Goal: Task Accomplishment & Management: Manage account settings

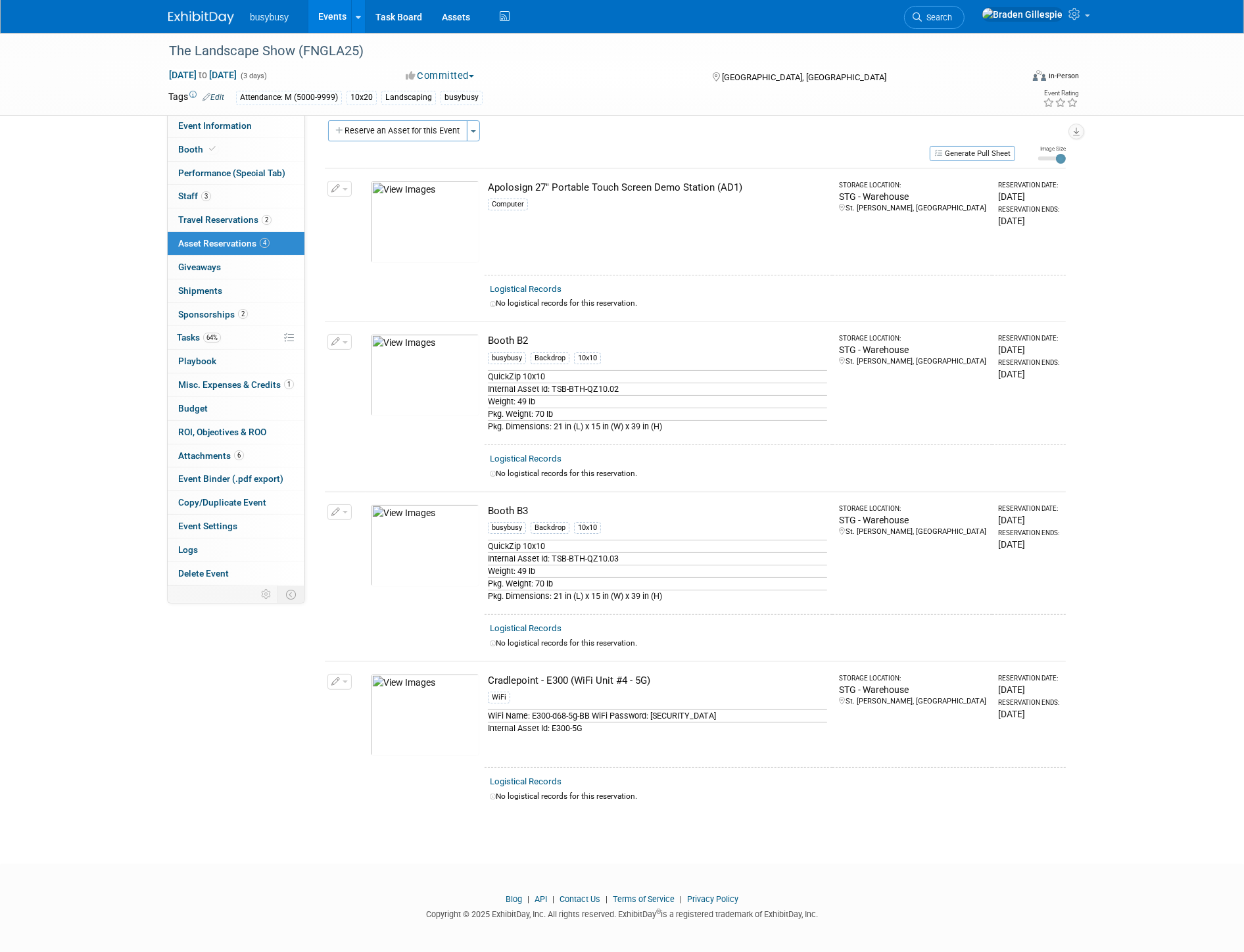
click at [197, 16] on img at bounding box center [201, 18] width 65 height 13
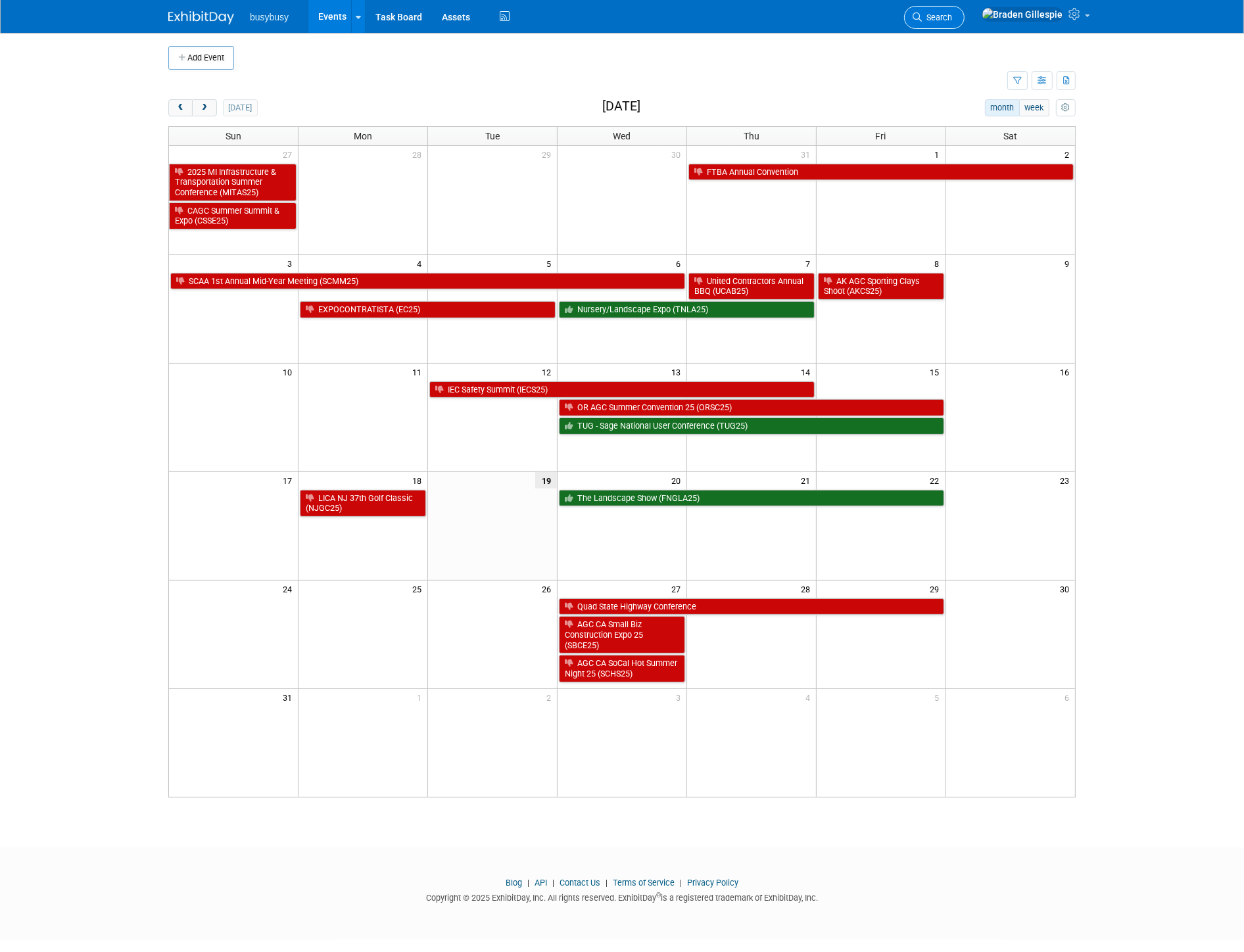
click at [964, 23] on link "Search" at bounding box center [933, 17] width 61 height 23
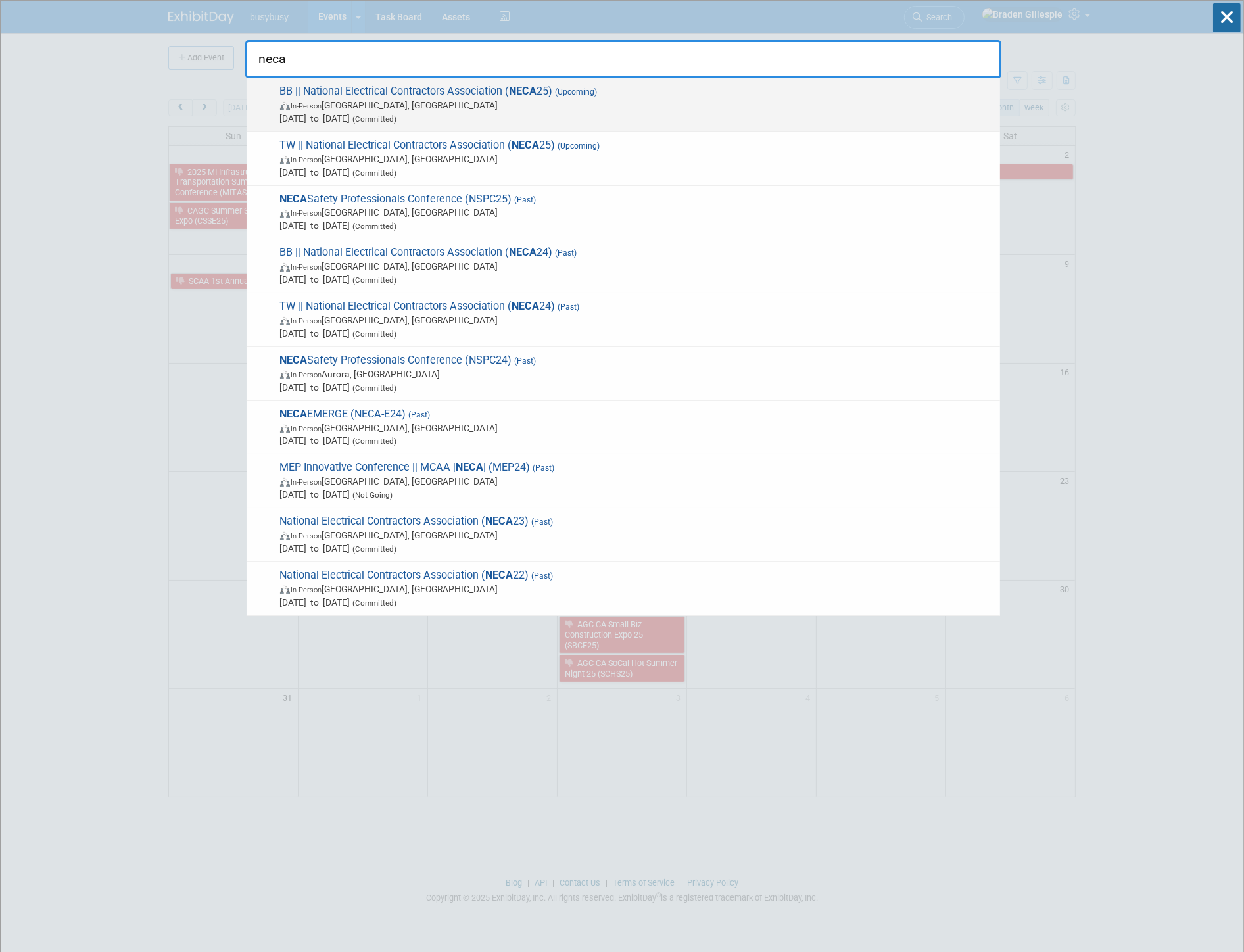
type input "neca"
click at [652, 120] on span "Sep 13, 2025 to Sep 15, 2025 (Committed)" at bounding box center [637, 119] width 713 height 13
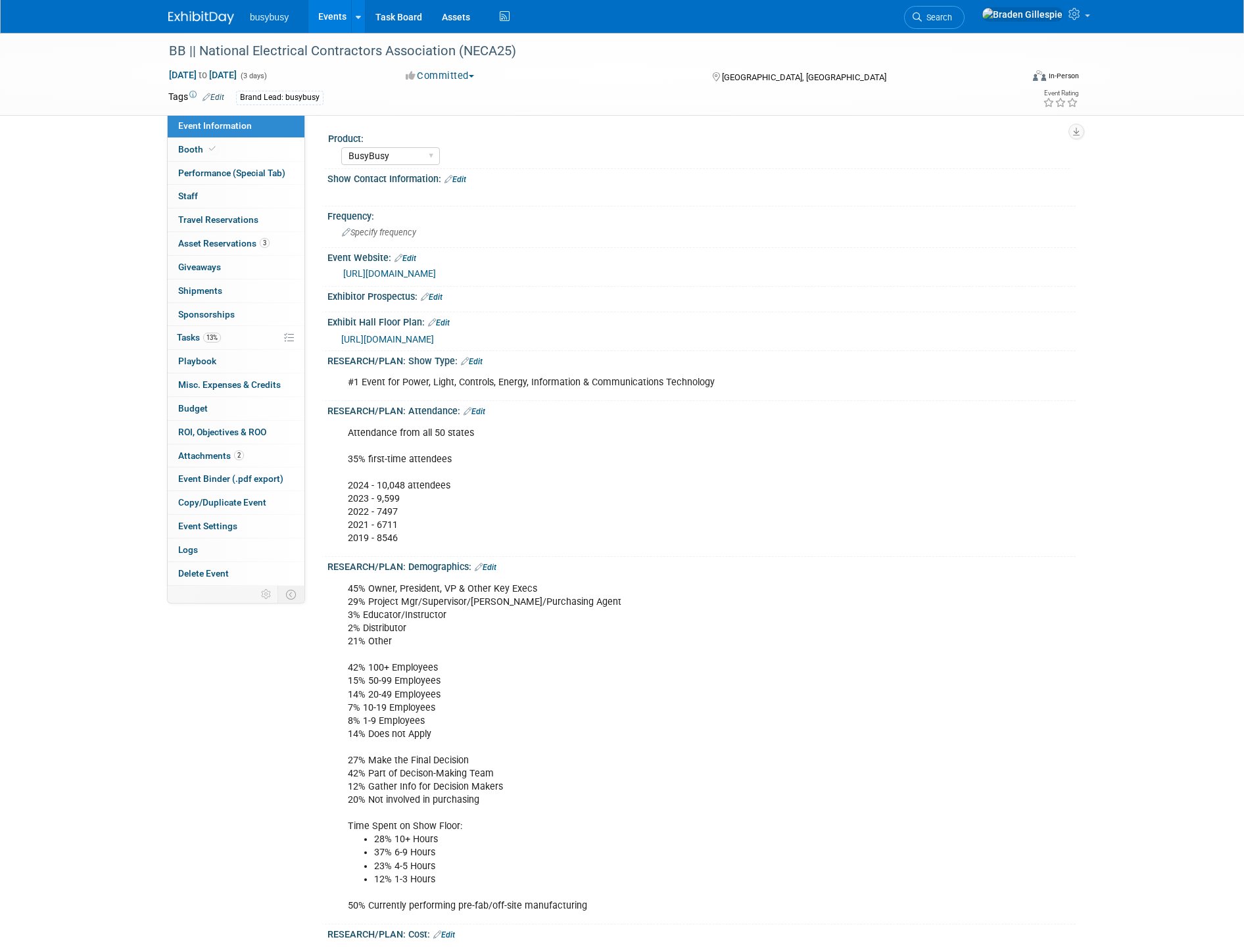
select select "BusyBusy"
click at [200, 16] on img at bounding box center [201, 18] width 65 height 13
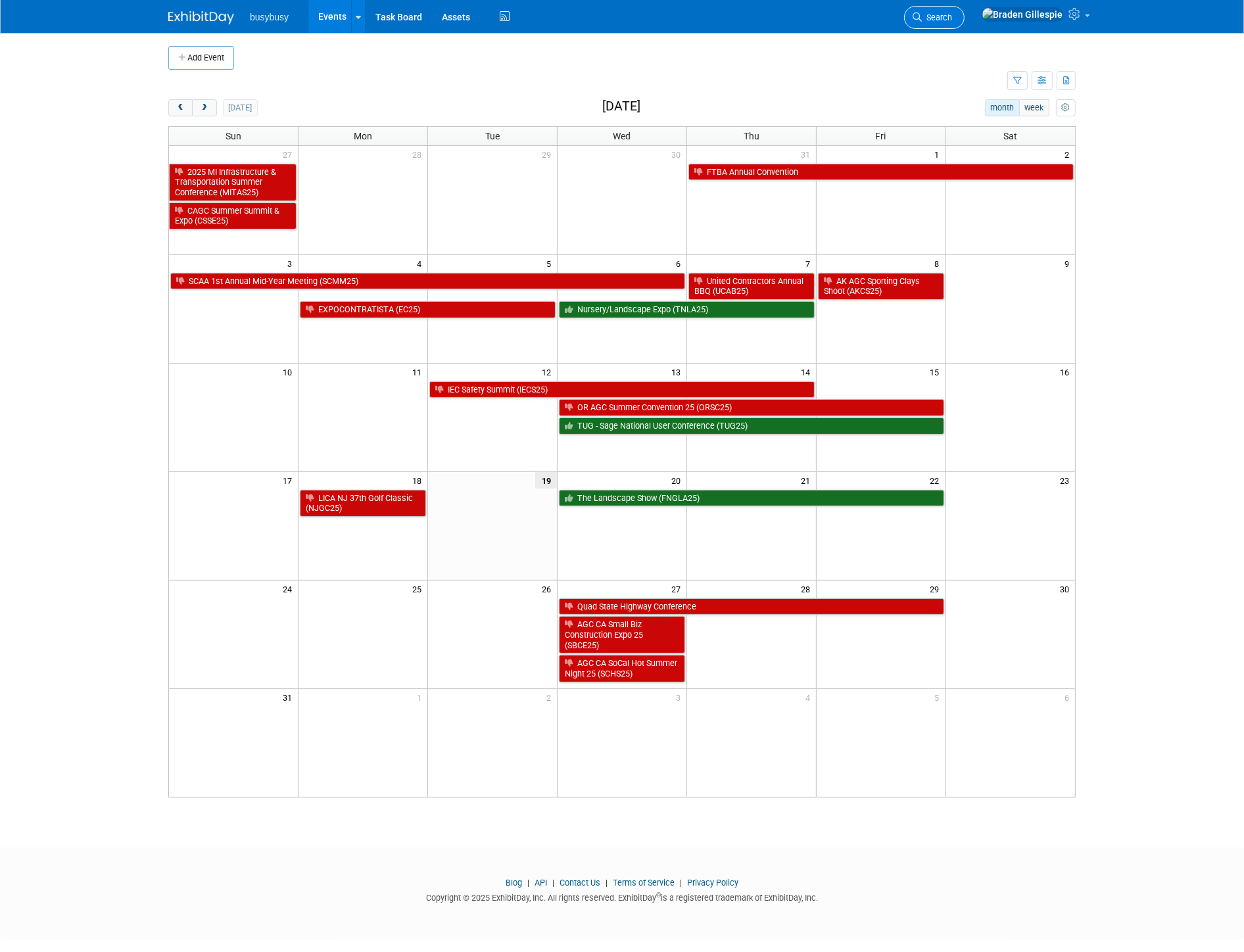
click at [964, 19] on link "Search" at bounding box center [933, 17] width 61 height 23
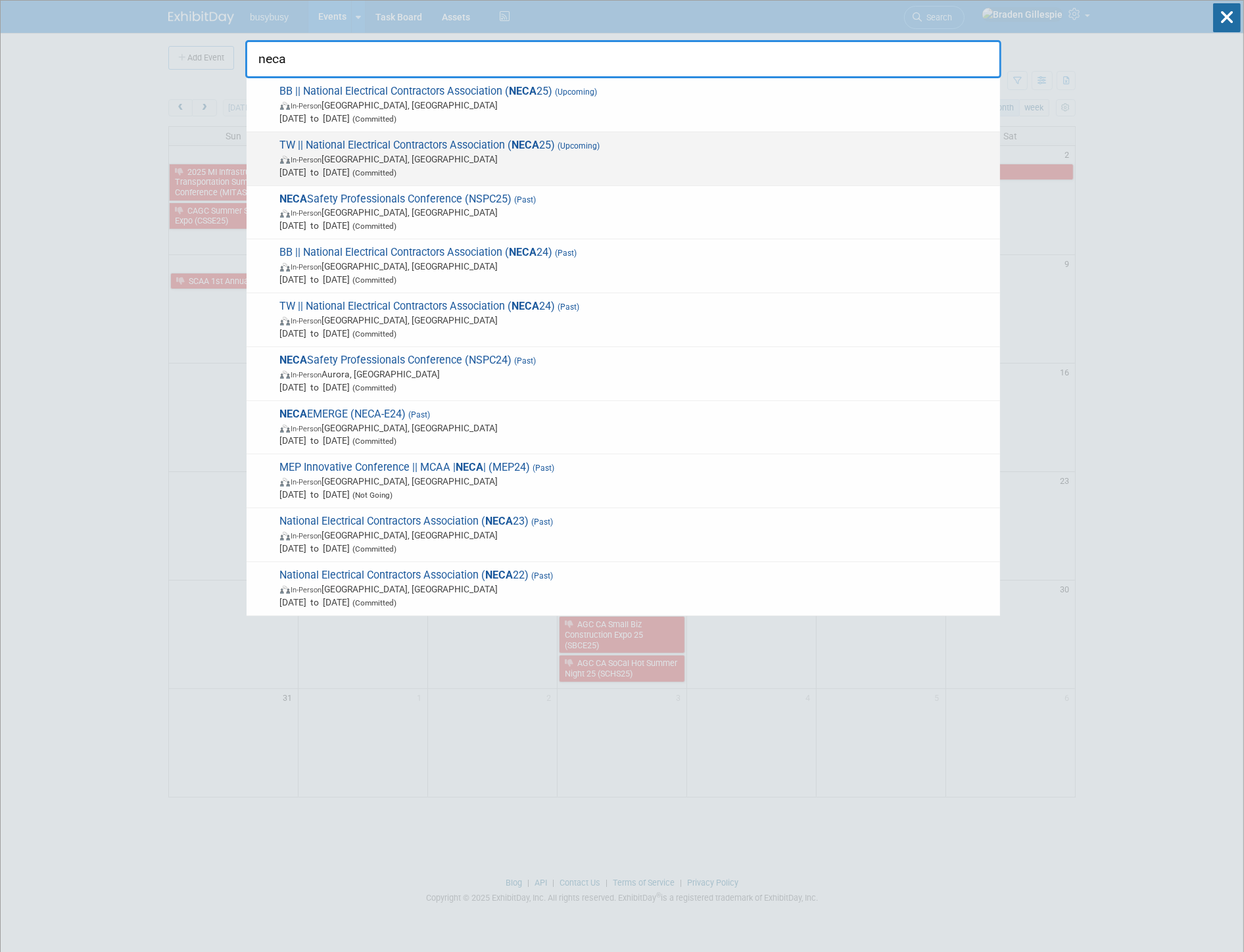
type input "neca"
click at [848, 183] on div "TW || National Electrical Contractors Association ( NECA 25) (Upcoming) In-Pers…" at bounding box center [624, 159] width 753 height 54
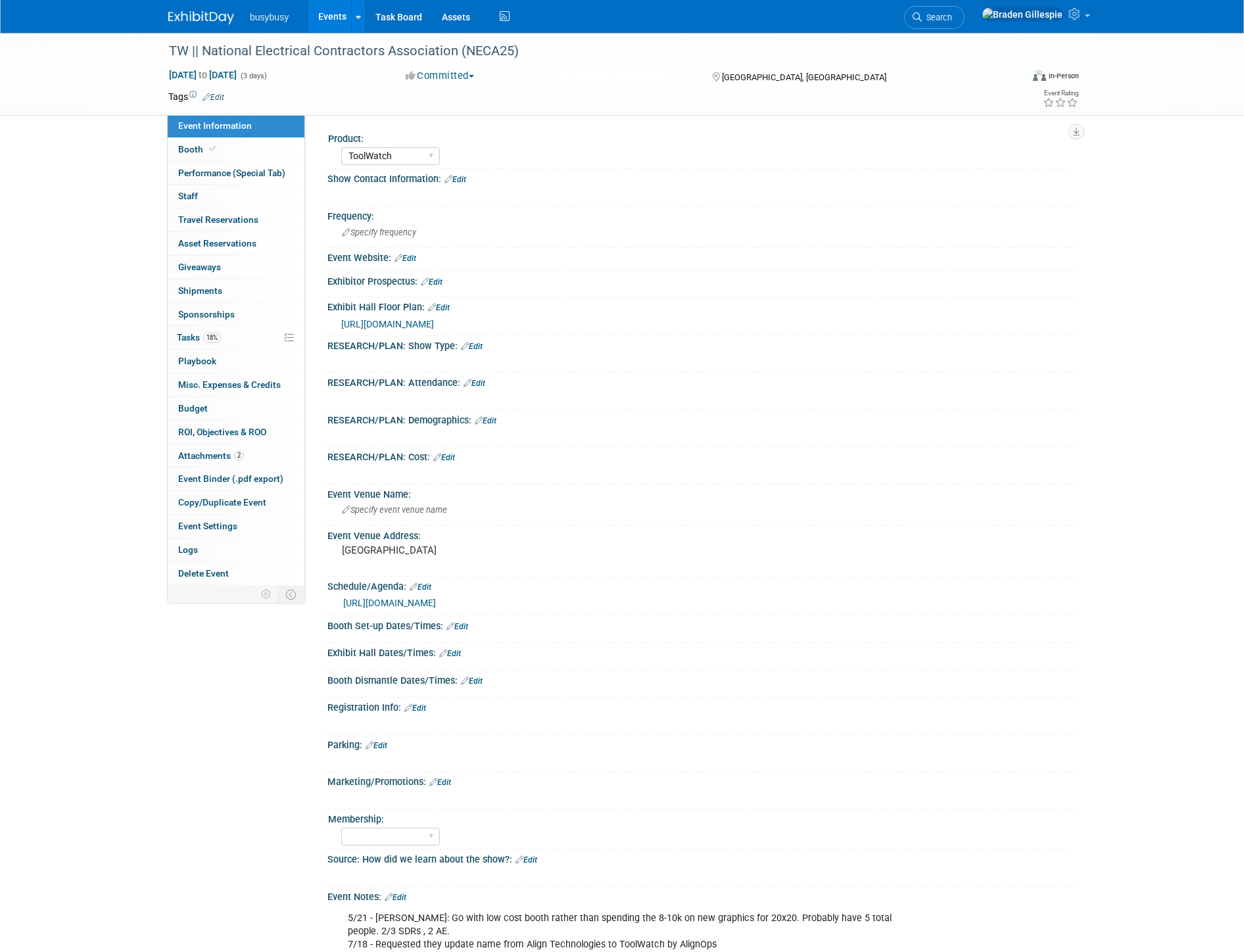
select select "ToolWatch"
click at [273, 192] on link "0 Staff 0" at bounding box center [236, 196] width 136 height 23
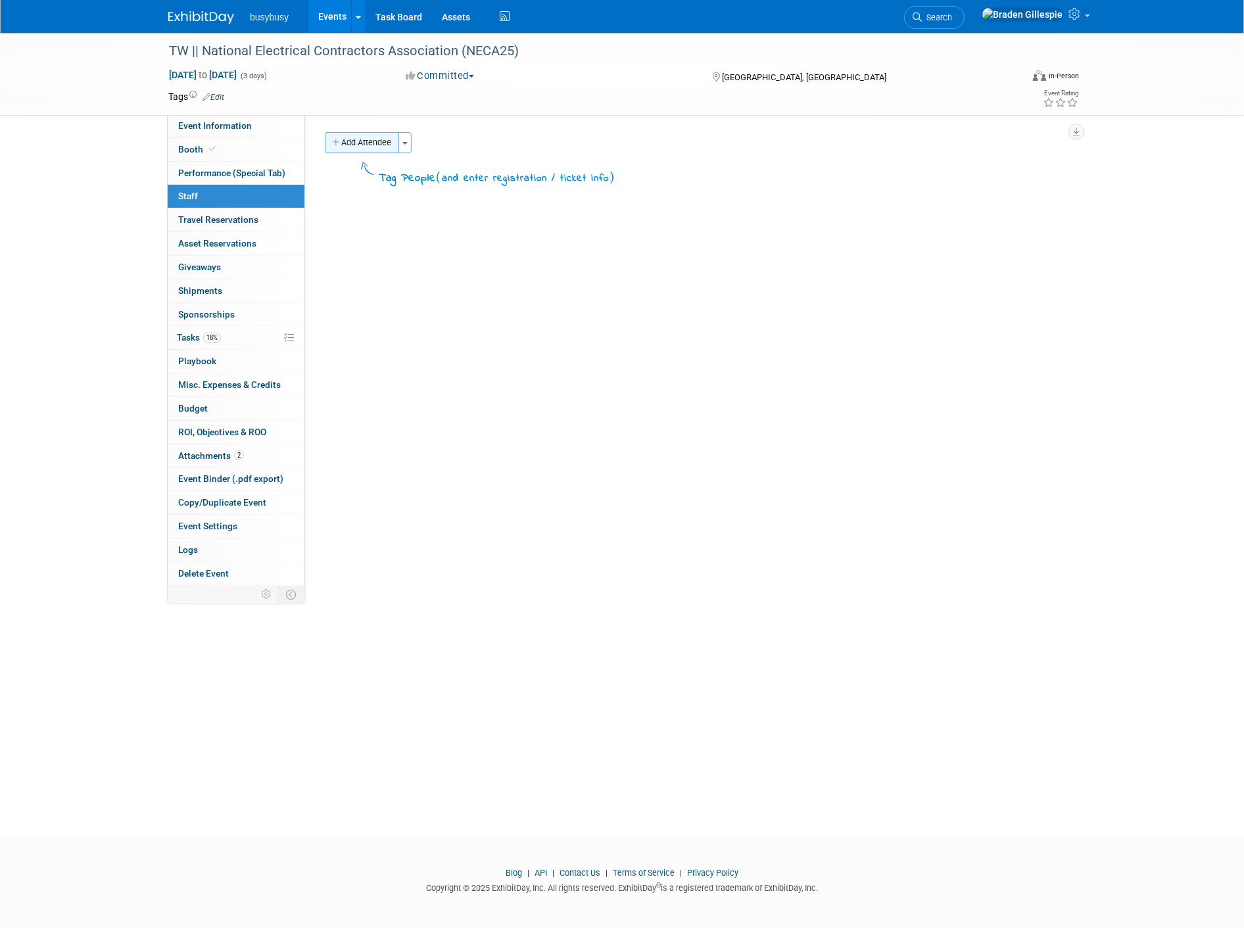
click at [365, 146] on button "Add Attendee" at bounding box center [362, 143] width 74 height 21
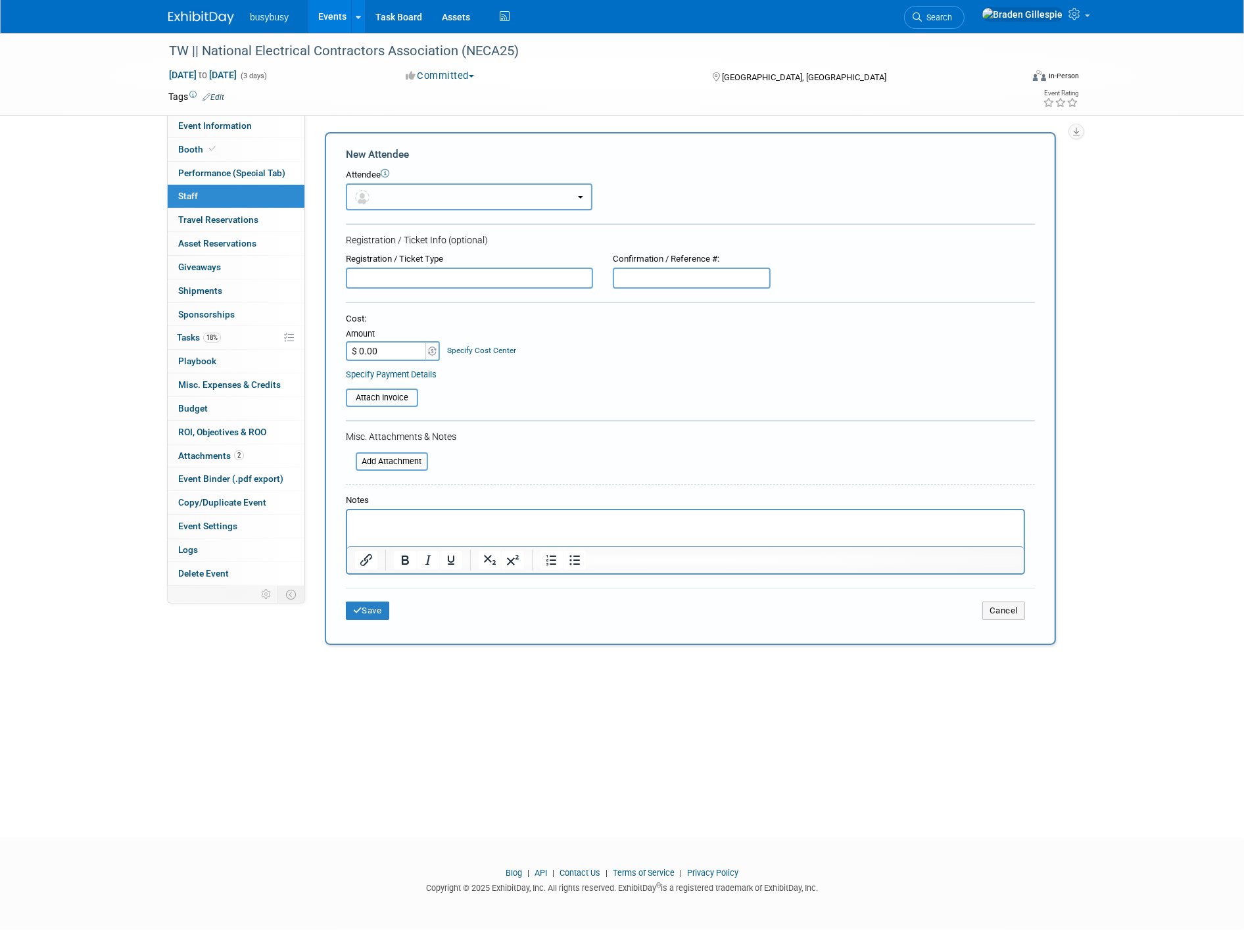
click at [385, 186] on button "button" at bounding box center [470, 196] width 247 height 27
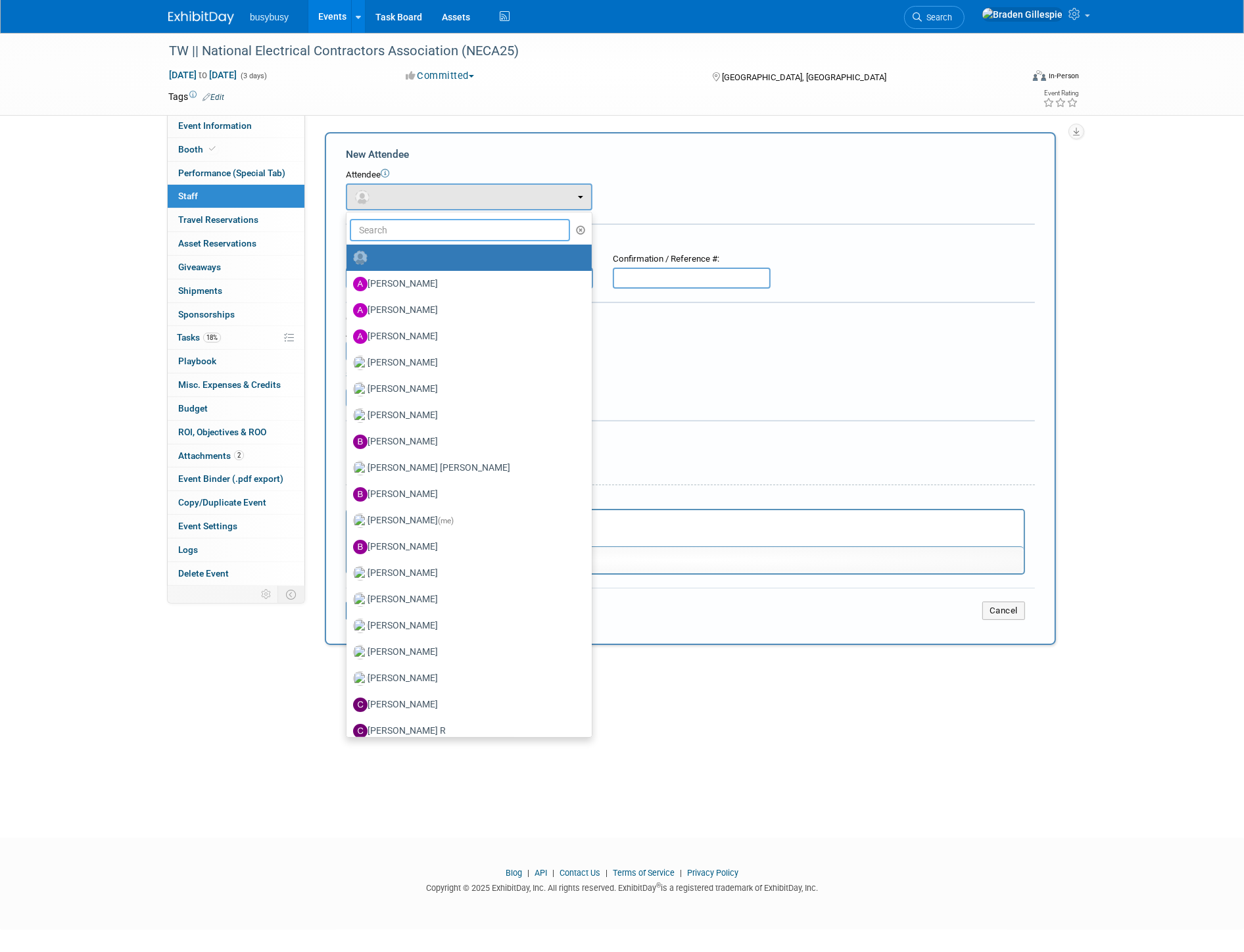
click at [371, 231] on input "text" at bounding box center [459, 230] width 220 height 23
type input "wes"
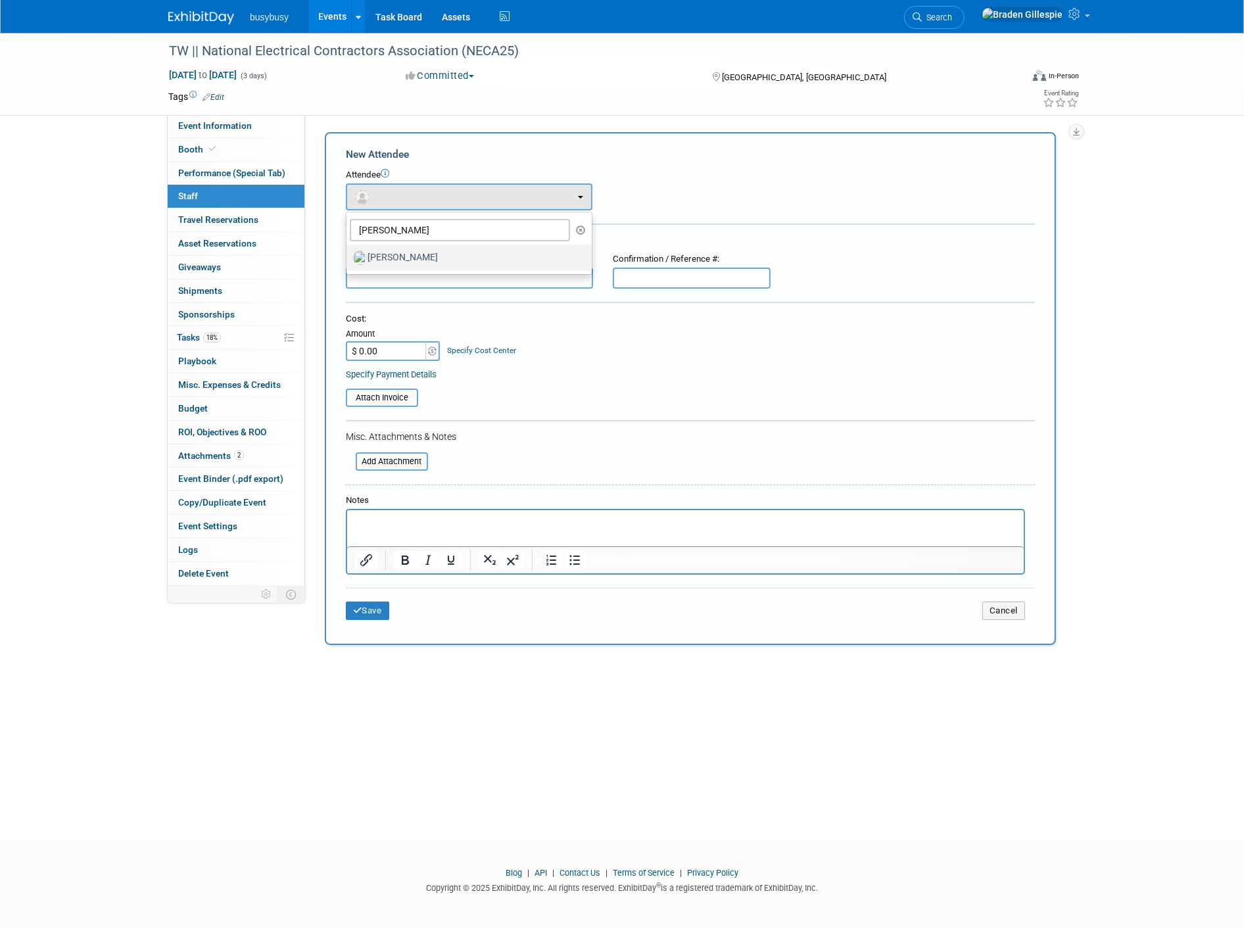
click at [394, 257] on label "Wes Archibald" at bounding box center [465, 257] width 225 height 21
click at [349, 257] on input "Wes Archibald" at bounding box center [344, 256] width 9 height 9
select select "9eb78582-38f6-4c24-80ee-a2e11a8213db"
select select "9"
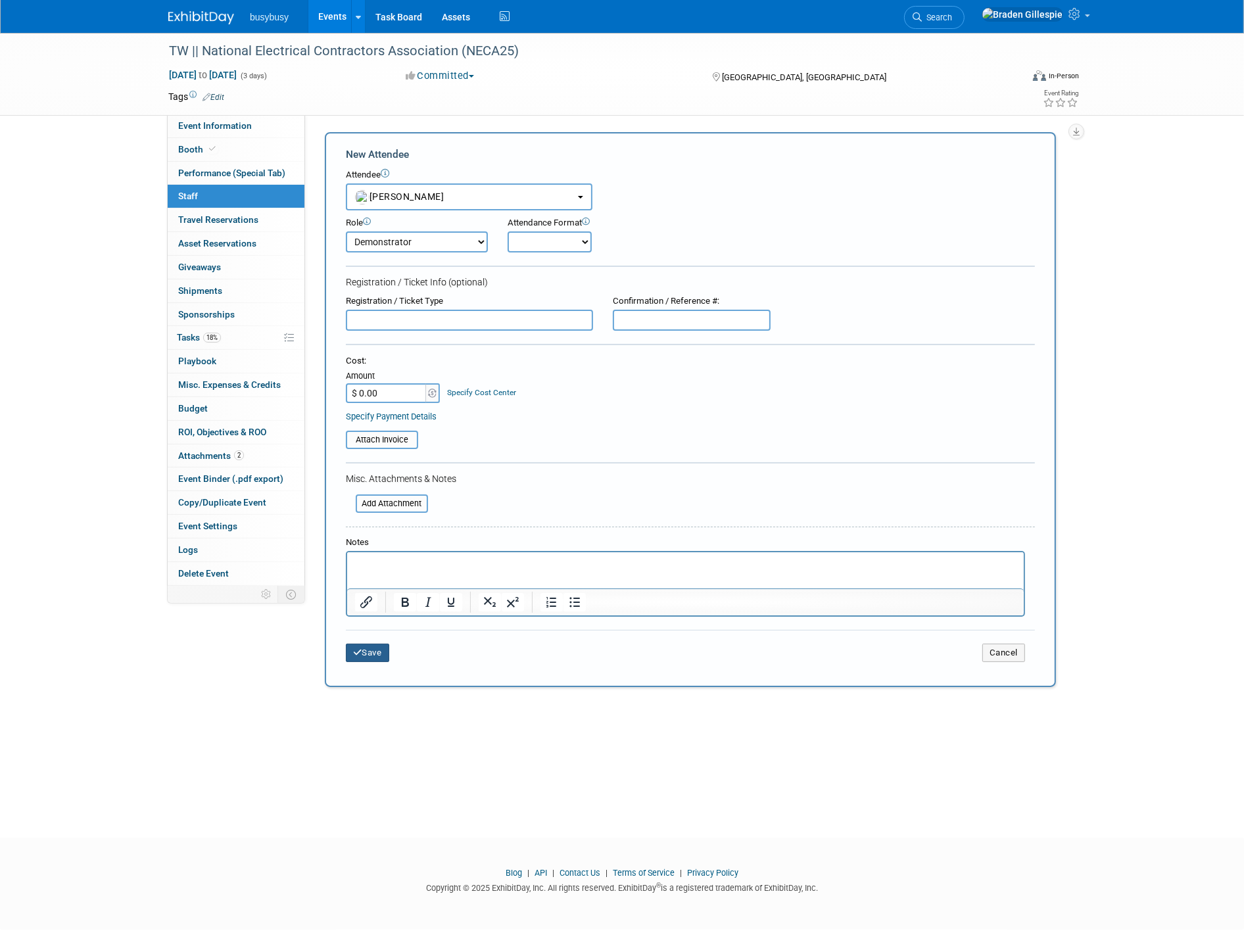
click at [353, 648] on icon "submit" at bounding box center [357, 652] width 9 height 9
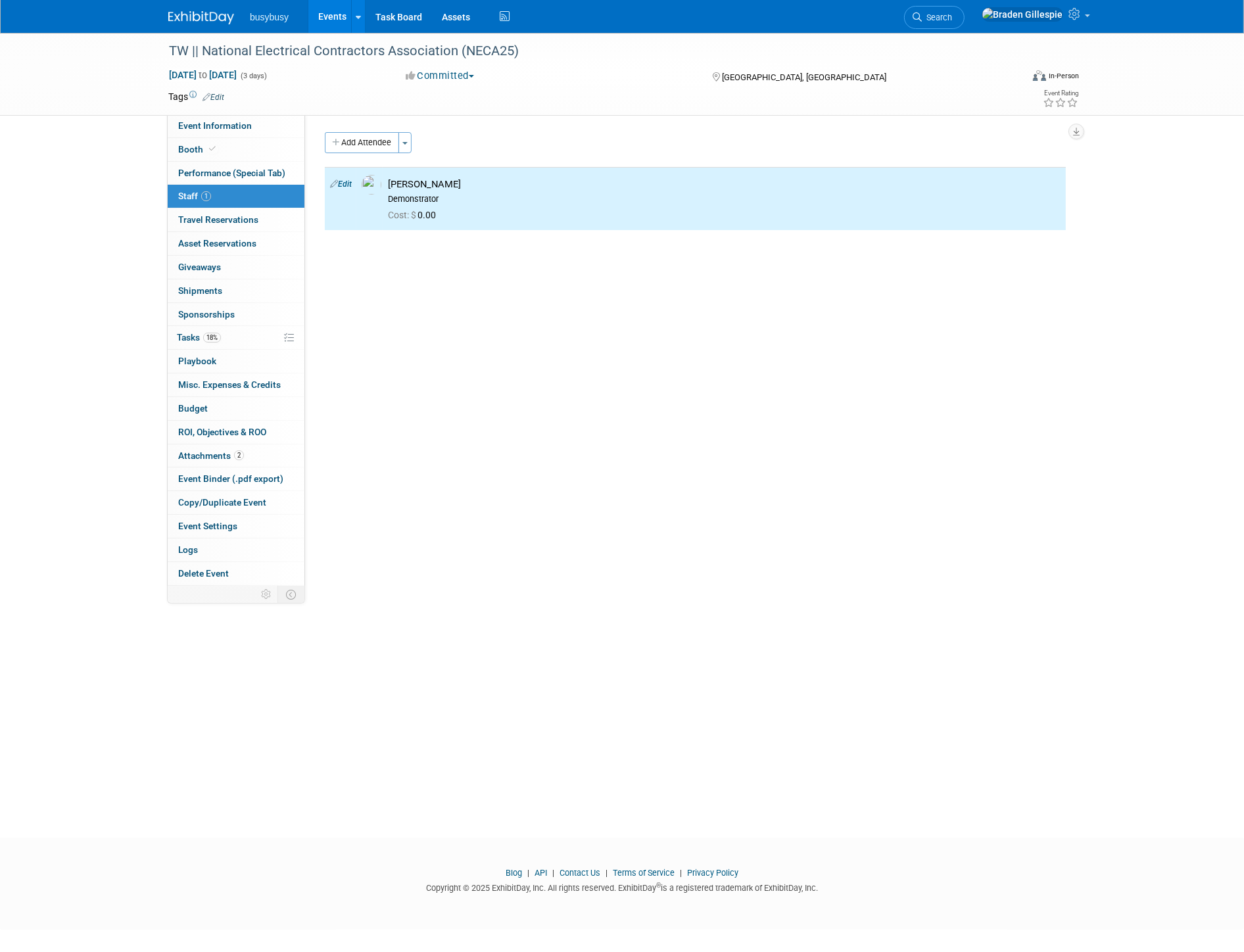
click at [190, 15] on img at bounding box center [201, 18] width 65 height 13
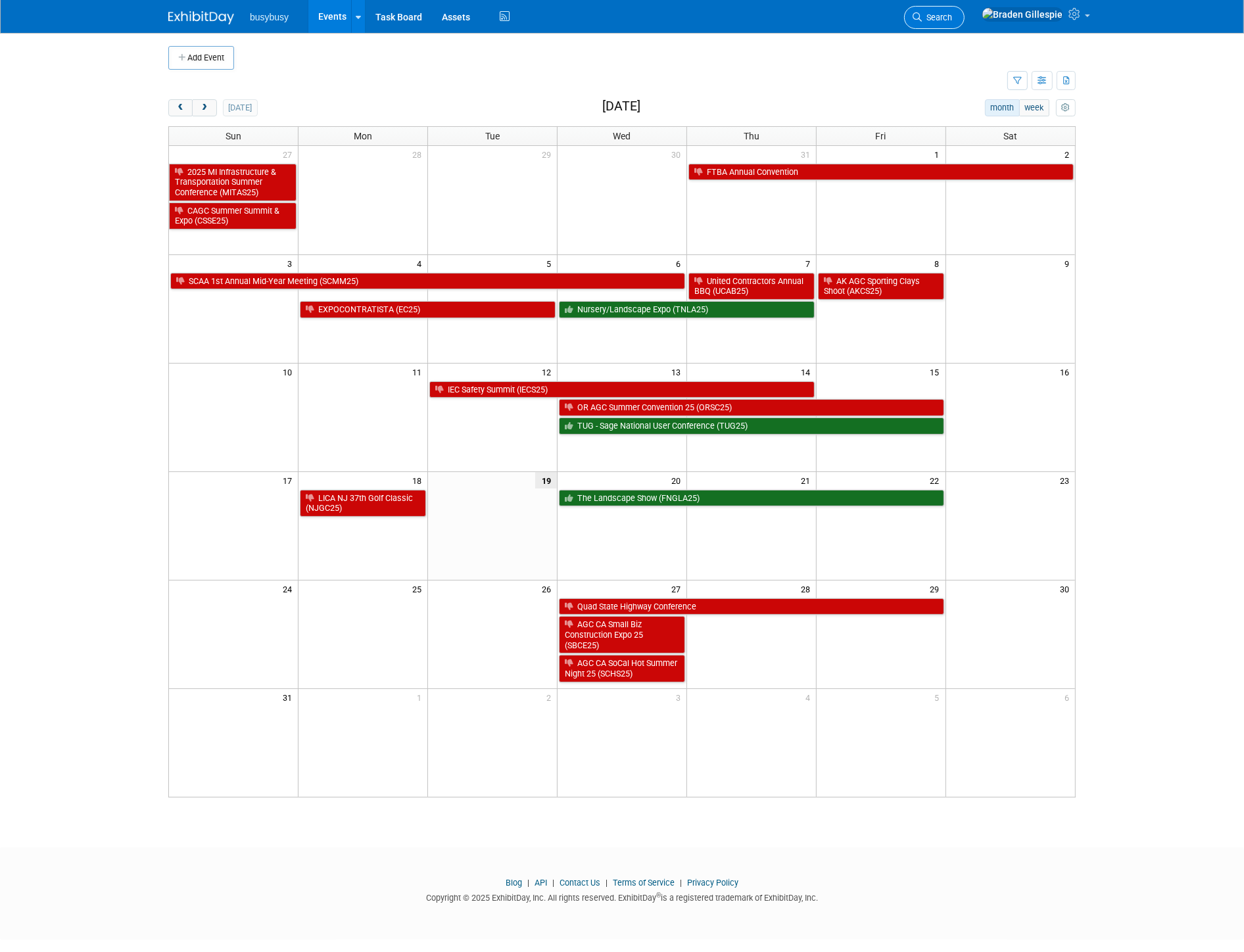
click at [921, 16] on icon at bounding box center [916, 16] width 9 height 9
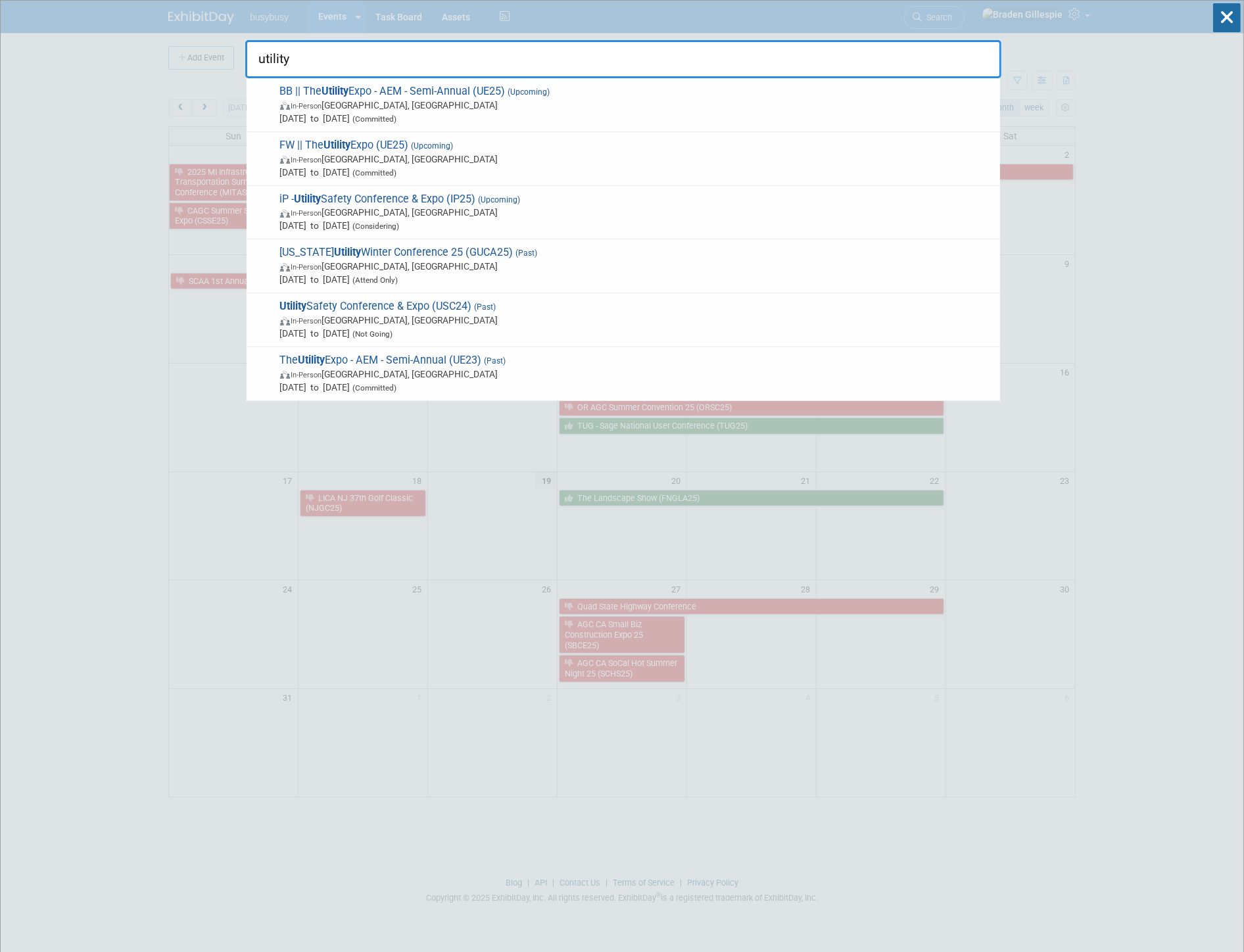
type input "utility"
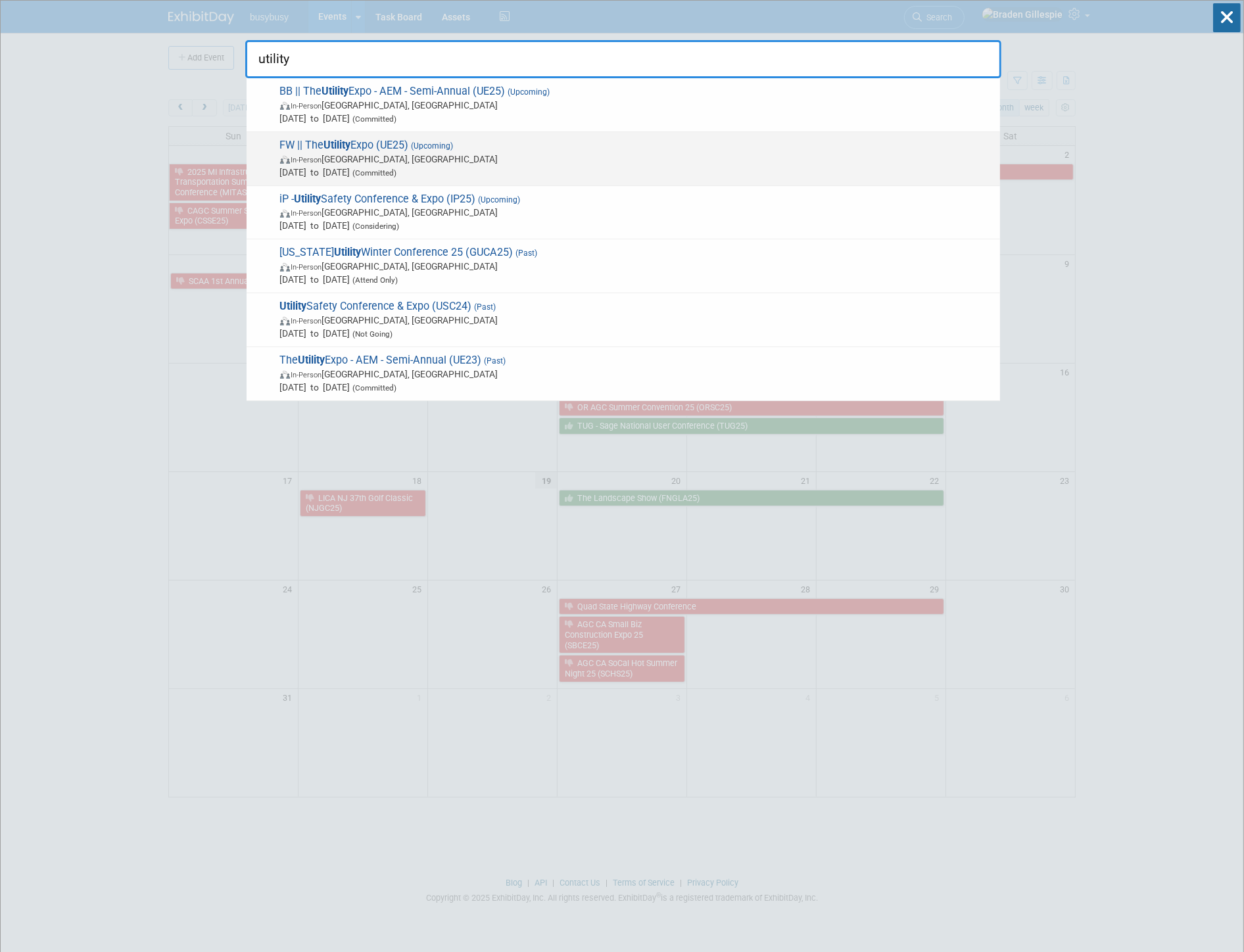
click at [440, 166] on span "Oct 7, 2025 to Oct 9, 2025 (Committed)" at bounding box center [637, 172] width 713 height 13
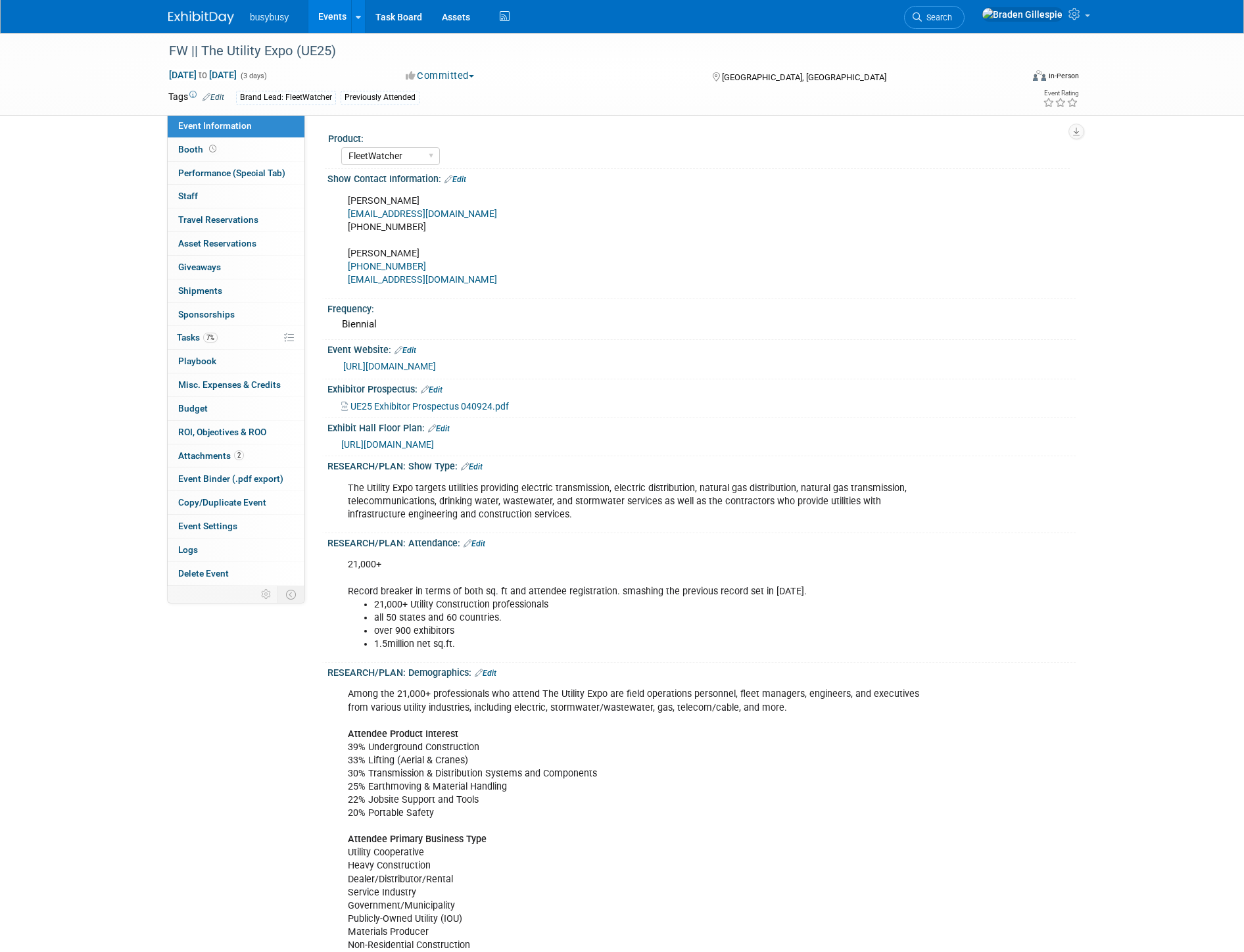
select select "FleetWatcher"
select select "Member"
click at [238, 205] on link "0 Staff 0" at bounding box center [236, 196] width 136 height 23
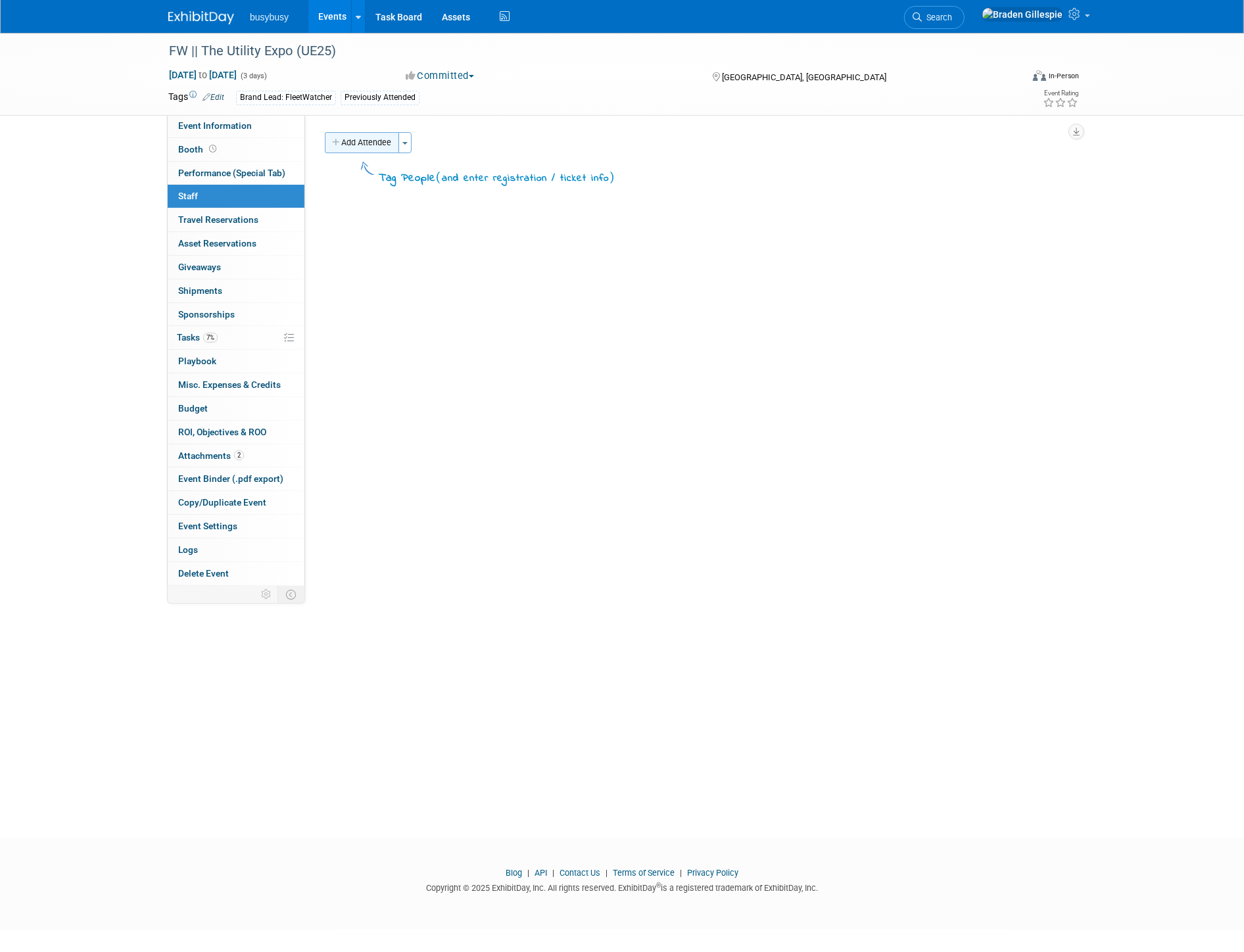
click at [351, 147] on button "Add Attendee" at bounding box center [362, 143] width 74 height 21
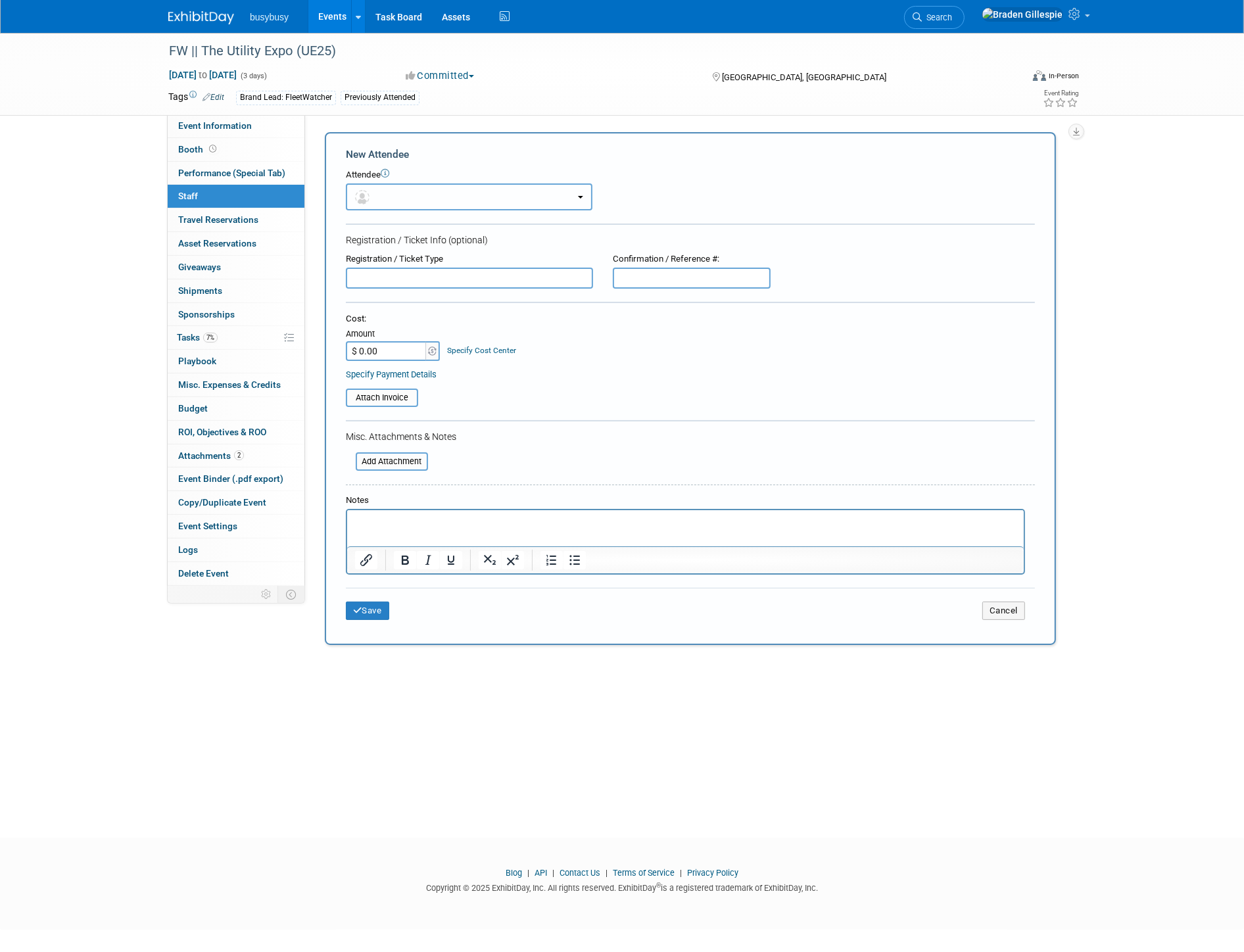
click at [399, 198] on button "button" at bounding box center [470, 196] width 247 height 27
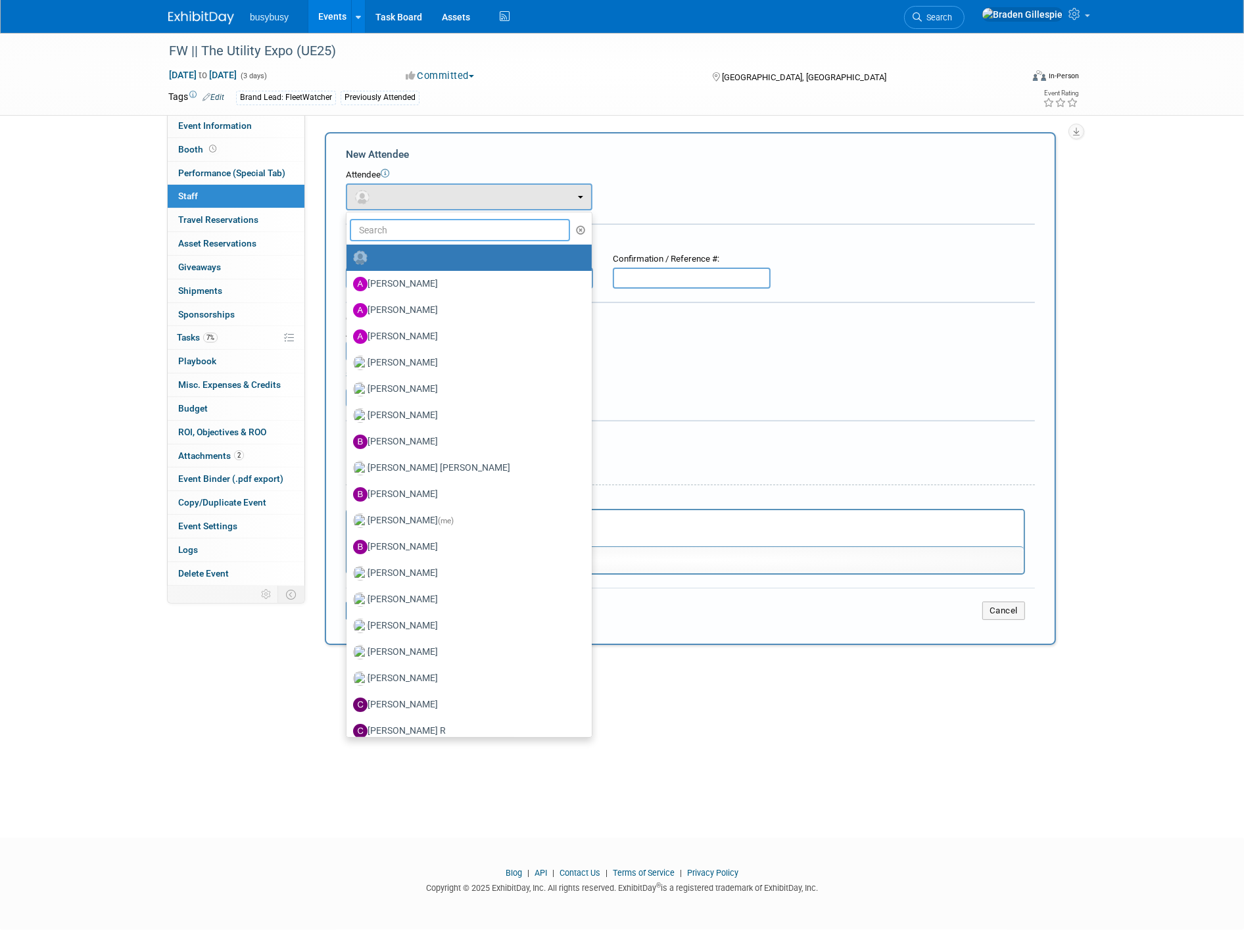
click at [405, 225] on input "text" at bounding box center [459, 230] width 220 height 23
type input "wes"
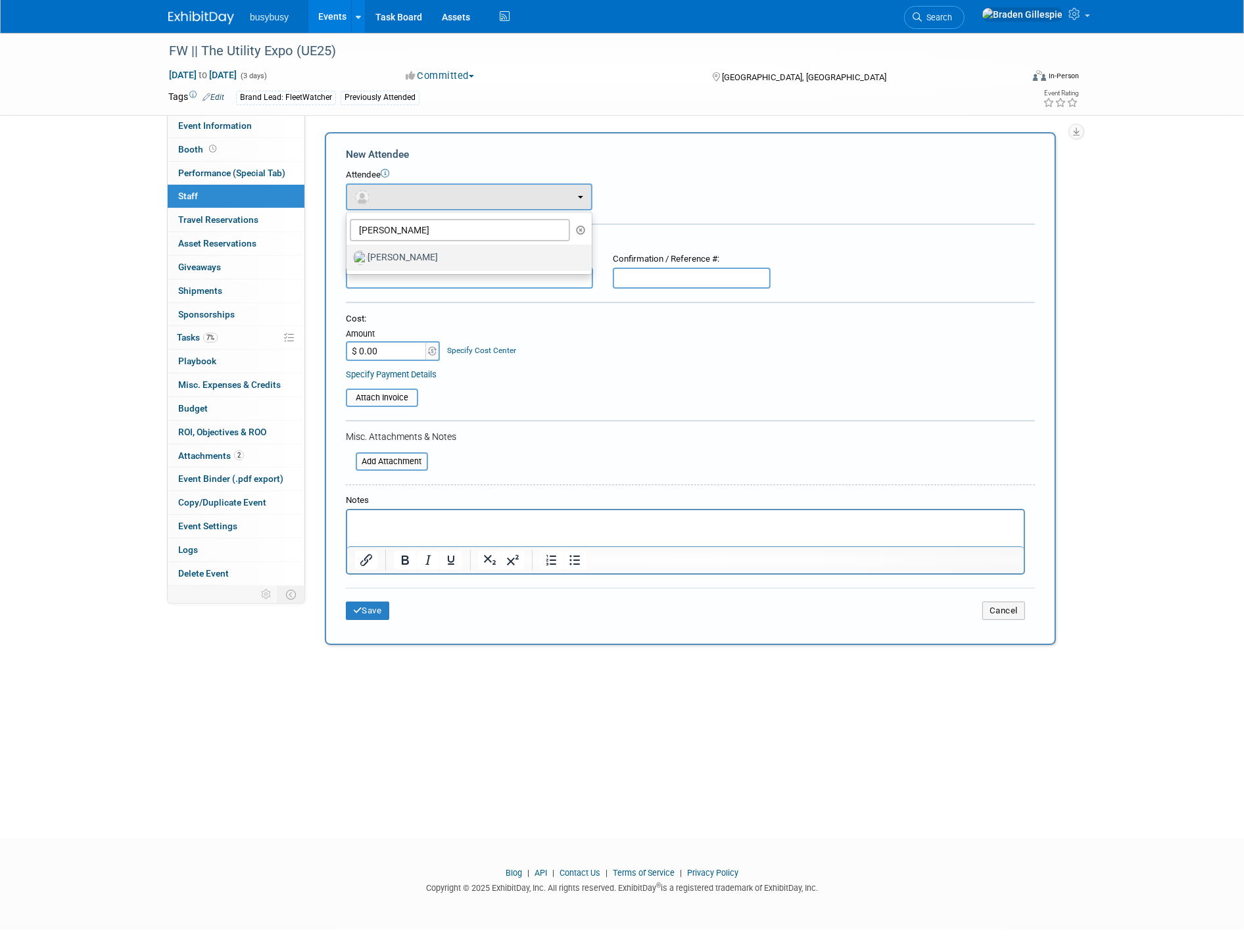
click at [403, 254] on label "Wes Archibald" at bounding box center [465, 257] width 225 height 21
click at [349, 254] on input "Wes Archibald" at bounding box center [344, 256] width 9 height 9
select select "9eb78582-38f6-4c24-80ee-a2e11a8213db"
select select "9"
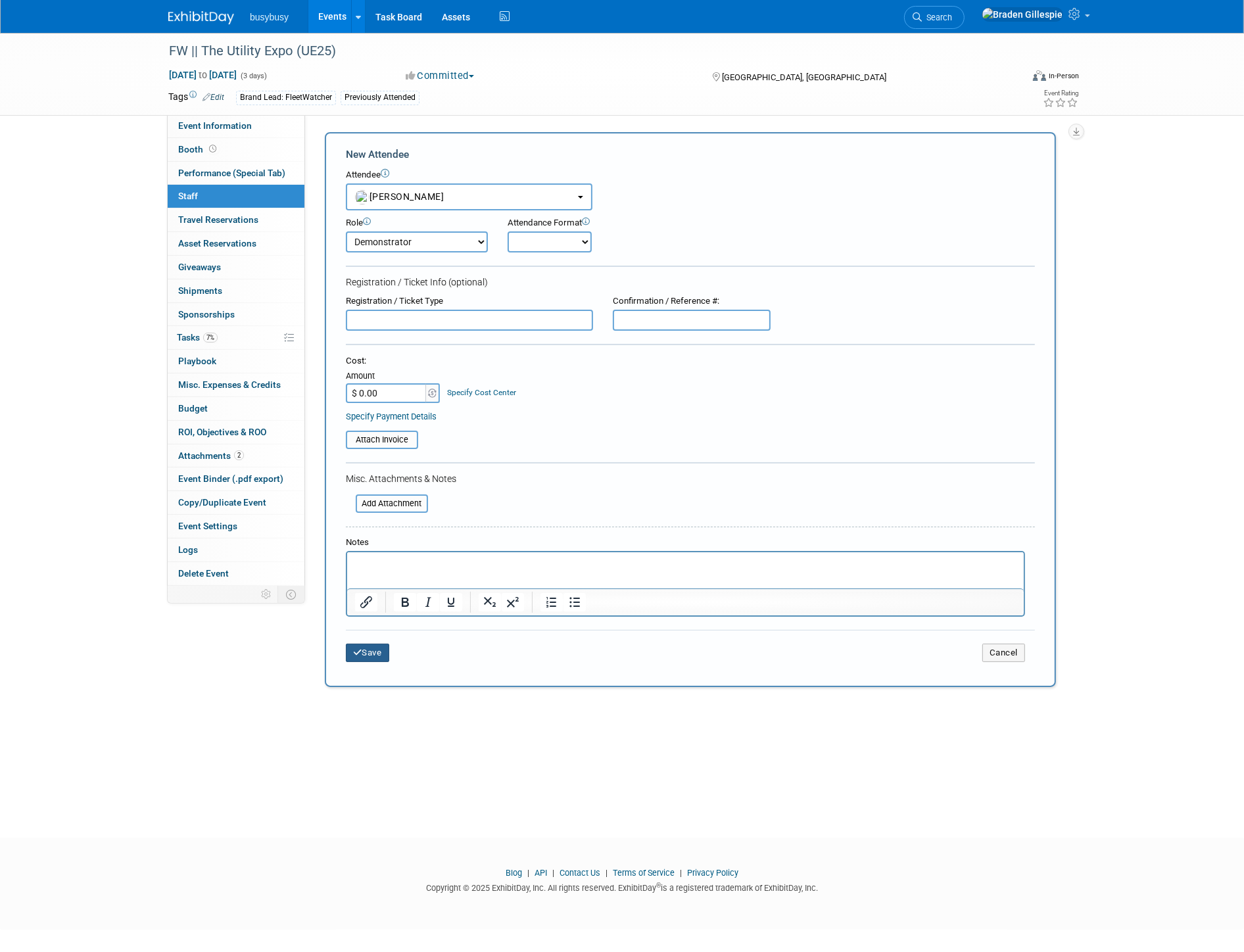
click at [371, 649] on button "Save" at bounding box center [368, 653] width 44 height 19
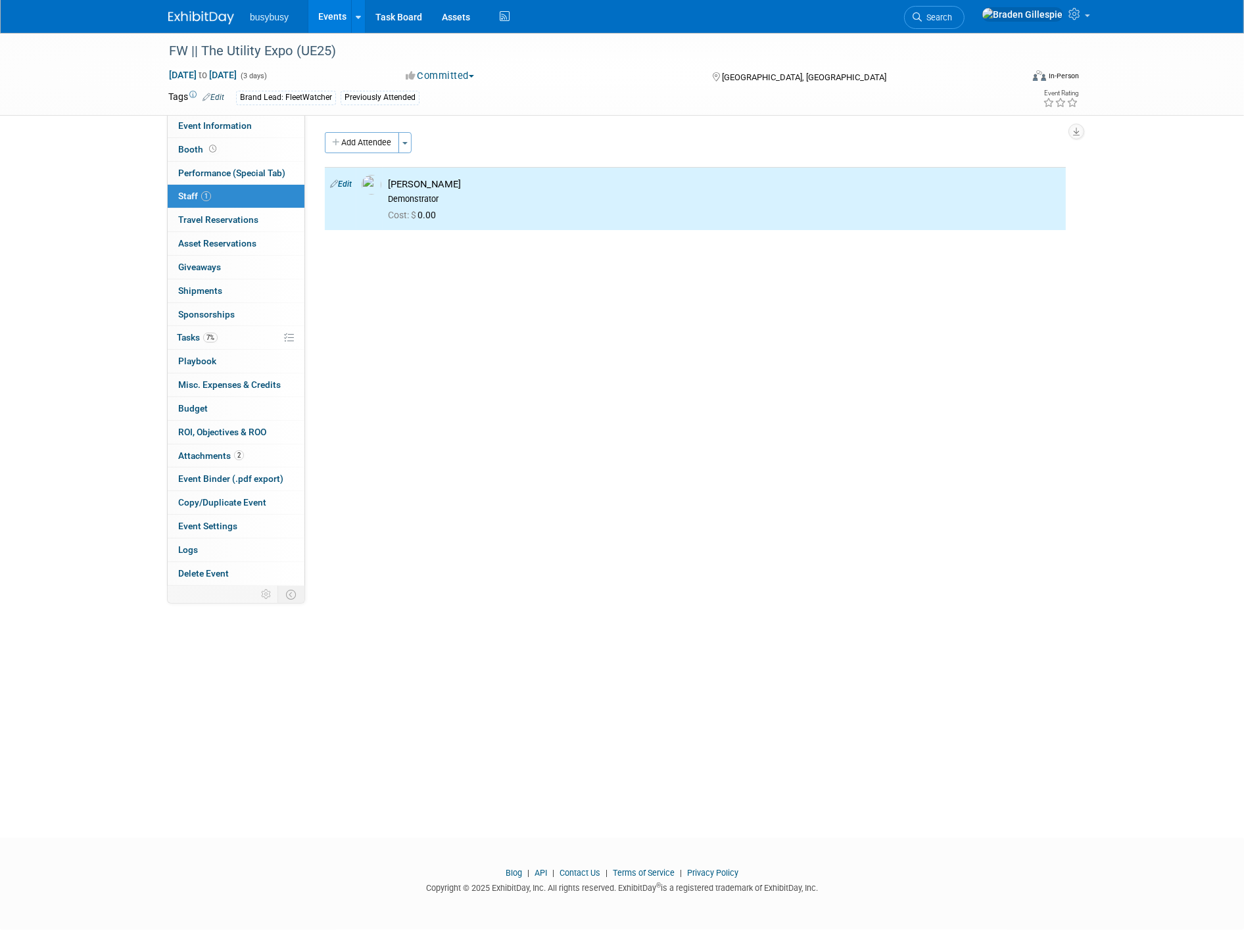
click at [204, 19] on img at bounding box center [201, 18] width 65 height 13
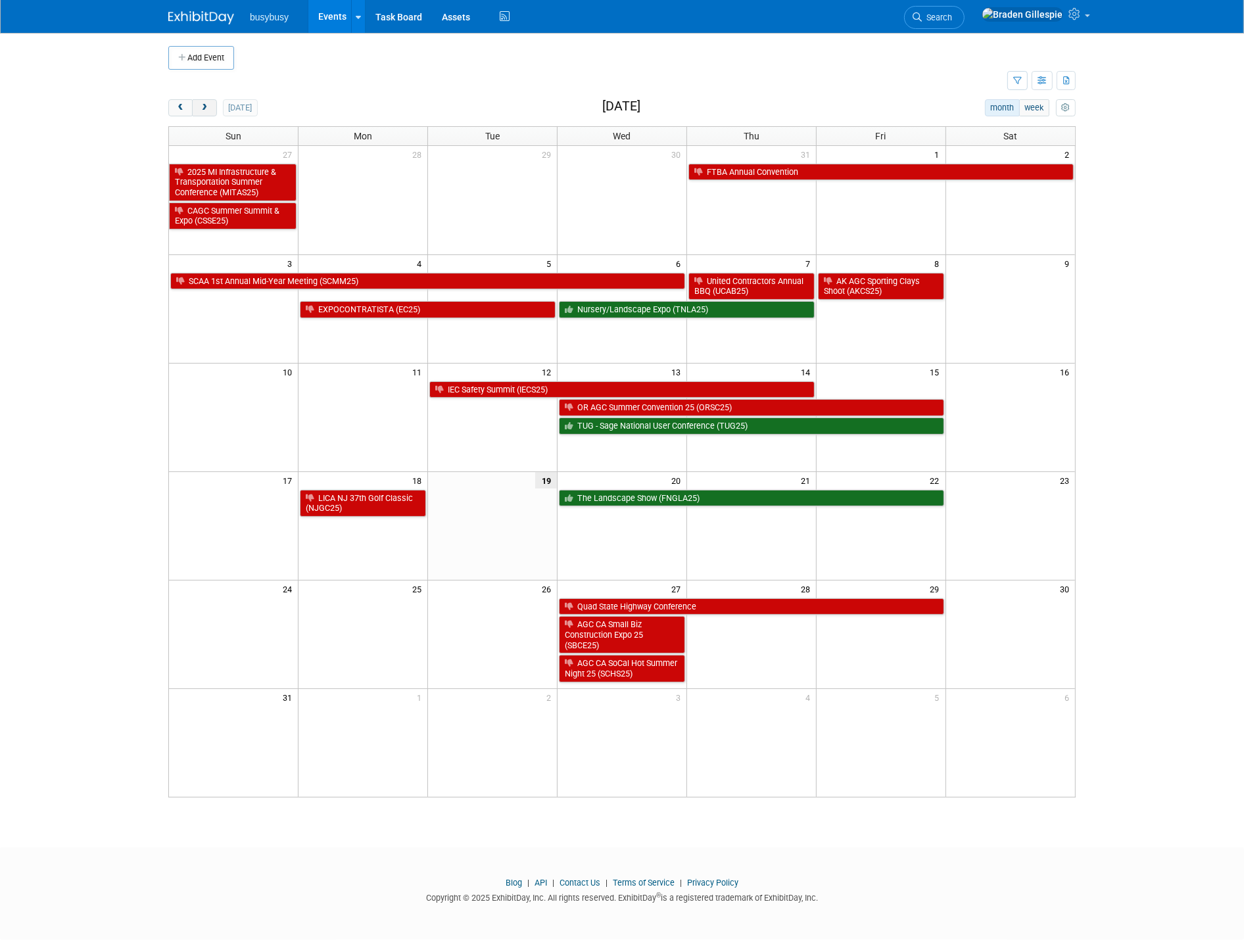
click at [207, 109] on span "next" at bounding box center [204, 108] width 10 height 9
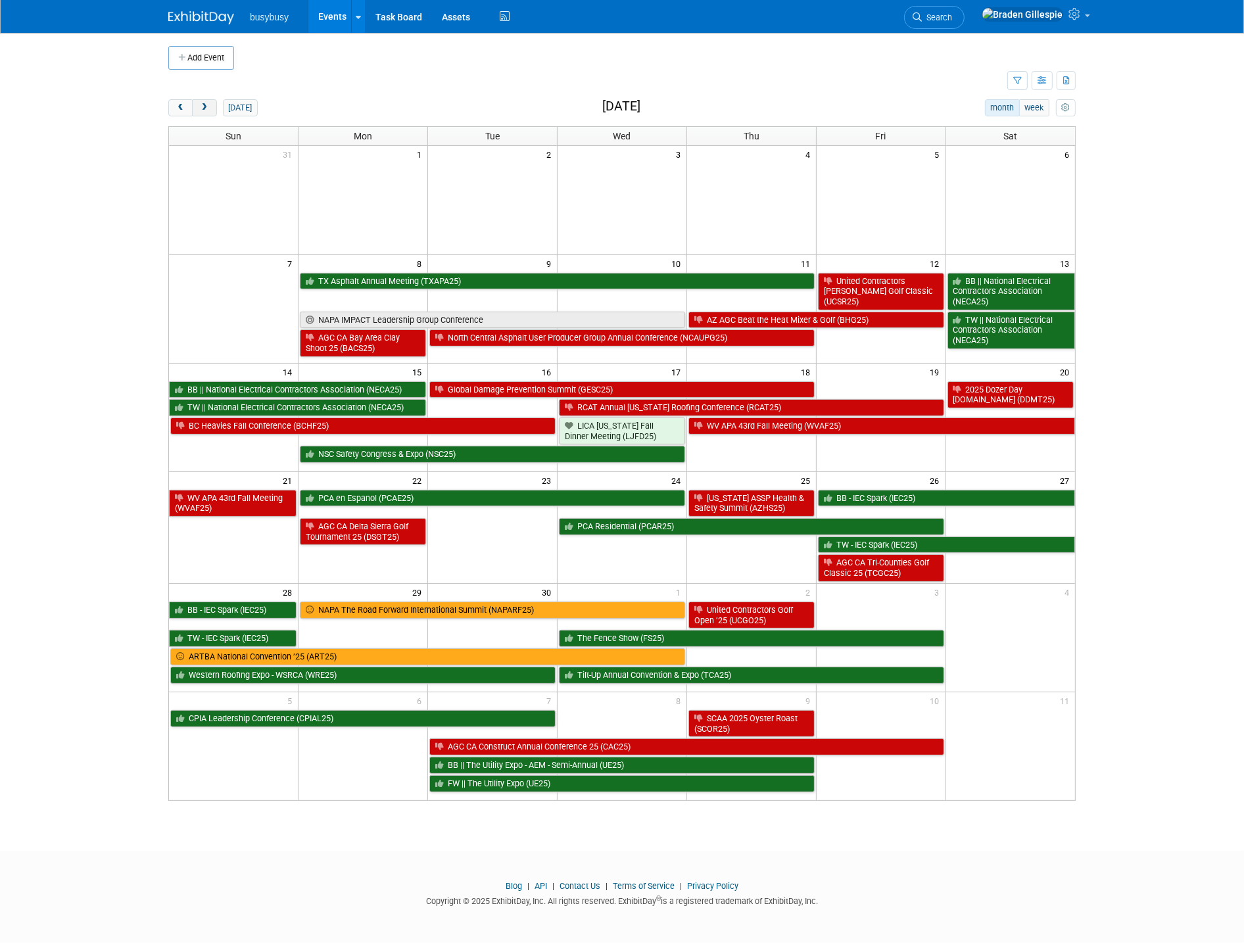
click at [209, 107] on span "next" at bounding box center [204, 108] width 10 height 9
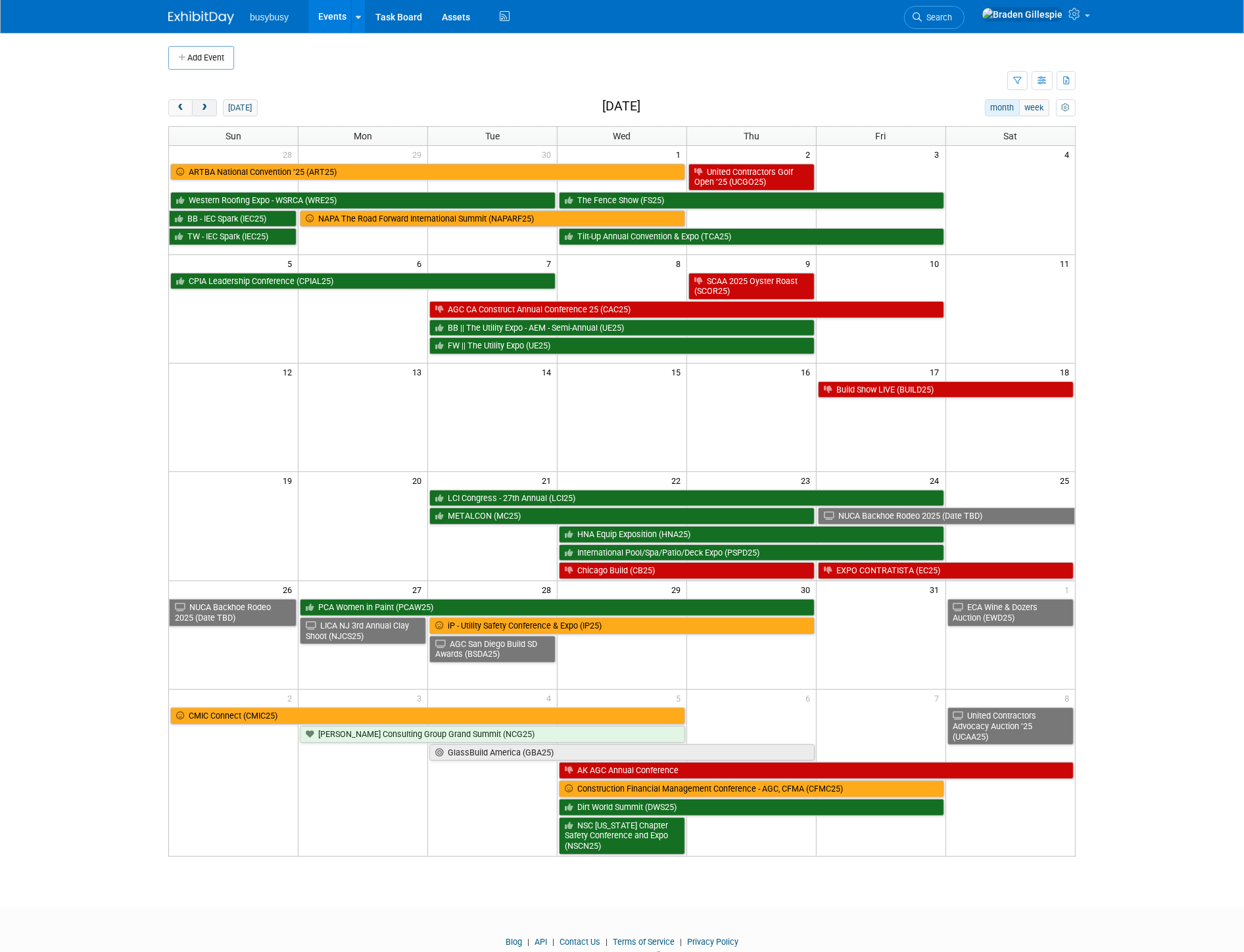
click at [213, 112] on button "next" at bounding box center [204, 107] width 24 height 17
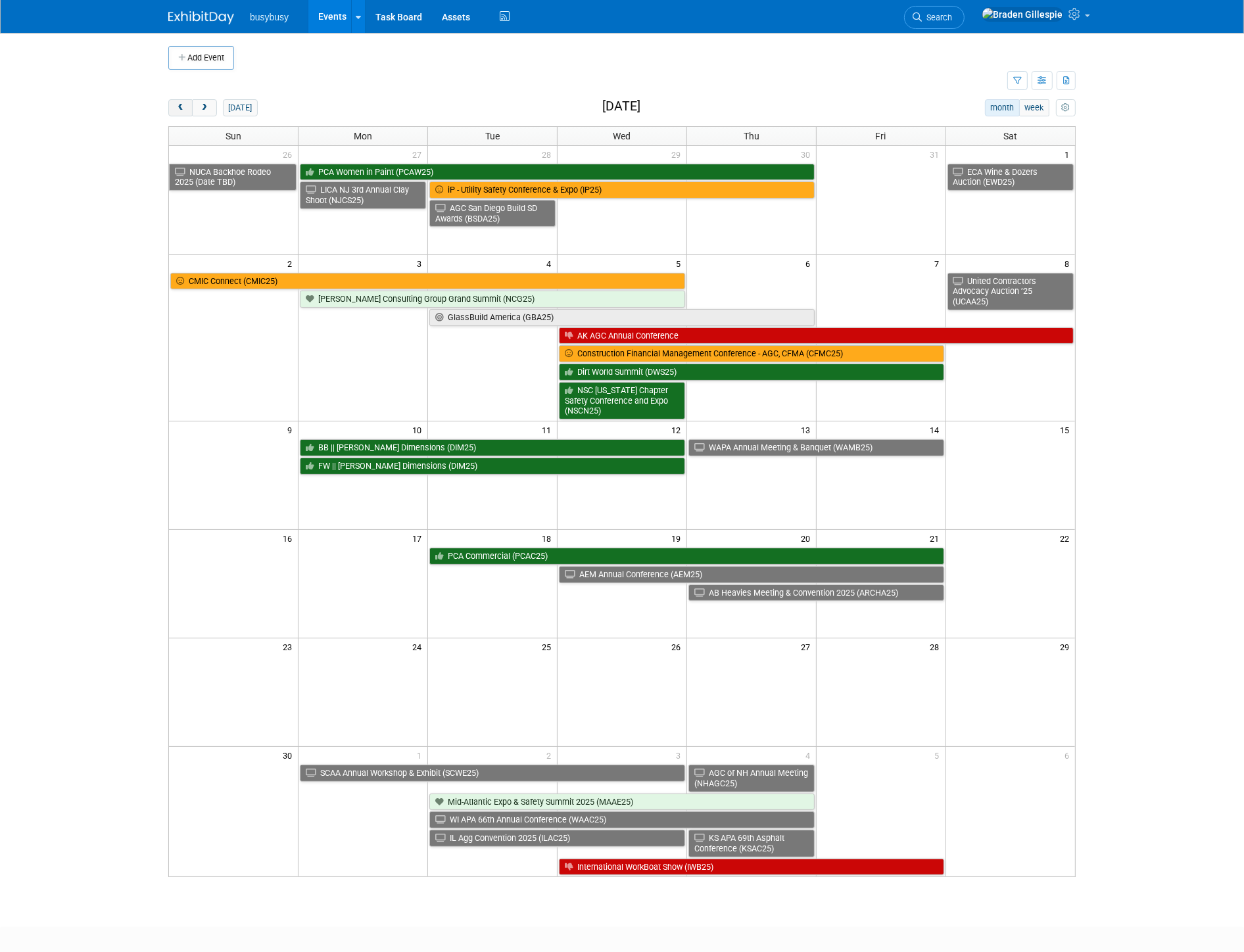
click at [185, 109] on span "prev" at bounding box center [181, 108] width 10 height 9
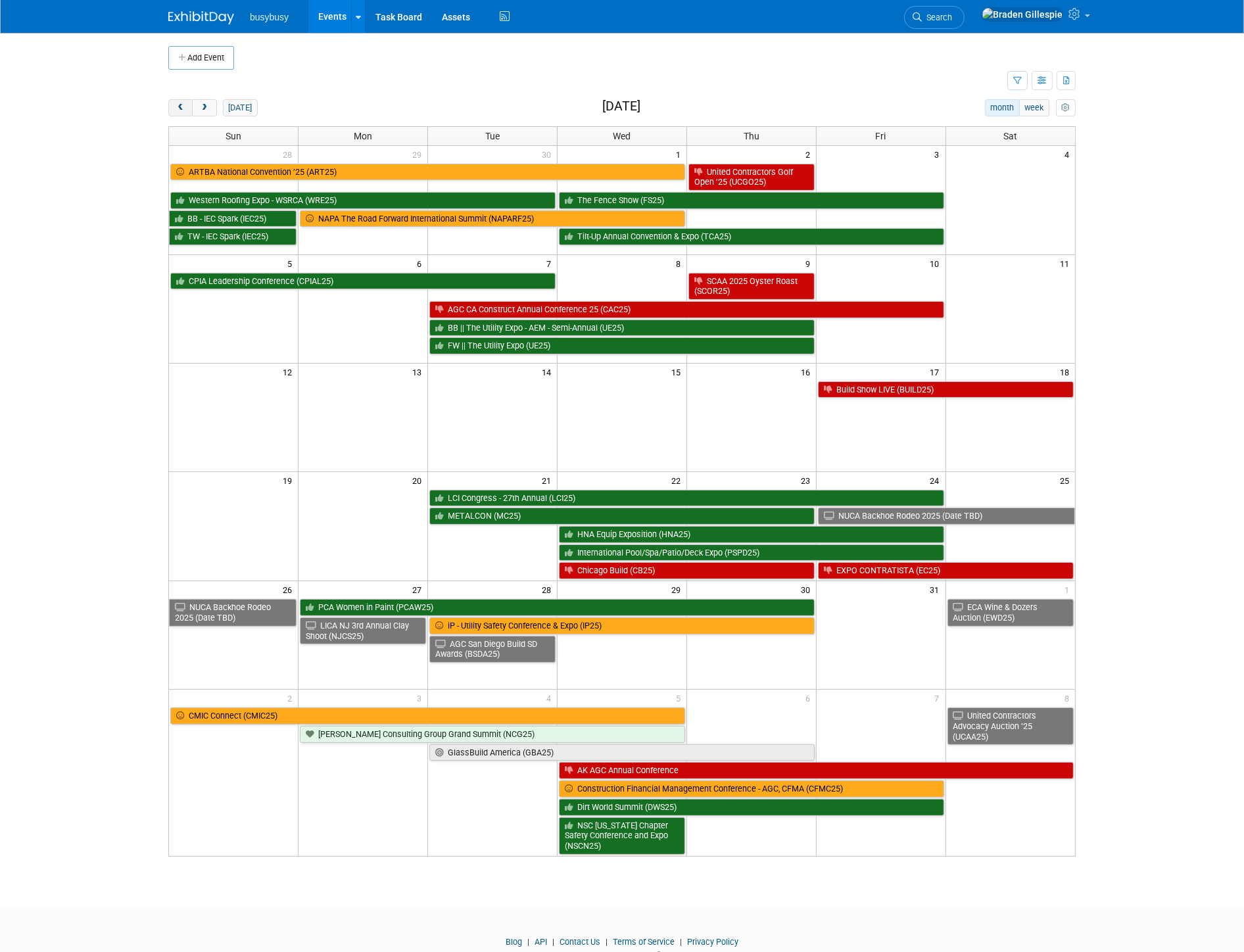
click at [185, 109] on span "prev" at bounding box center [181, 108] width 10 height 9
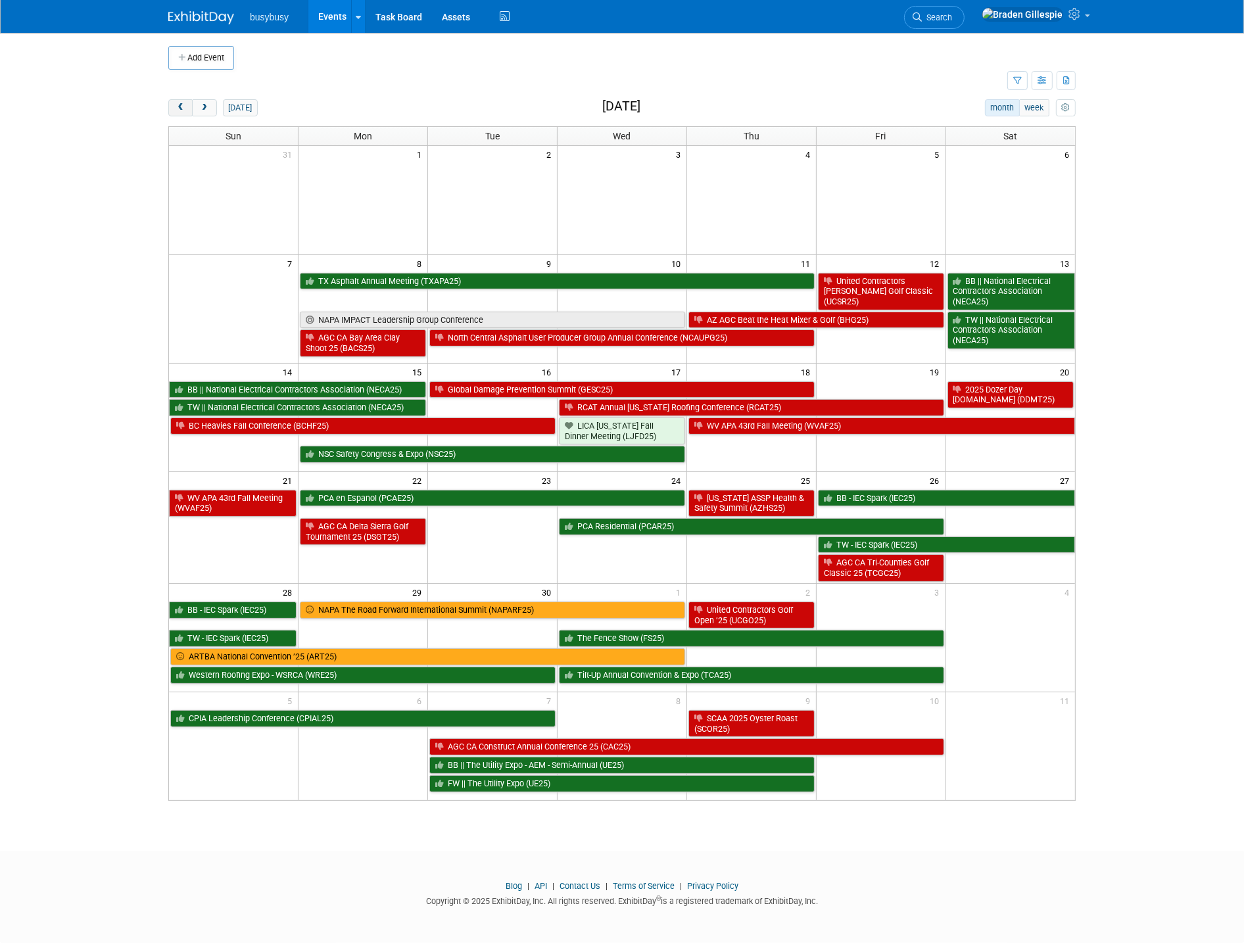
click at [177, 112] on span "prev" at bounding box center [181, 108] width 10 height 9
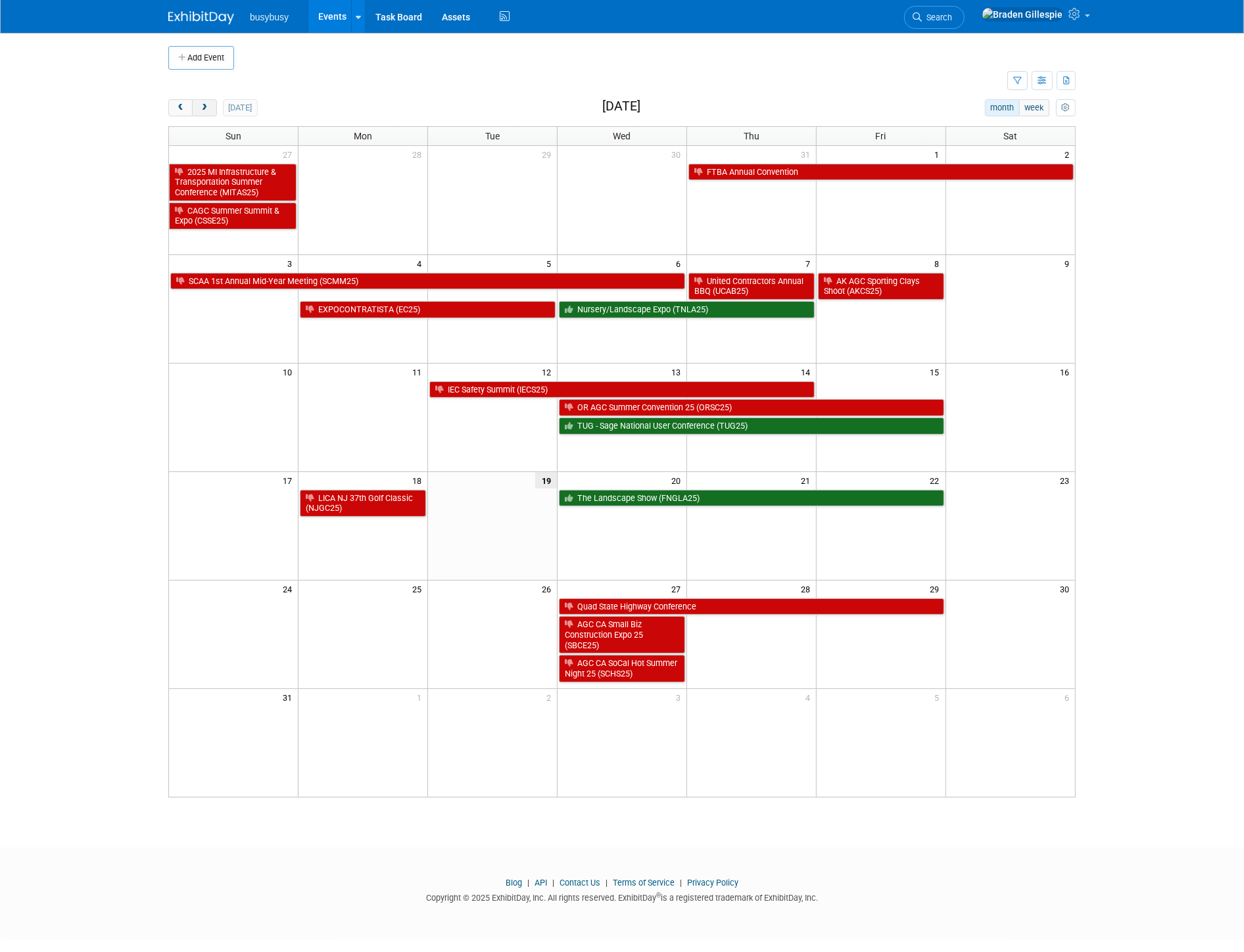
click at [204, 109] on span "next" at bounding box center [204, 108] width 10 height 9
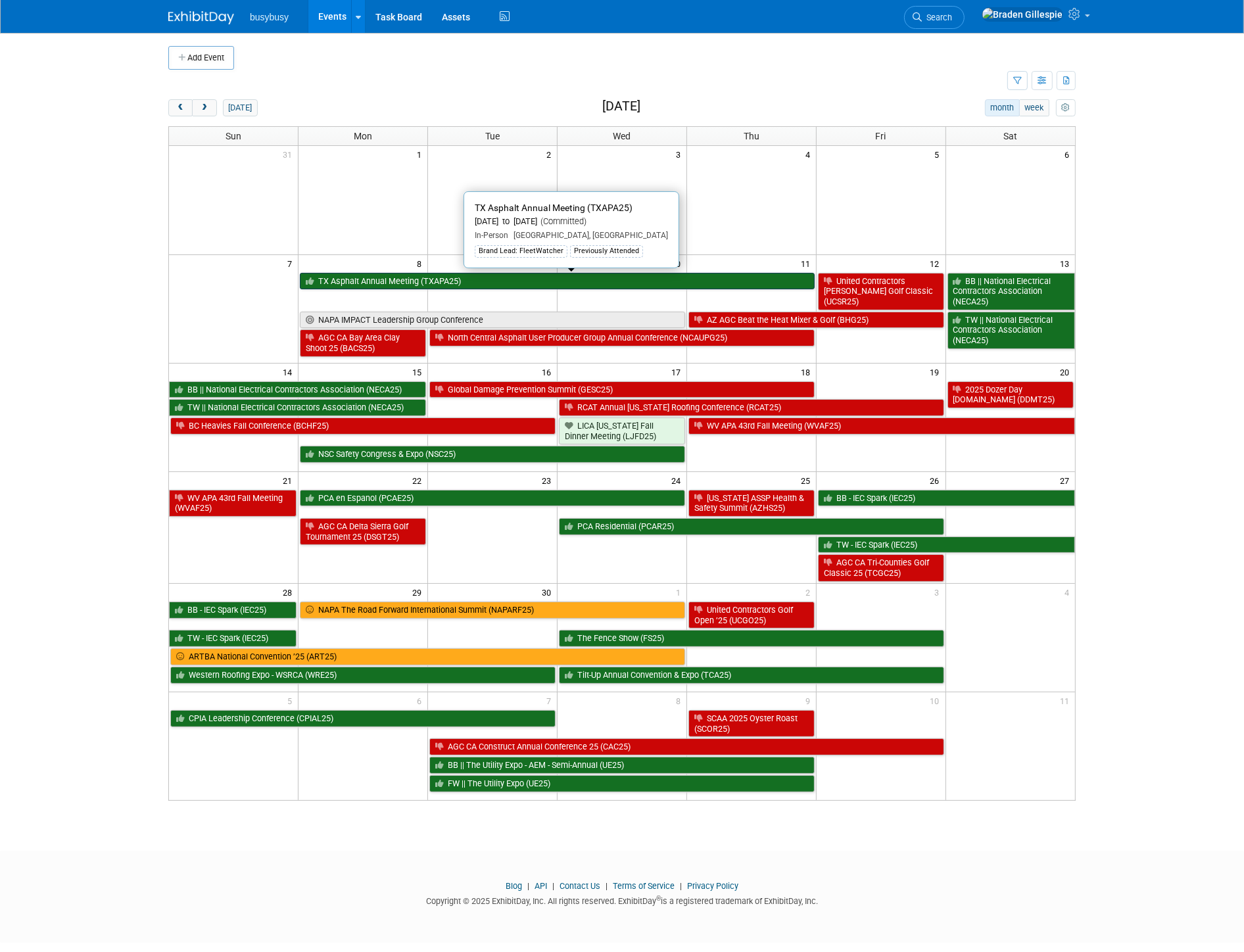
click at [579, 286] on link "TX Asphalt Annual Meeting (TXAPA25)" at bounding box center [557, 281] width 514 height 17
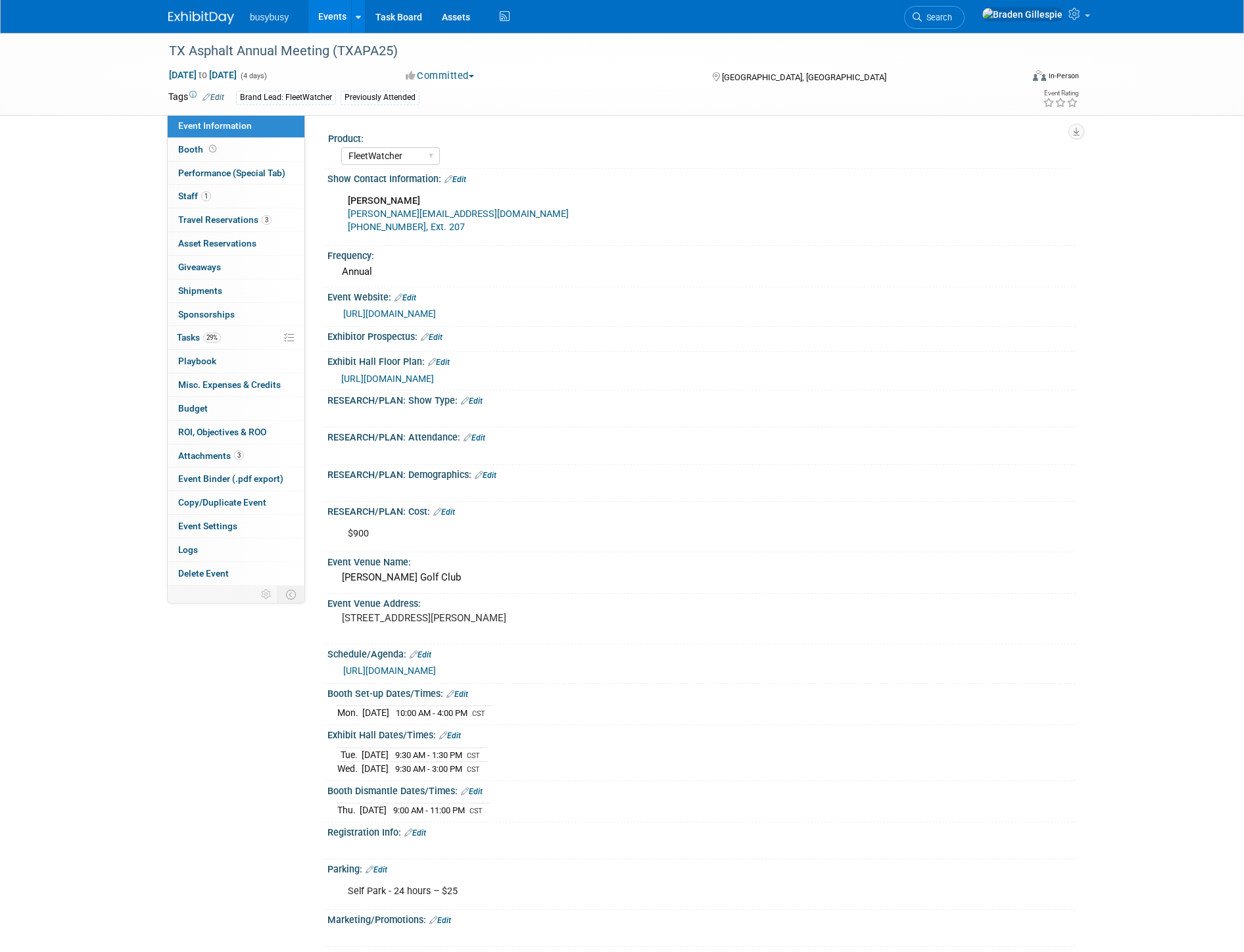
select select "FleetWatcher"
select select "Member"
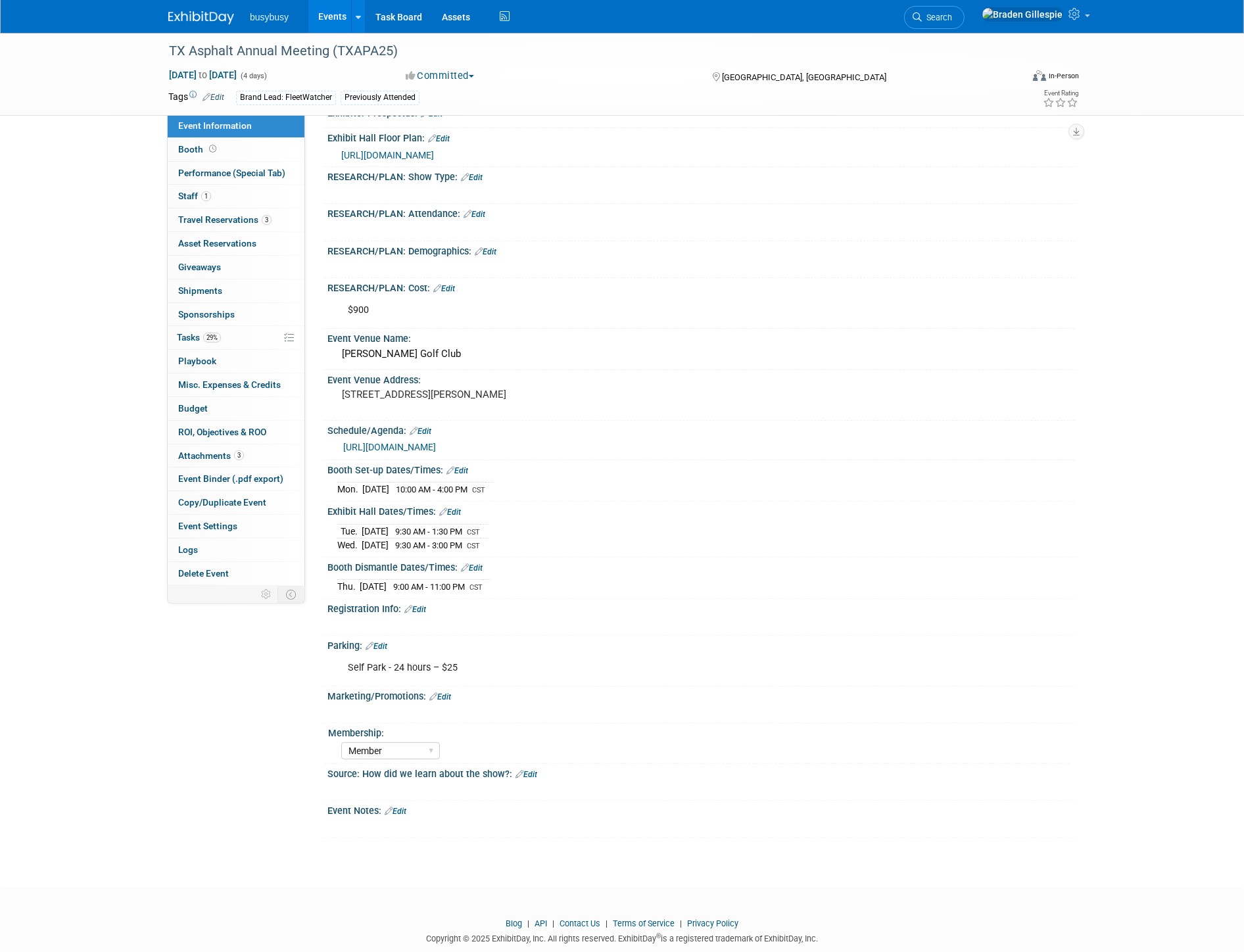
scroll to position [242, 0]
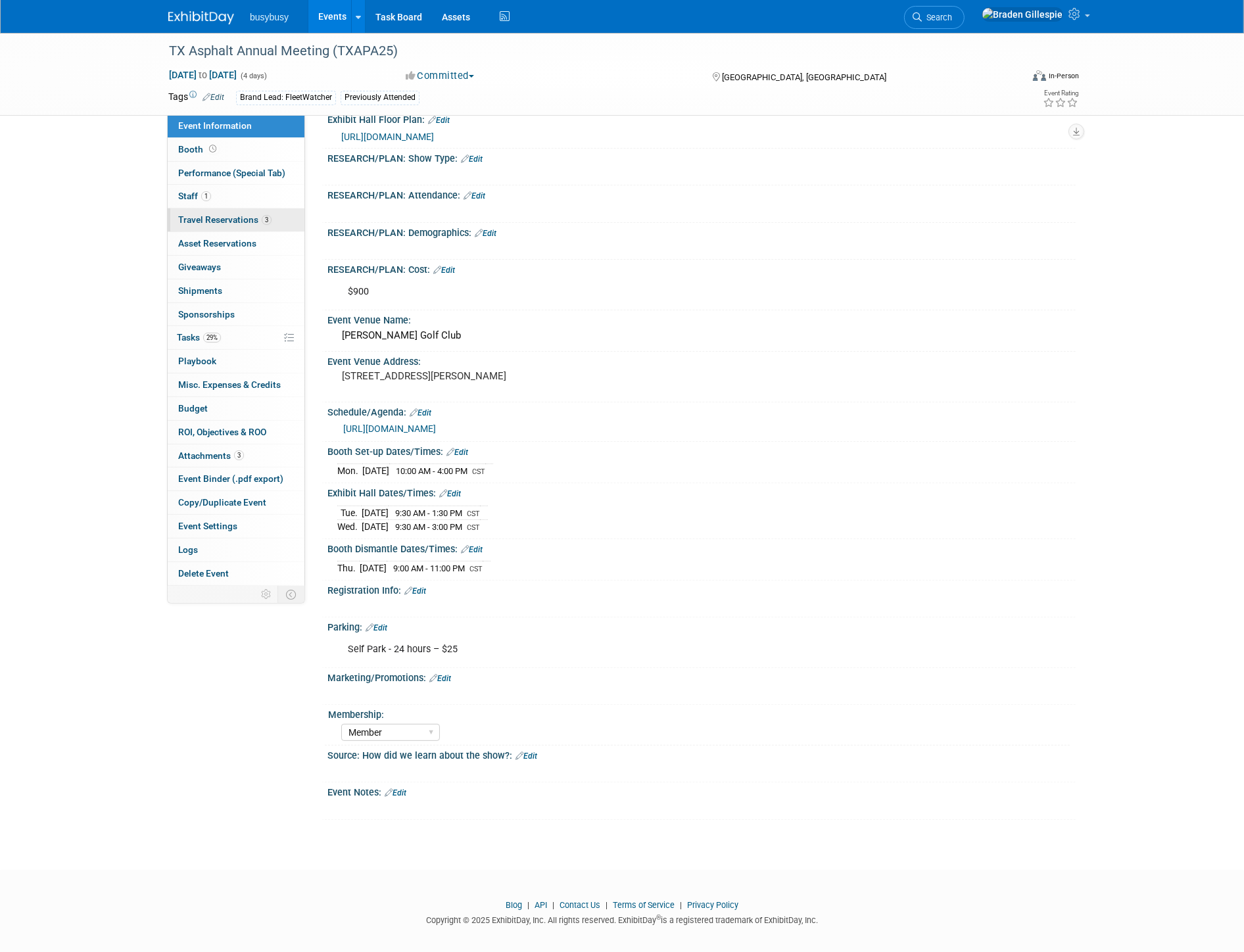
click at [229, 215] on span "Travel Reservations 3" at bounding box center [225, 219] width 94 height 10
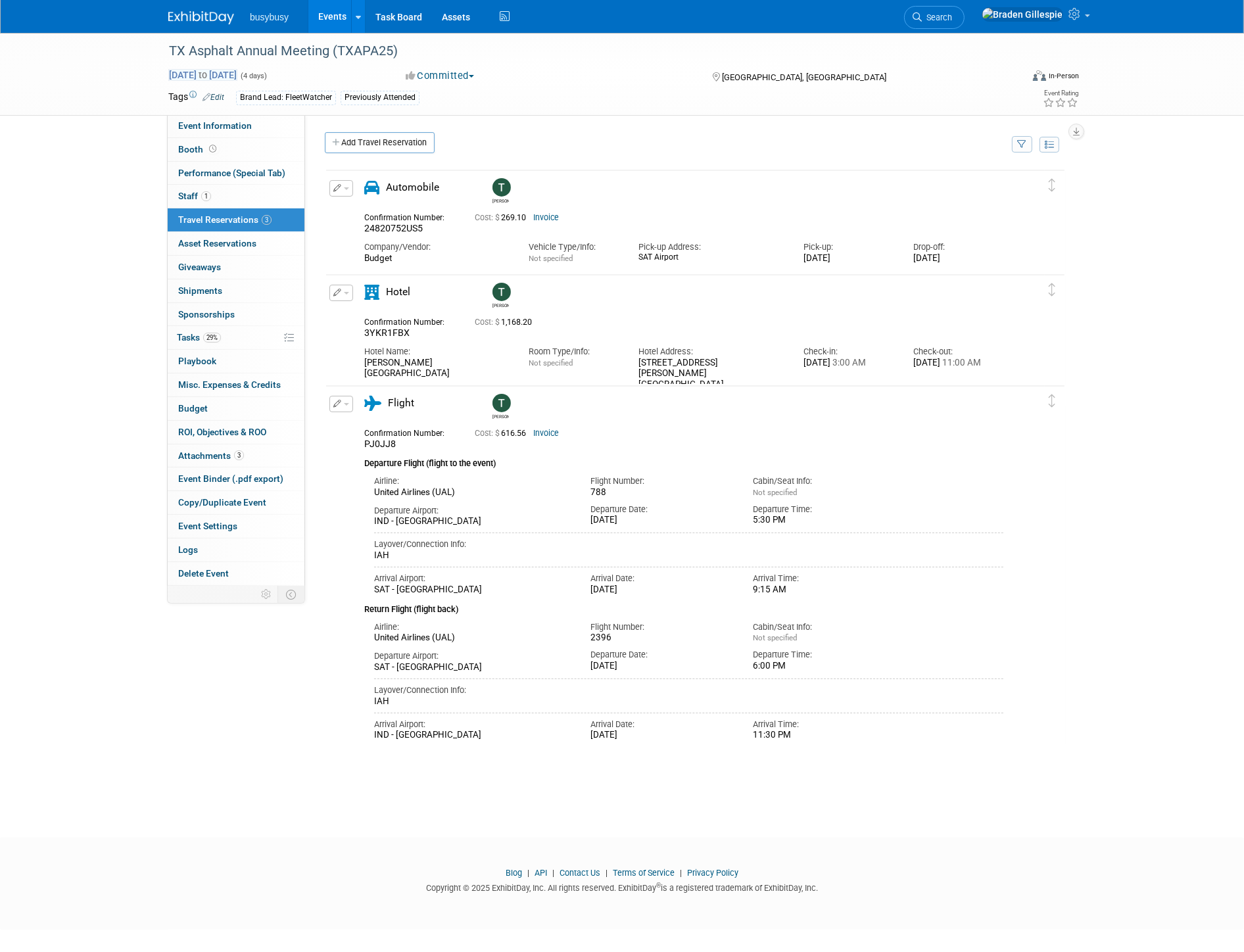
click at [237, 73] on span "Sep 8, 2025 to Sep 11, 2025" at bounding box center [203, 75] width 69 height 12
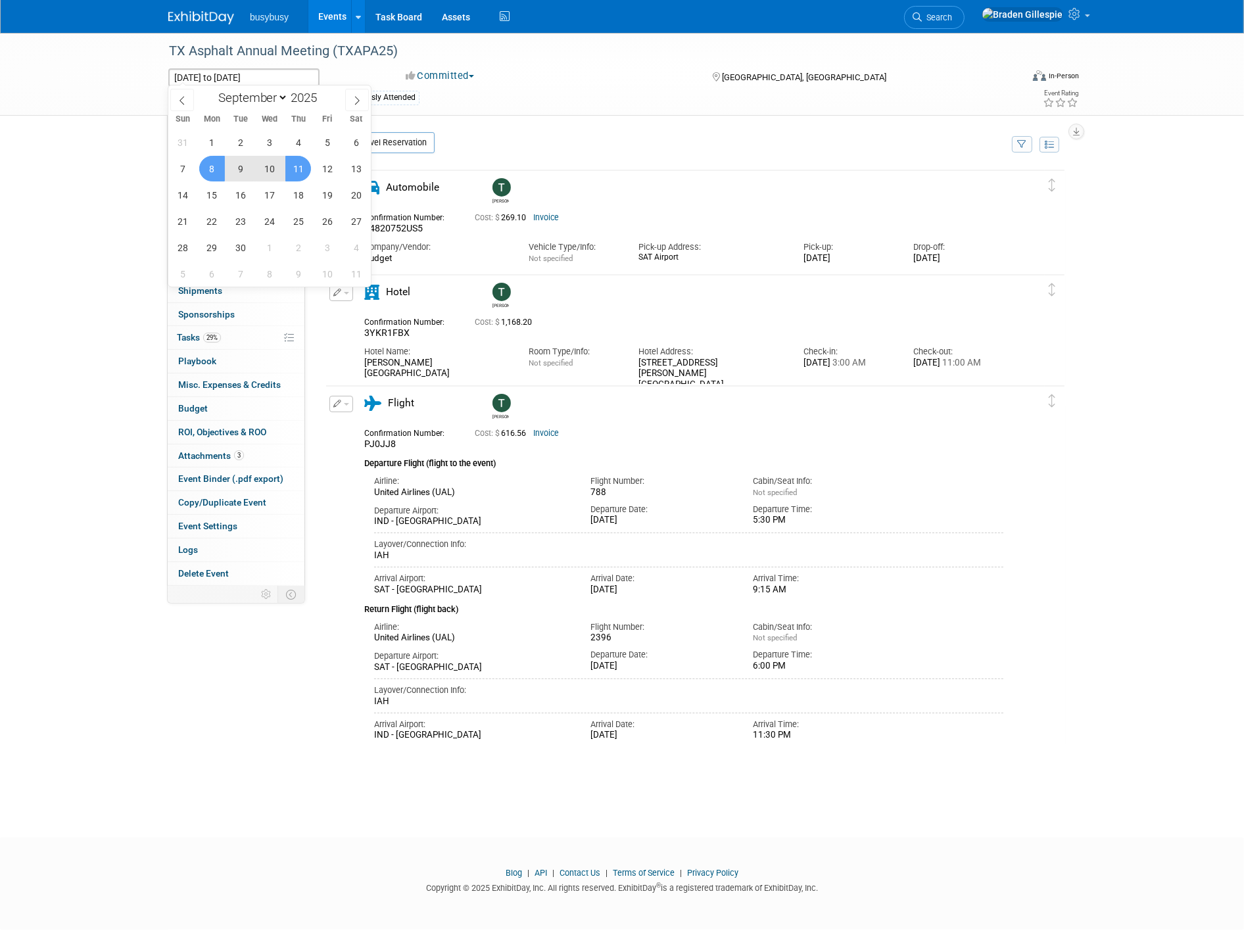
click at [213, 169] on span "8" at bounding box center [212, 169] width 26 height 26
type input "Sep 8, 2025"
click at [273, 172] on span "10" at bounding box center [270, 169] width 26 height 26
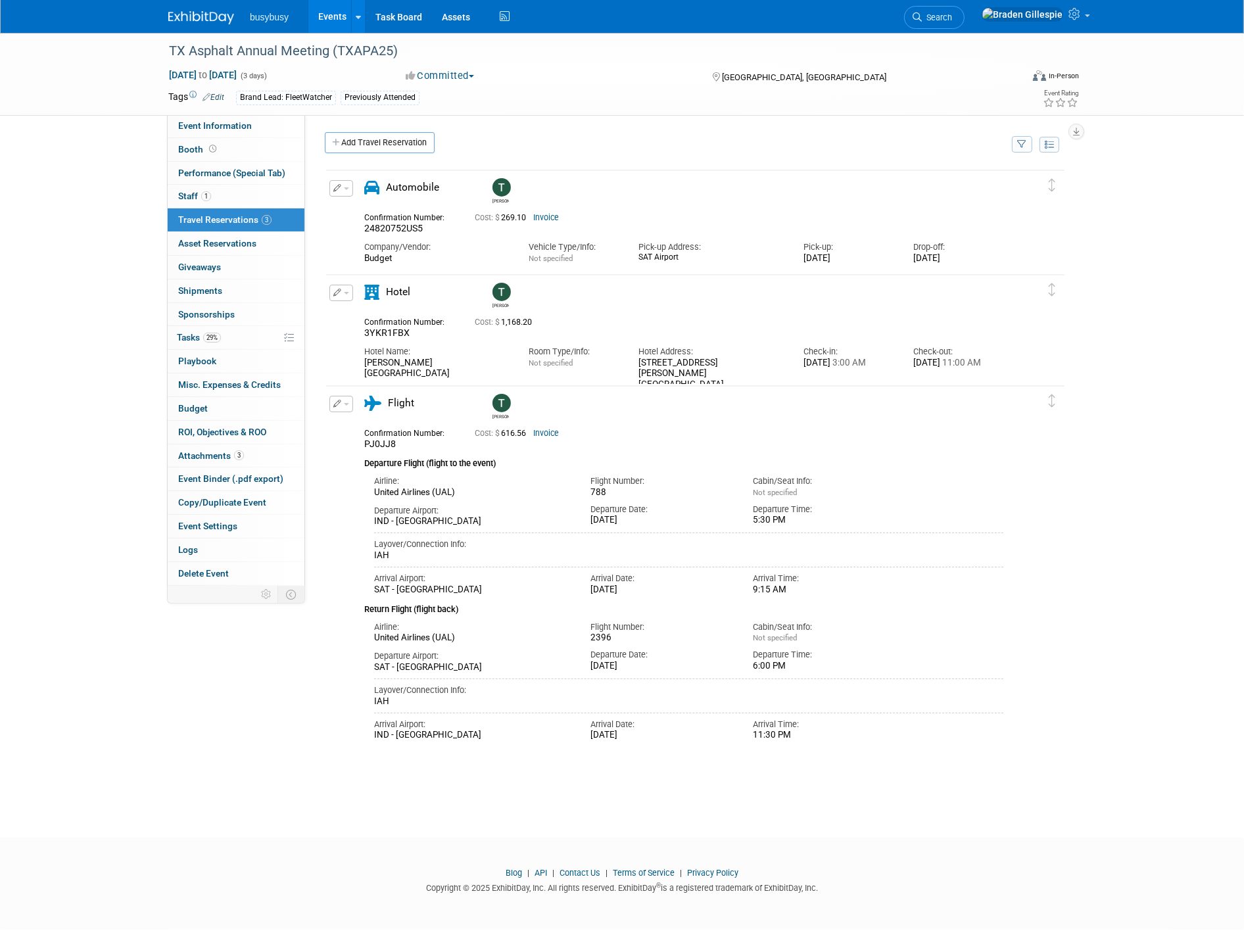
click at [545, 432] on link "Invoice" at bounding box center [546, 432] width 26 height 9
click at [346, 399] on button "button" at bounding box center [340, 404] width 23 height 16
click at [353, 417] on button "Edit Reservation" at bounding box center [386, 427] width 111 height 19
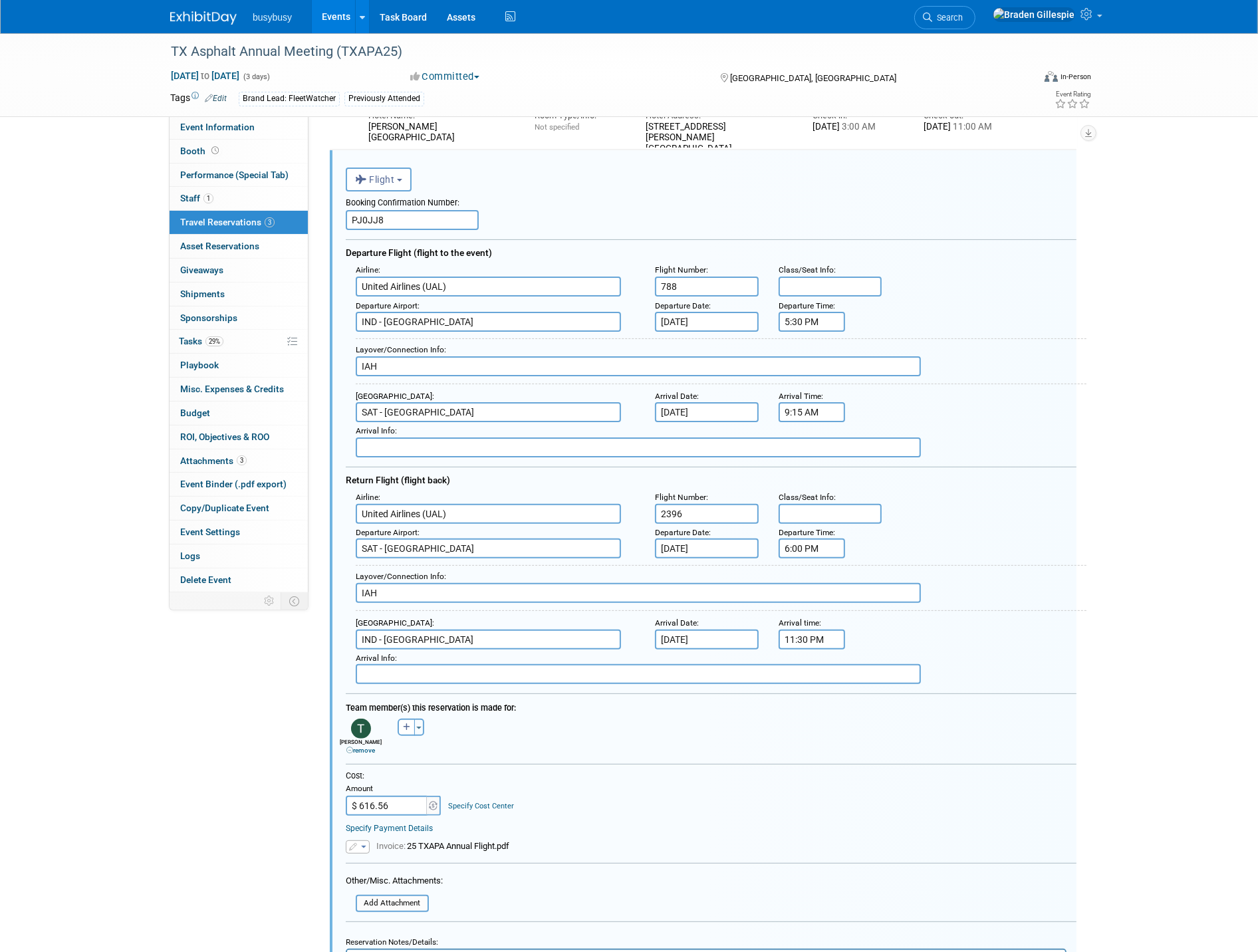
click at [800, 402] on input "9:15 AM" at bounding box center [811, 412] width 66 height 20
click at [876, 436] on span at bounding box center [871, 444] width 24 height 24
click at [942, 460] on td "AM" at bounding box center [925, 472] width 52 height 24
click at [924, 462] on button "AM" at bounding box center [925, 472] width 24 height 23
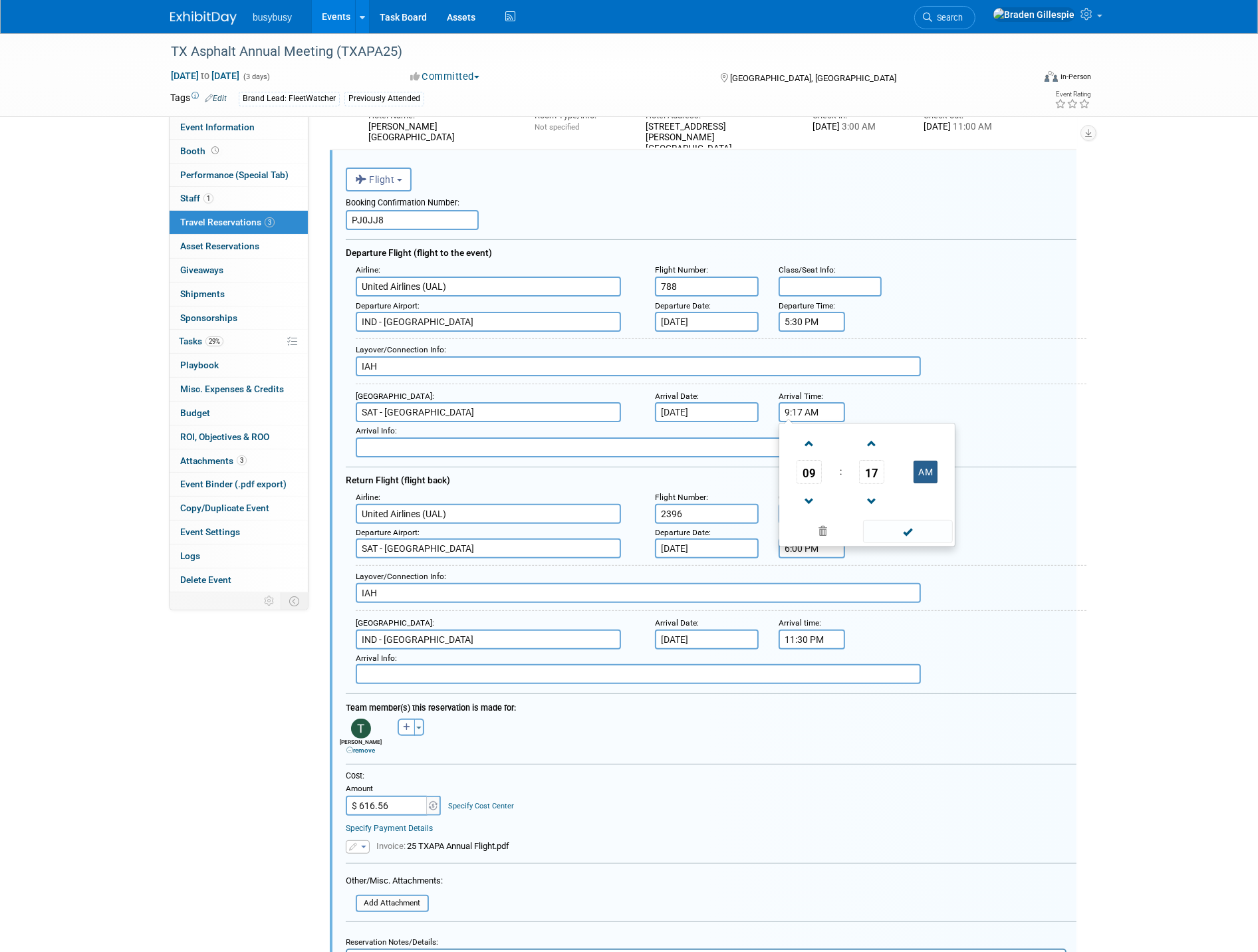
type input "9:17 PM"
click at [917, 528] on span at bounding box center [908, 531] width 90 height 24
click at [806, 544] on input "6:00 PM" at bounding box center [811, 548] width 66 height 20
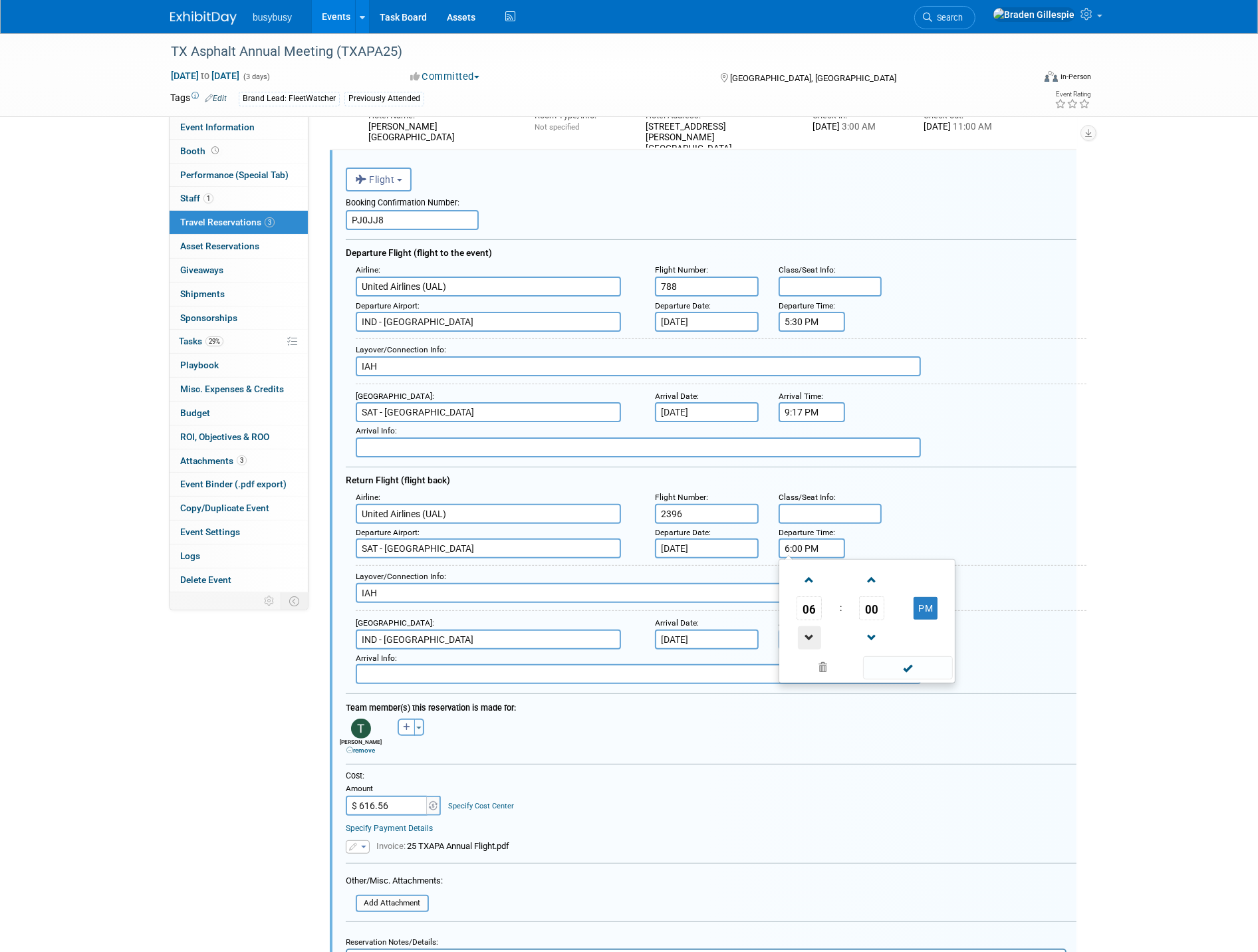
click at [811, 627] on span at bounding box center [809, 638] width 24 height 24
click at [878, 600] on span "00" at bounding box center [871, 608] width 25 height 24
click at [925, 640] on td "55" at bounding box center [931, 652] width 42 height 36
click at [874, 572] on span at bounding box center [871, 580] width 24 height 24
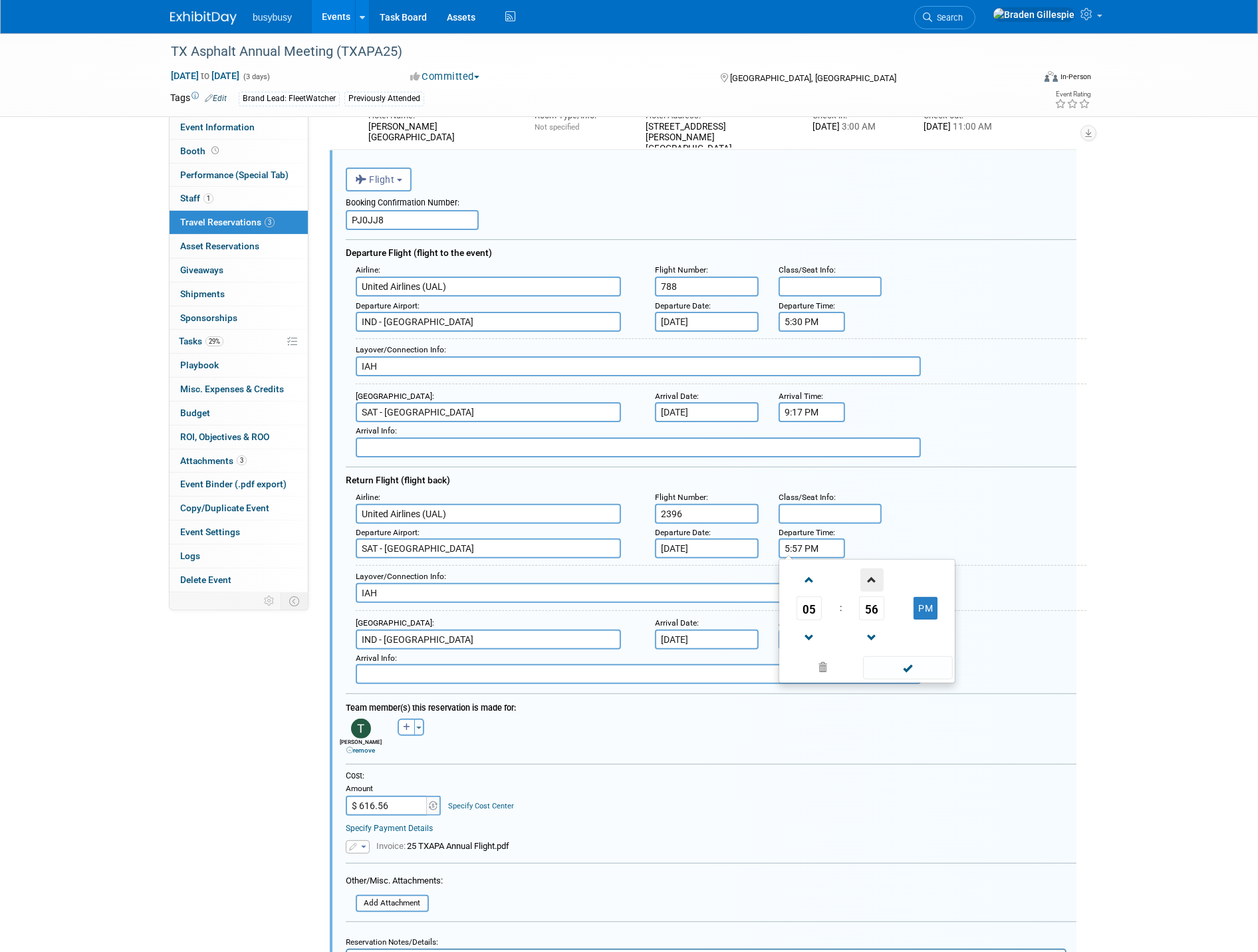
click at [874, 572] on span at bounding box center [871, 580] width 24 height 24
type input "5:58 PM"
click at [906, 662] on span at bounding box center [908, 667] width 90 height 24
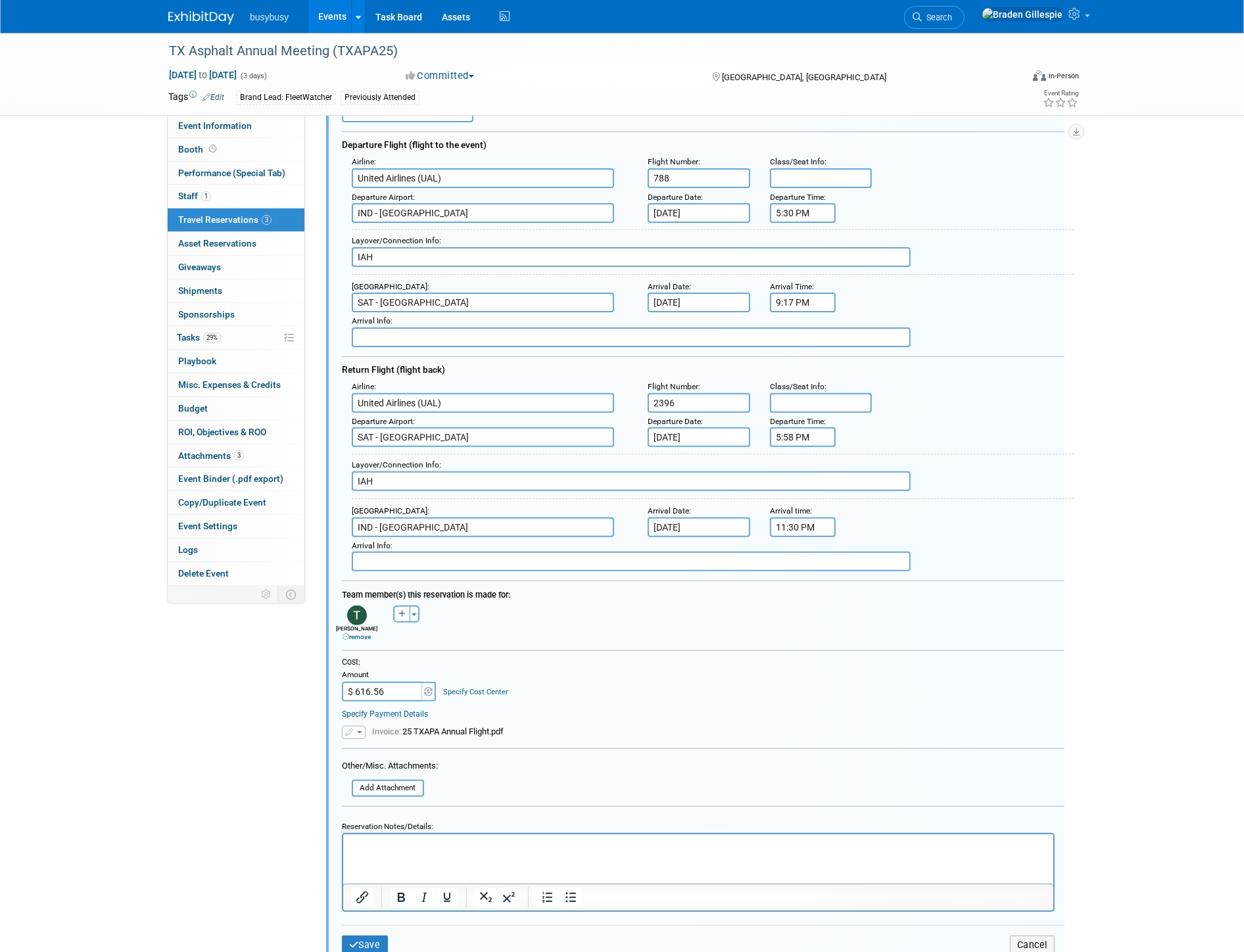
scroll to position [493, 0]
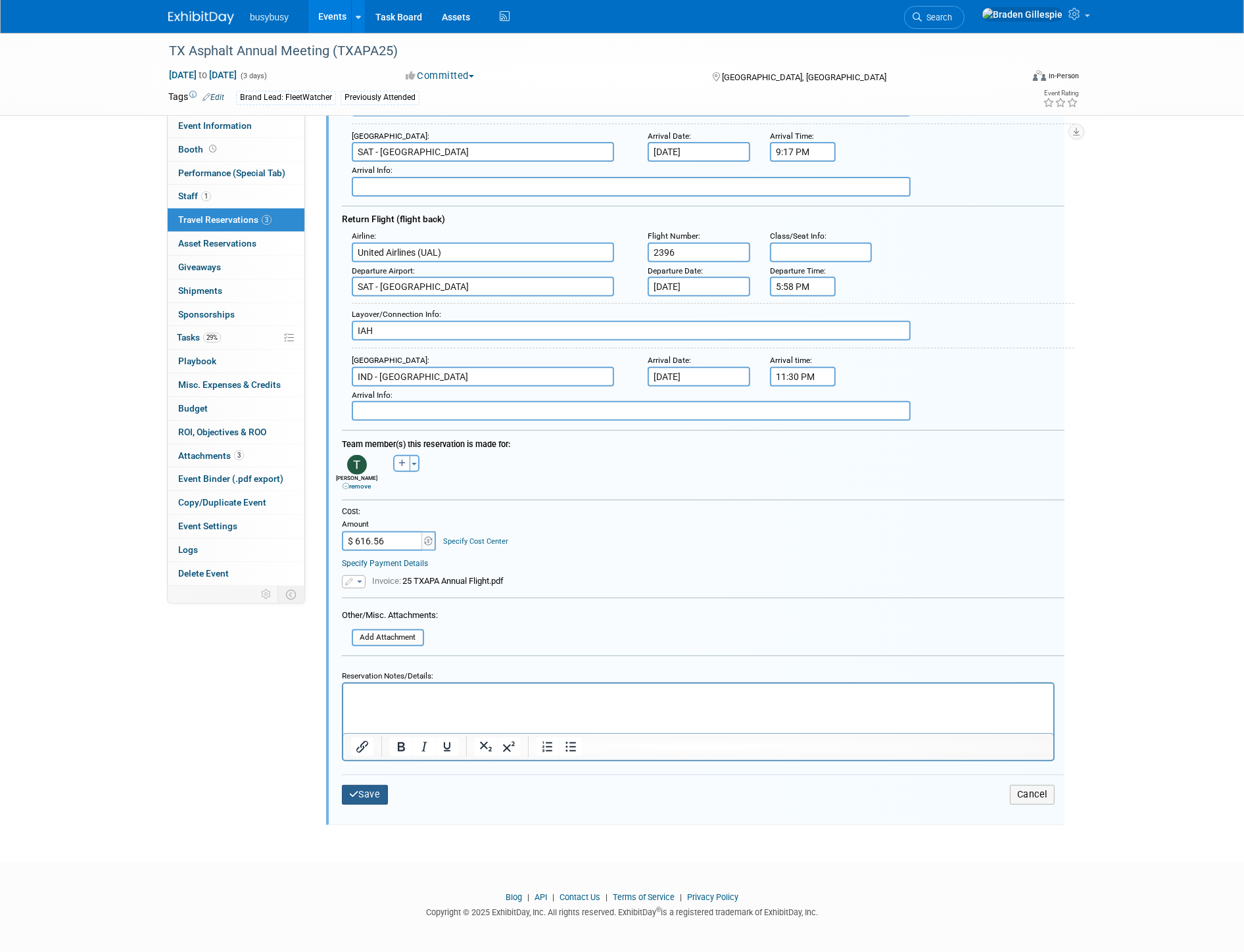
click at [376, 785] on button "Save" at bounding box center [365, 795] width 46 height 19
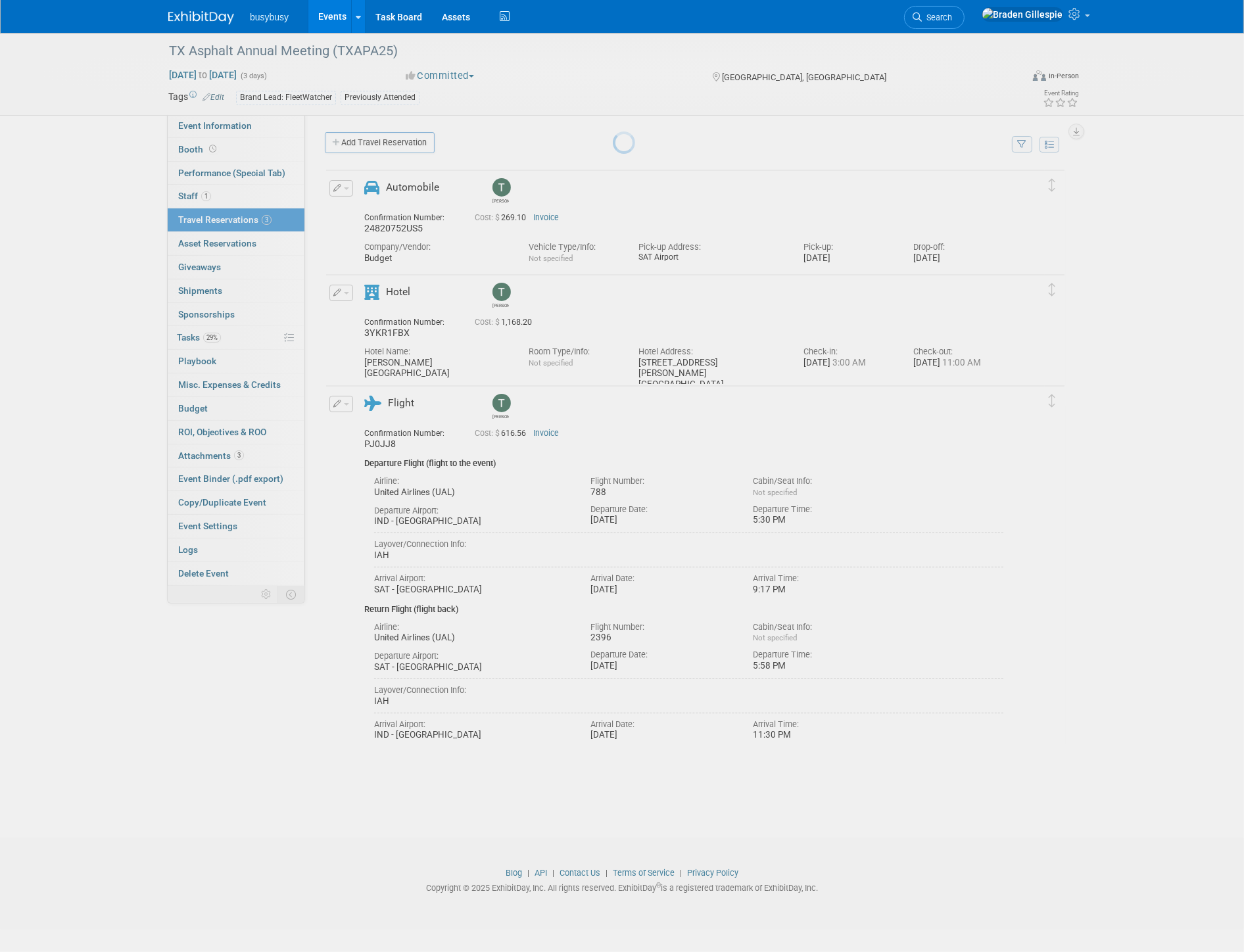
scroll to position [0, 0]
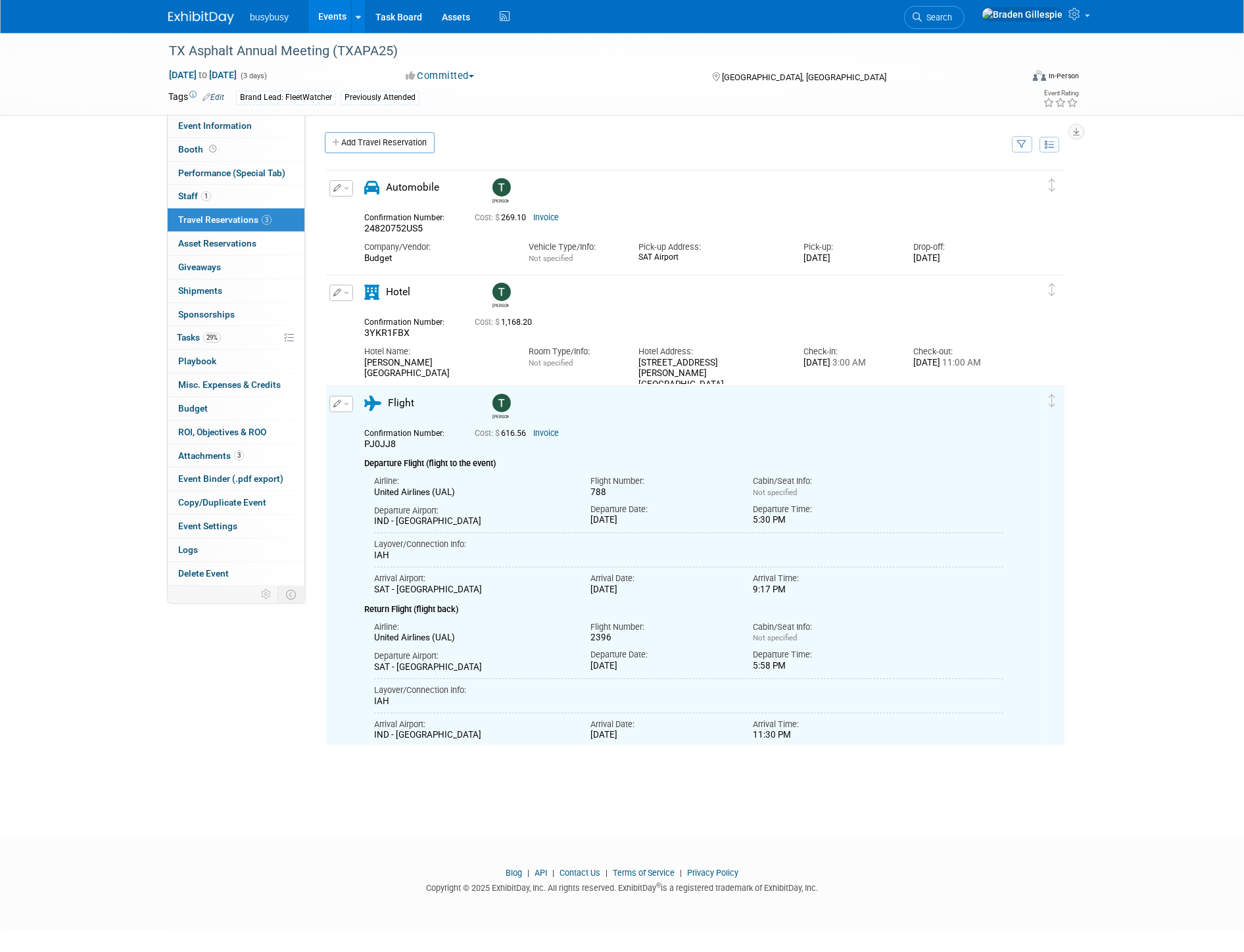
click at [538, 432] on link "Invoice" at bounding box center [546, 432] width 26 height 9
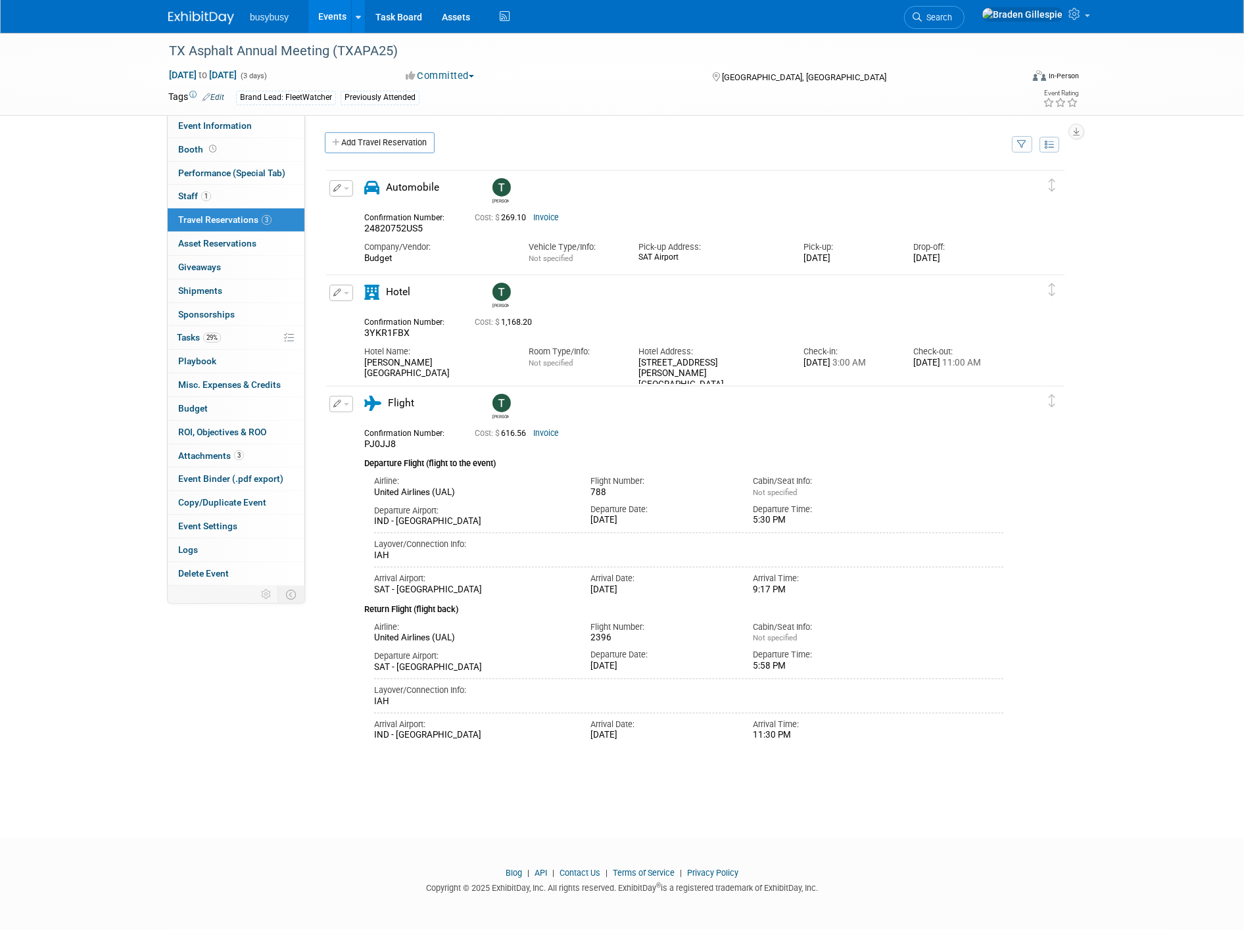
click at [344, 407] on button "button" at bounding box center [340, 404] width 23 height 16
click at [351, 426] on button "Edit Reservation" at bounding box center [386, 427] width 111 height 19
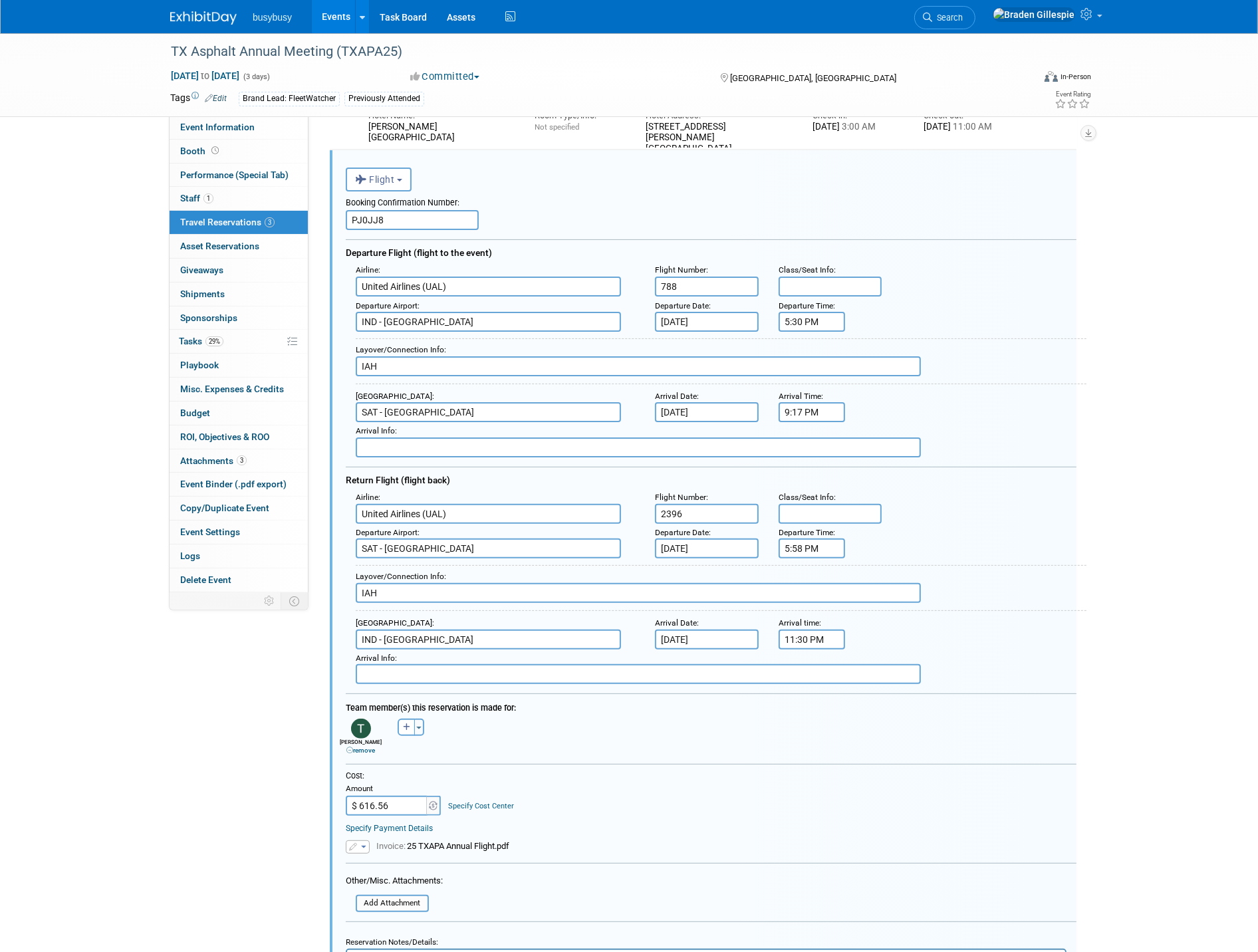
click at [796, 630] on input "11:30 PM" at bounding box center [811, 640] width 66 height 20
click at [878, 724] on span at bounding box center [871, 728] width 24 height 24
click at [875, 722] on span at bounding box center [871, 728] width 24 height 24
type input "11:27 PM"
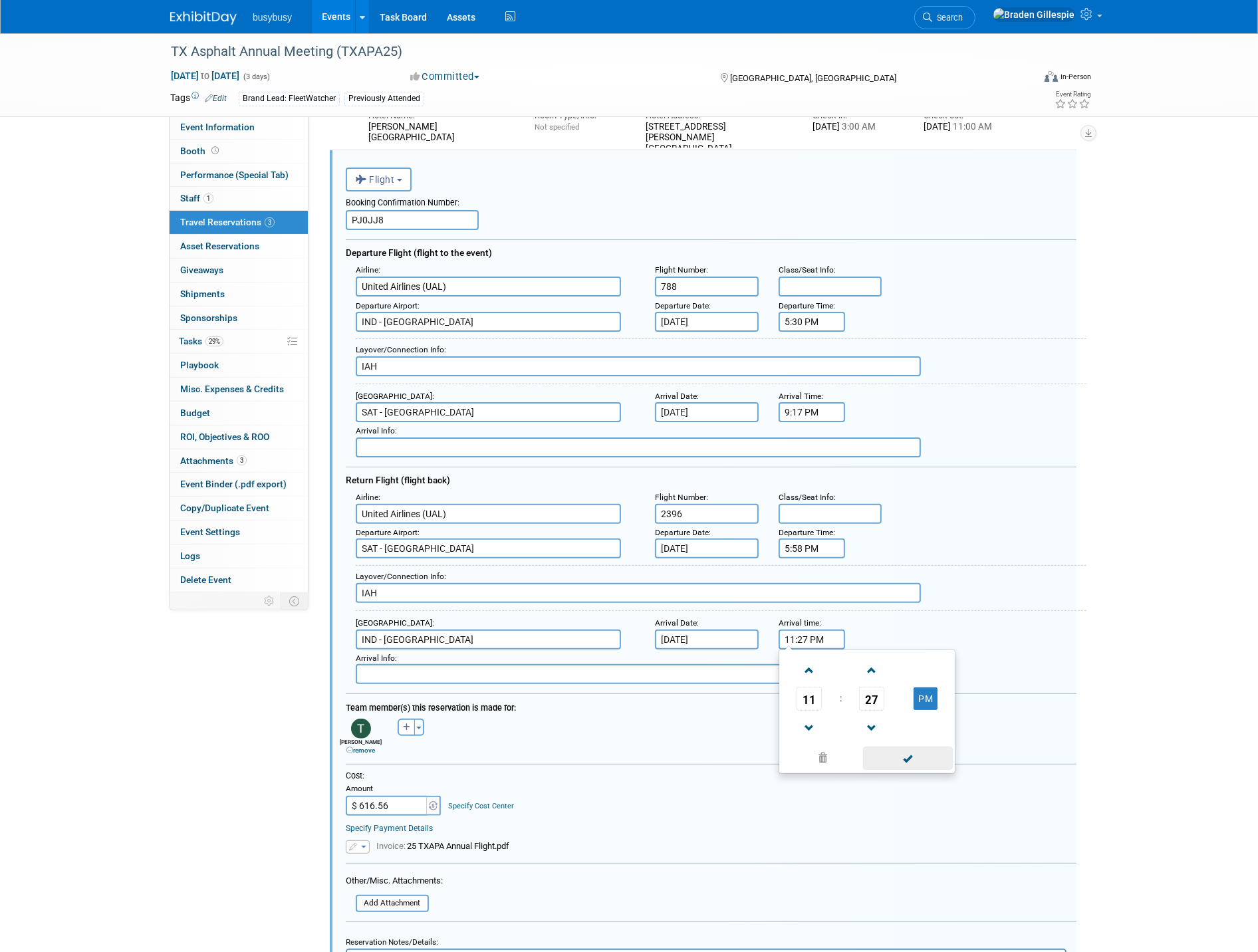
click at [912, 748] on span at bounding box center [908, 758] width 90 height 24
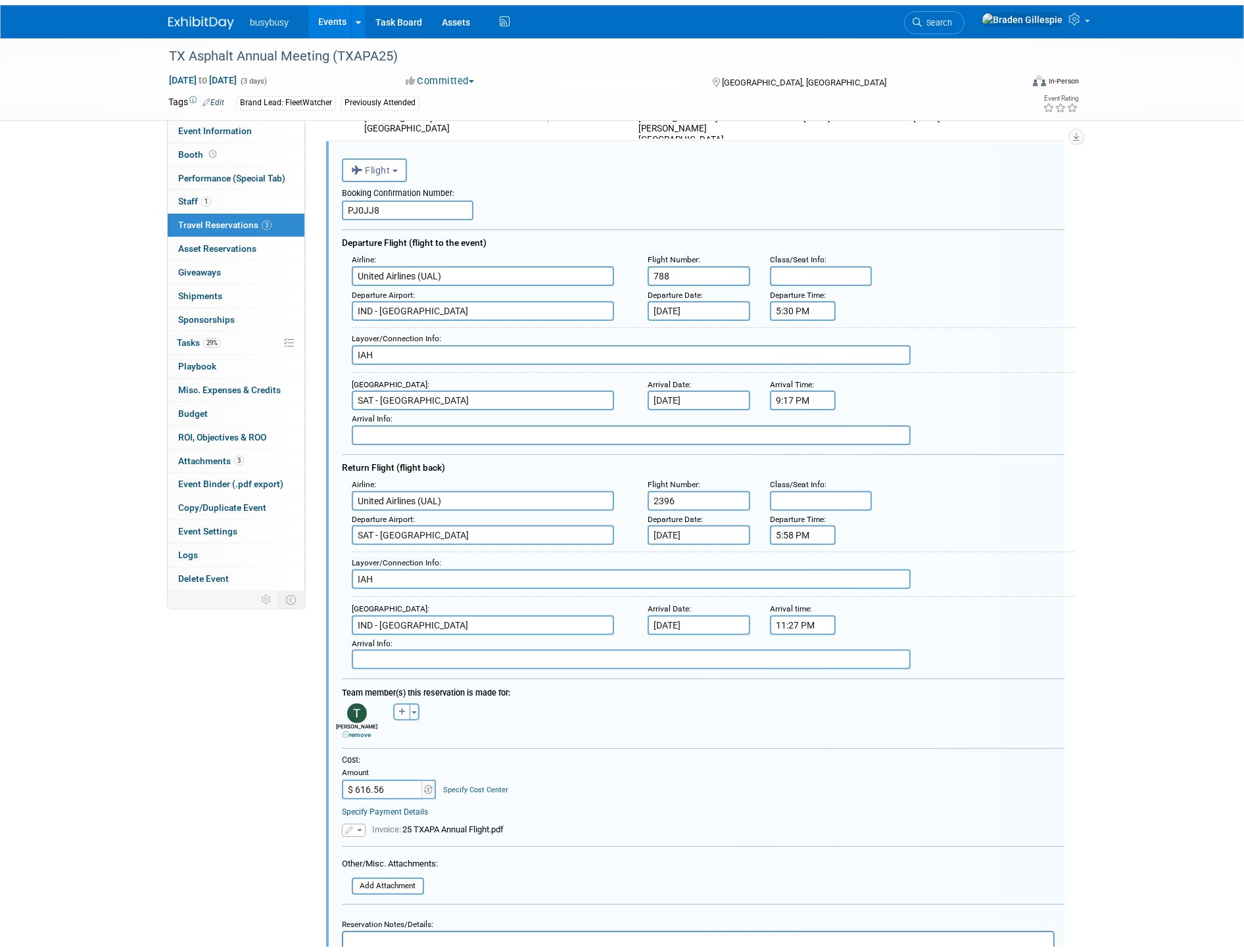
scroll to position [456, 0]
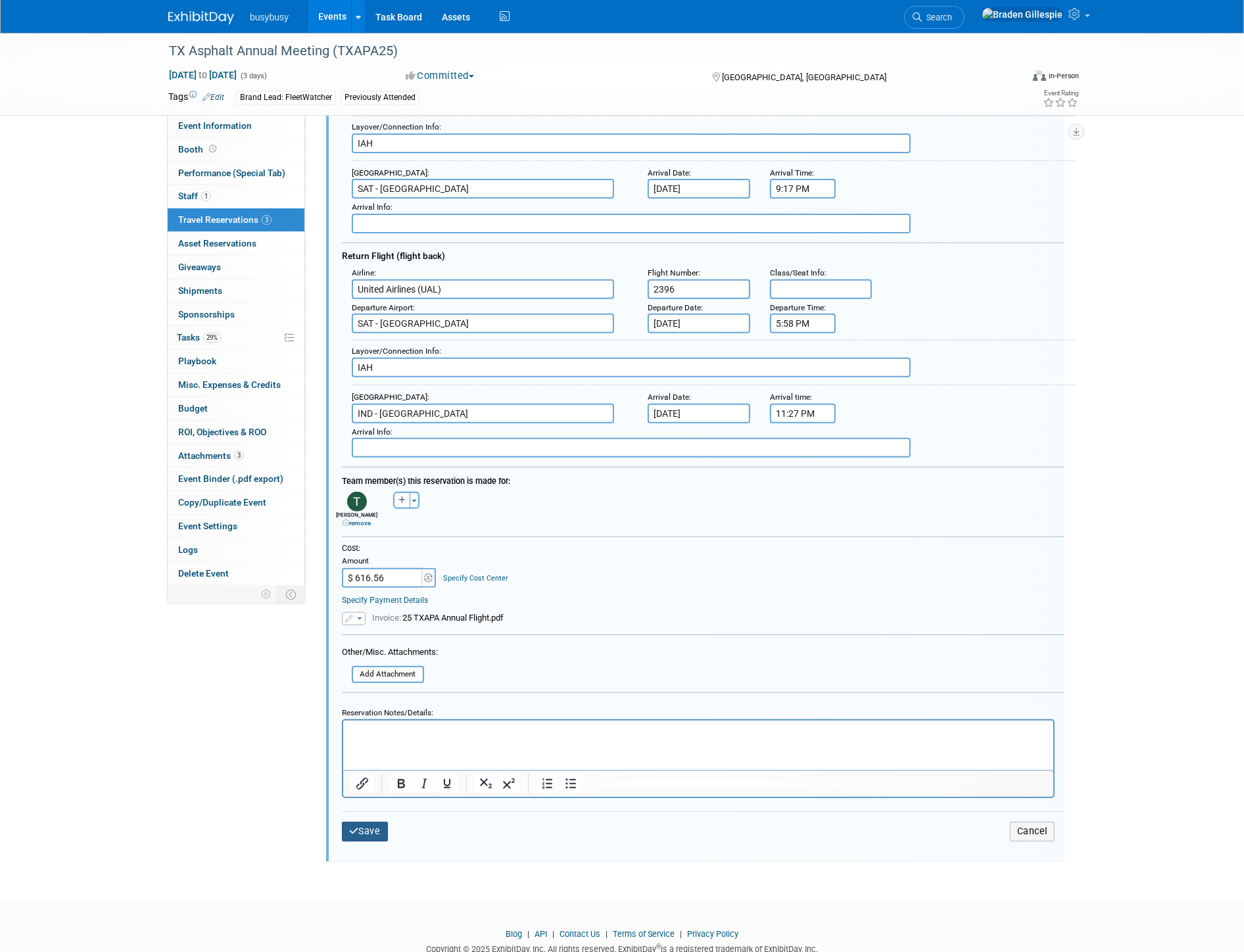
click at [375, 822] on button "Save" at bounding box center [365, 832] width 46 height 19
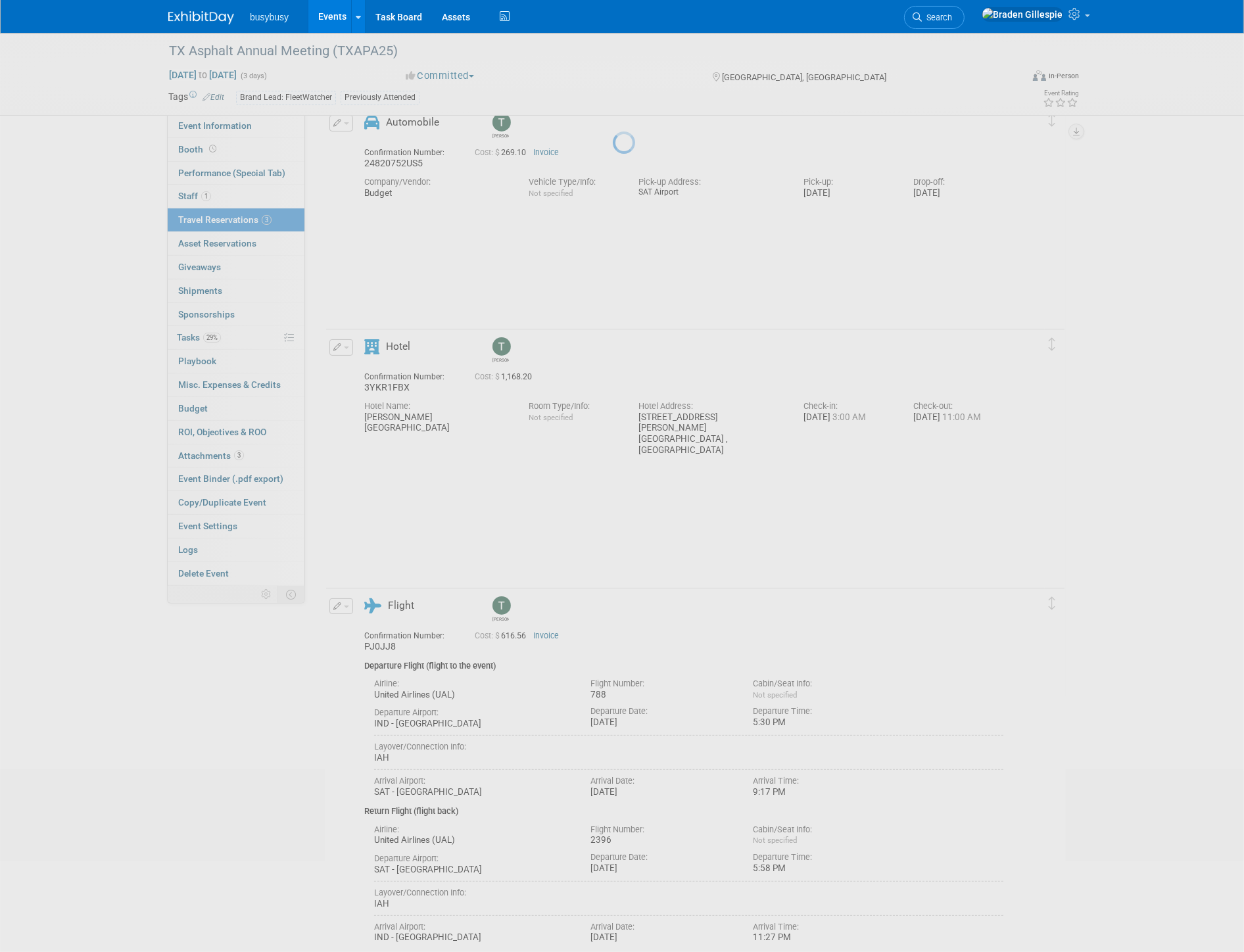
scroll to position [0, 0]
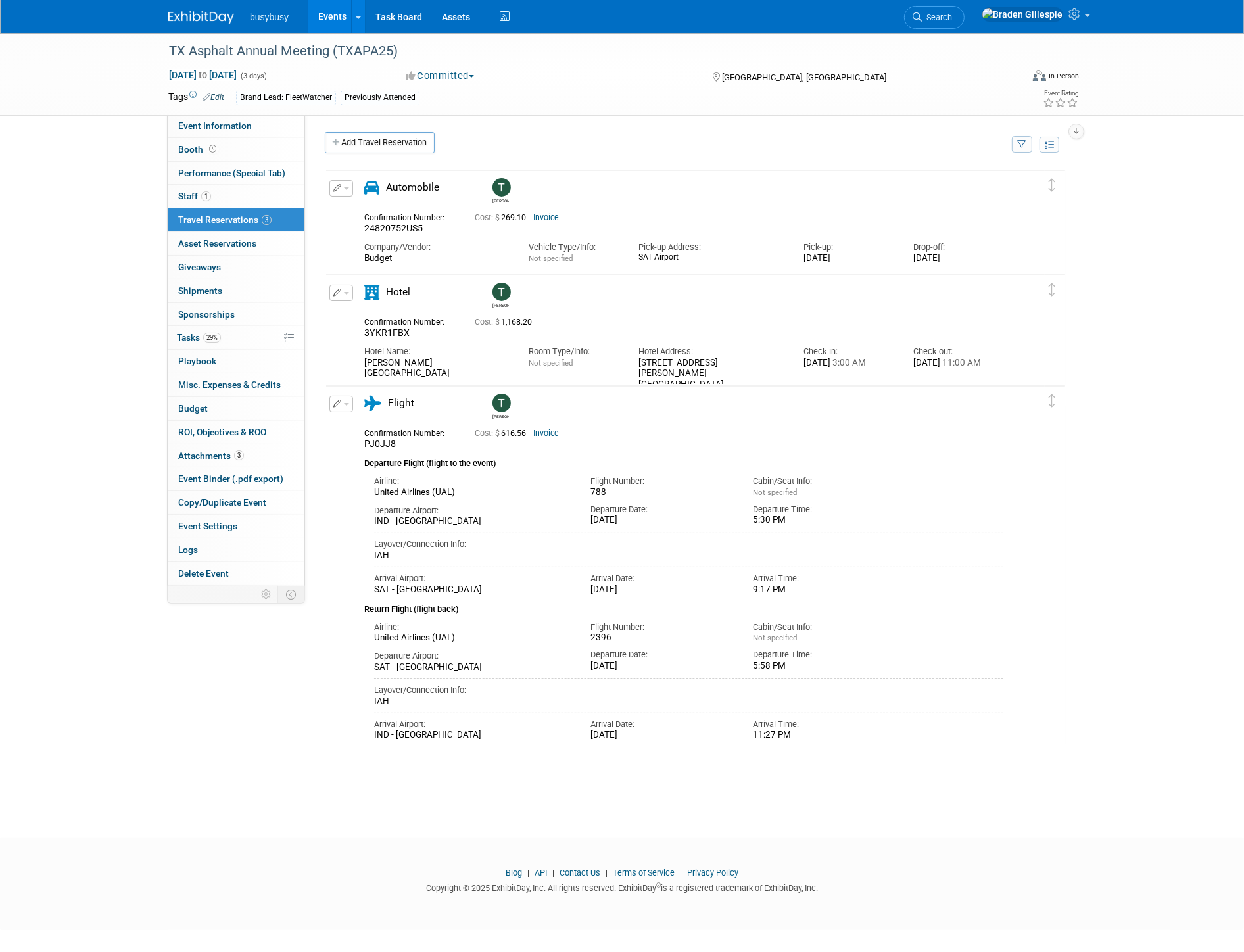
click at [209, 22] on img at bounding box center [201, 18] width 65 height 13
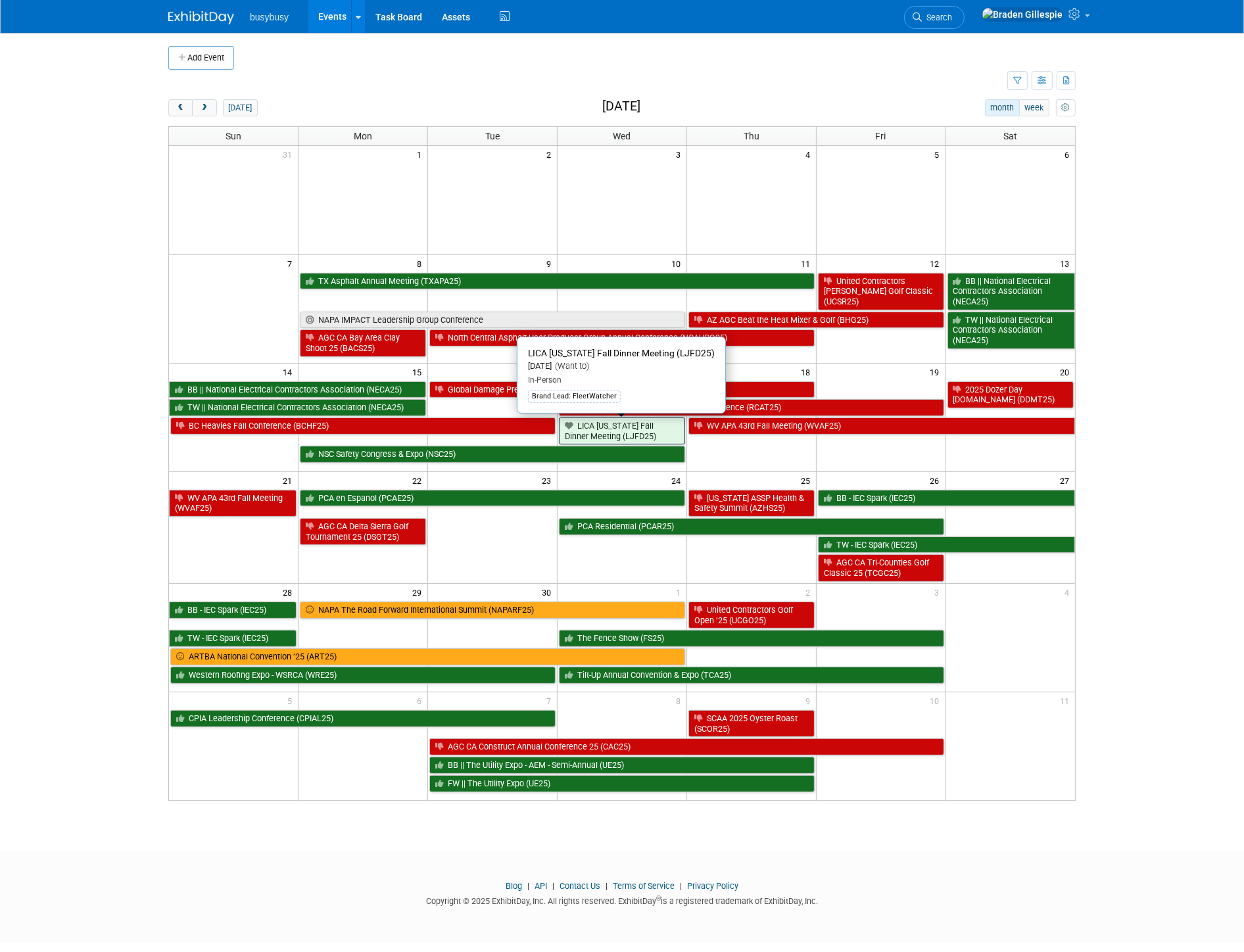
drag, startPoint x: 638, startPoint y: 435, endPoint x: 660, endPoint y: 457, distance: 31.1
click at [638, 435] on link "LICA [US_STATE] Fall Dinner Meeting (LJFD25)" at bounding box center [622, 430] width 126 height 27
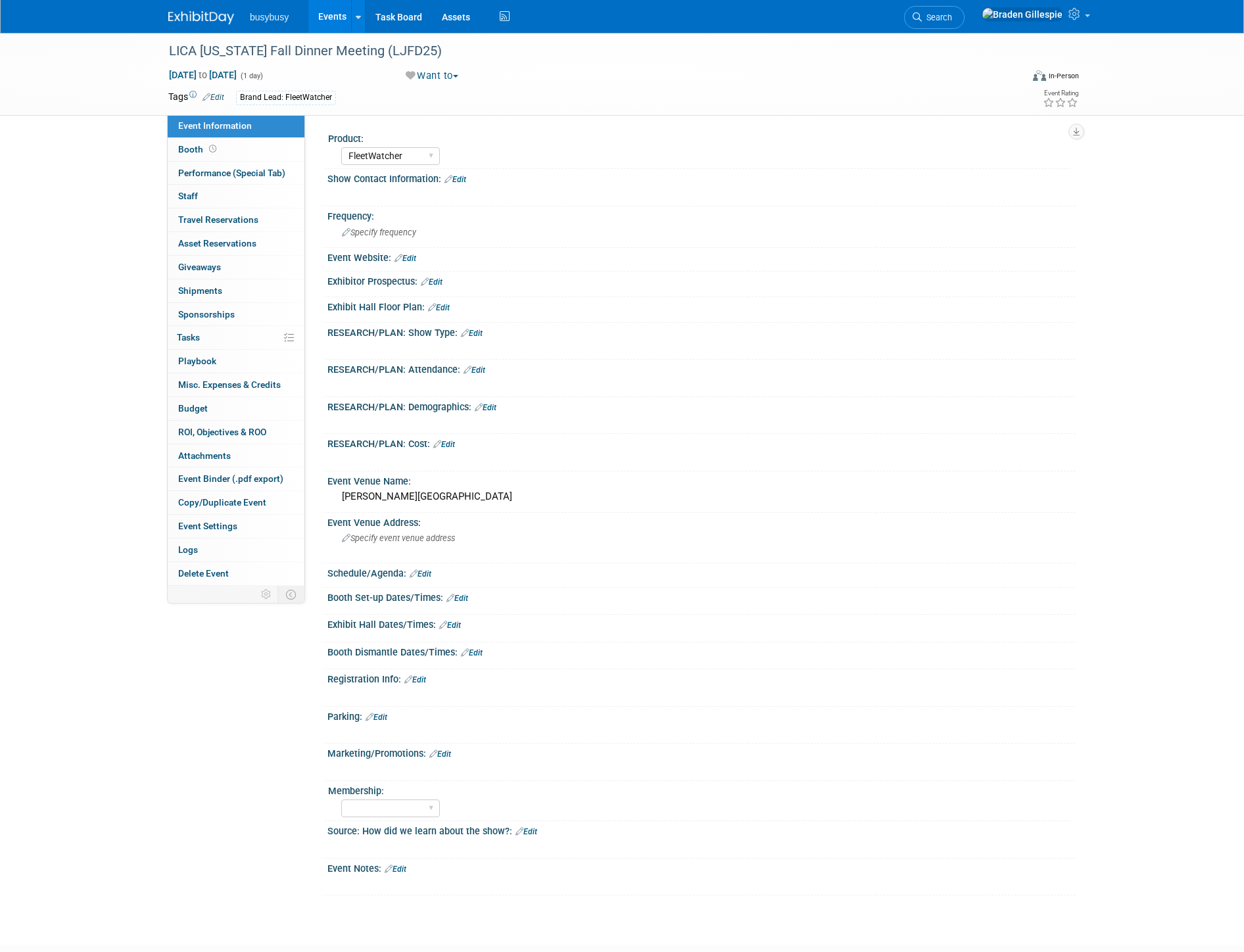
select select "FleetWatcher"
click at [456, 491] on div "Yogi Berra Museum & Learning Center" at bounding box center [701, 496] width 728 height 20
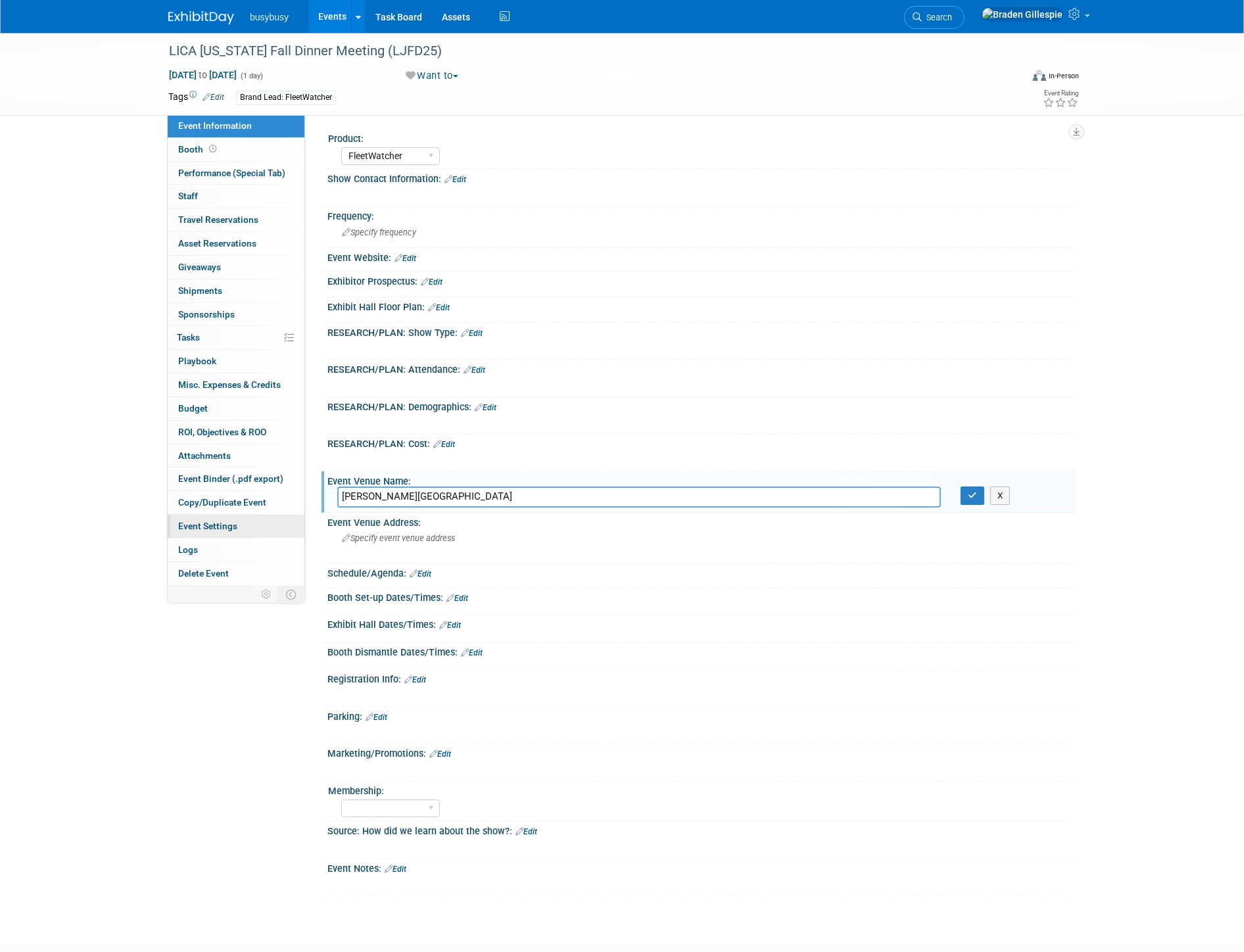
drag, startPoint x: 515, startPoint y: 494, endPoint x: 211, endPoint y: 527, distance: 305.8
click at [211, 527] on div "Event Information Event Info Booth Booth Performance (Special Tab) Performance …" at bounding box center [621, 464] width 927 height 862
click at [449, 541] on div "Specify event venue address" at bounding box center [483, 542] width 292 height 30
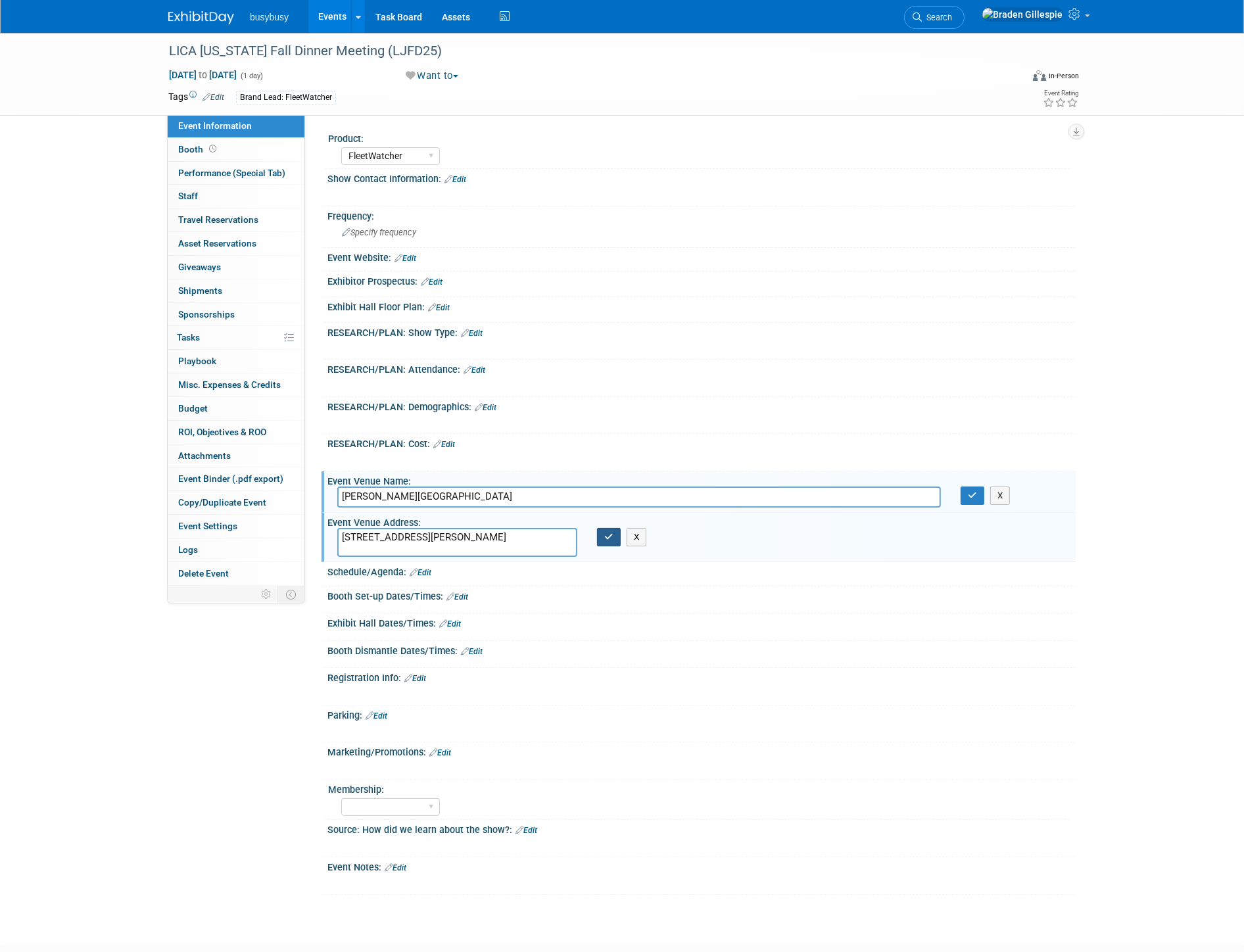
type textarea "8 Yogi Berra Drive, Little Falls Township, NJ 07424"
click at [616, 536] on button "button" at bounding box center [608, 537] width 23 height 19
click at [609, 533] on icon "button" at bounding box center [608, 537] width 9 height 9
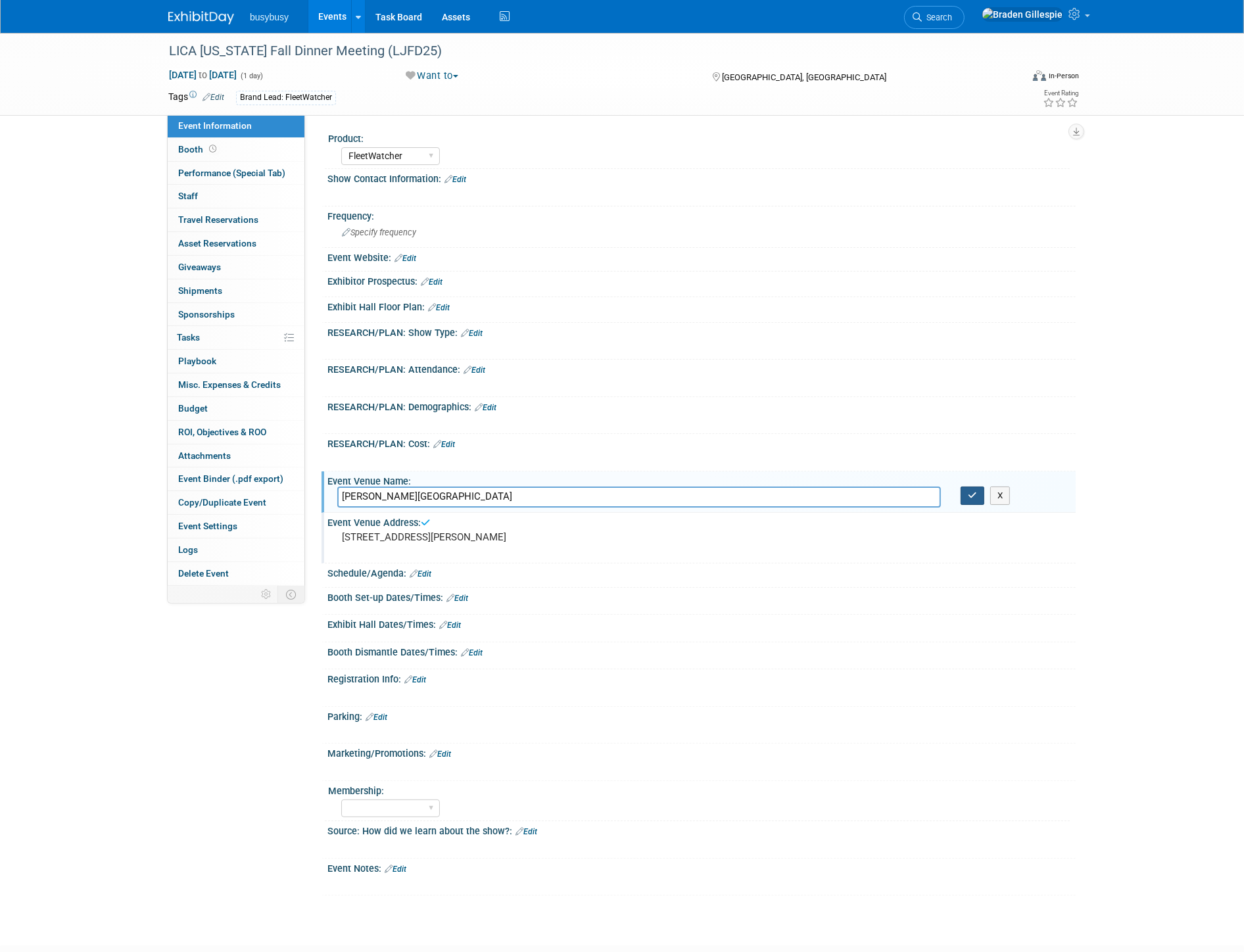
click at [971, 486] on button "button" at bounding box center [971, 495] width 23 height 19
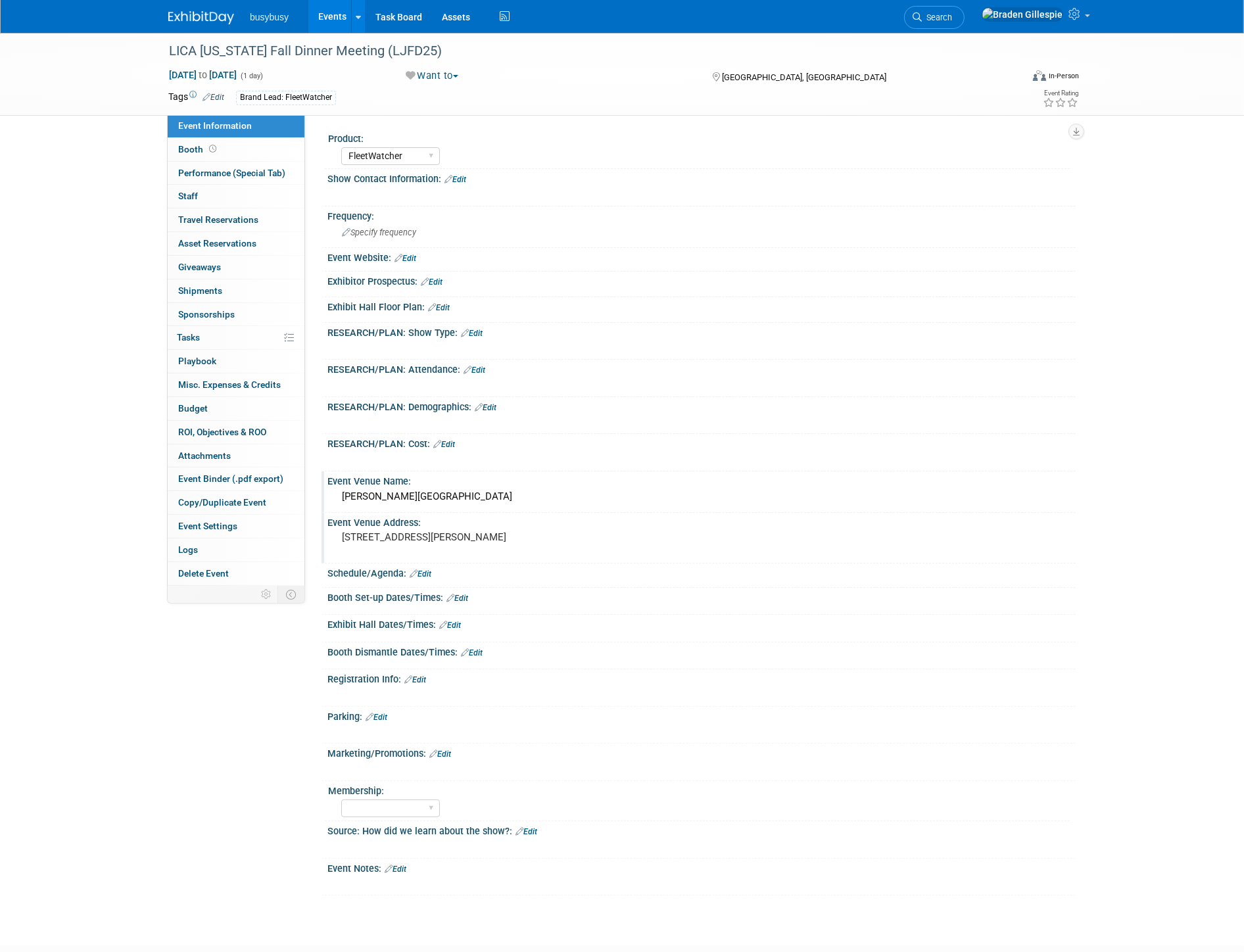
click at [206, 24] on div "busybusy Events Add Event Bulk Upload Events Shareable Event Boards Recently Vi…" at bounding box center [622, 16] width 907 height 33
click at [204, 16] on img at bounding box center [201, 18] width 65 height 13
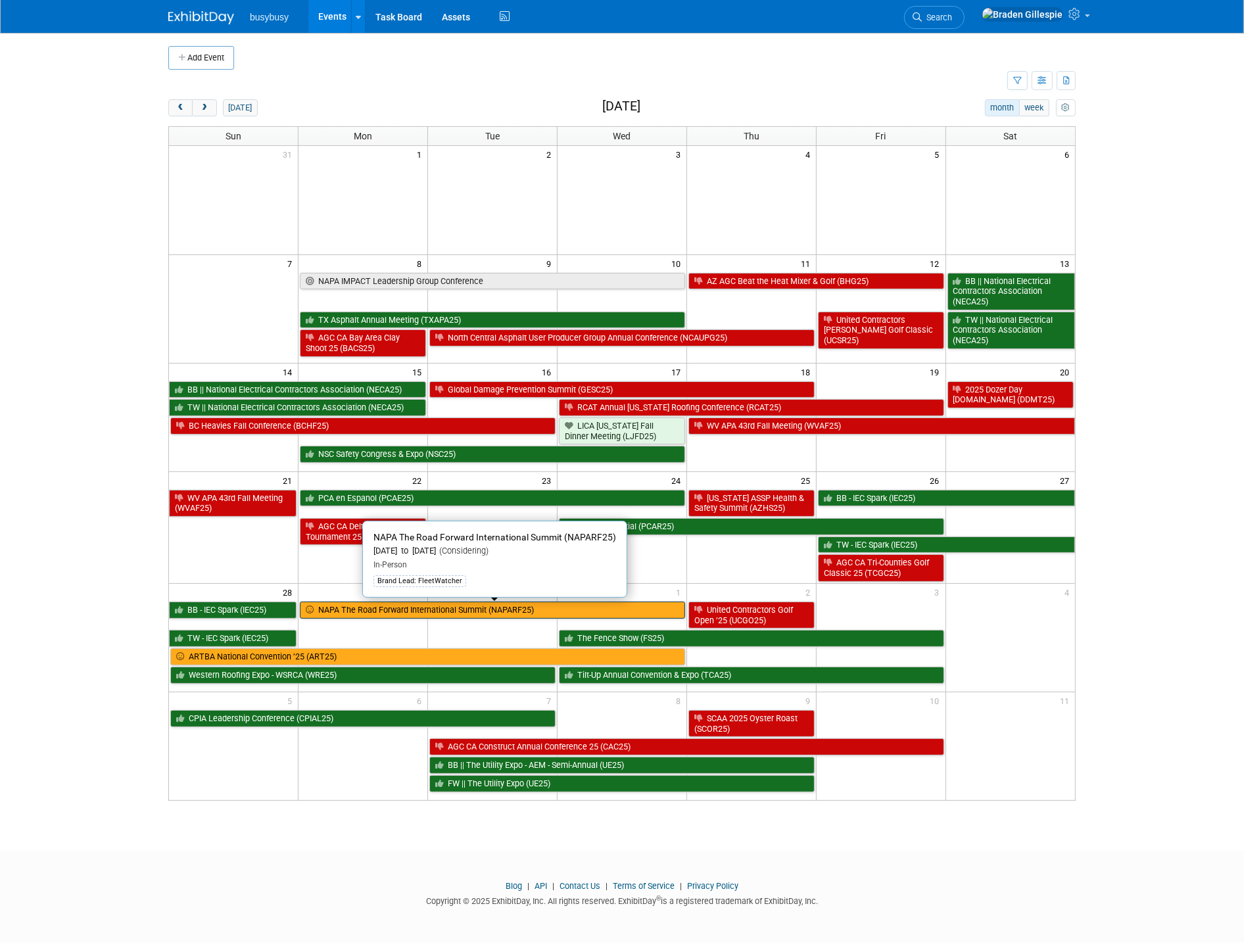
click at [440, 616] on link "NAPA The Road Forward International Summit (NAPARF25)" at bounding box center [492, 610] width 385 height 17
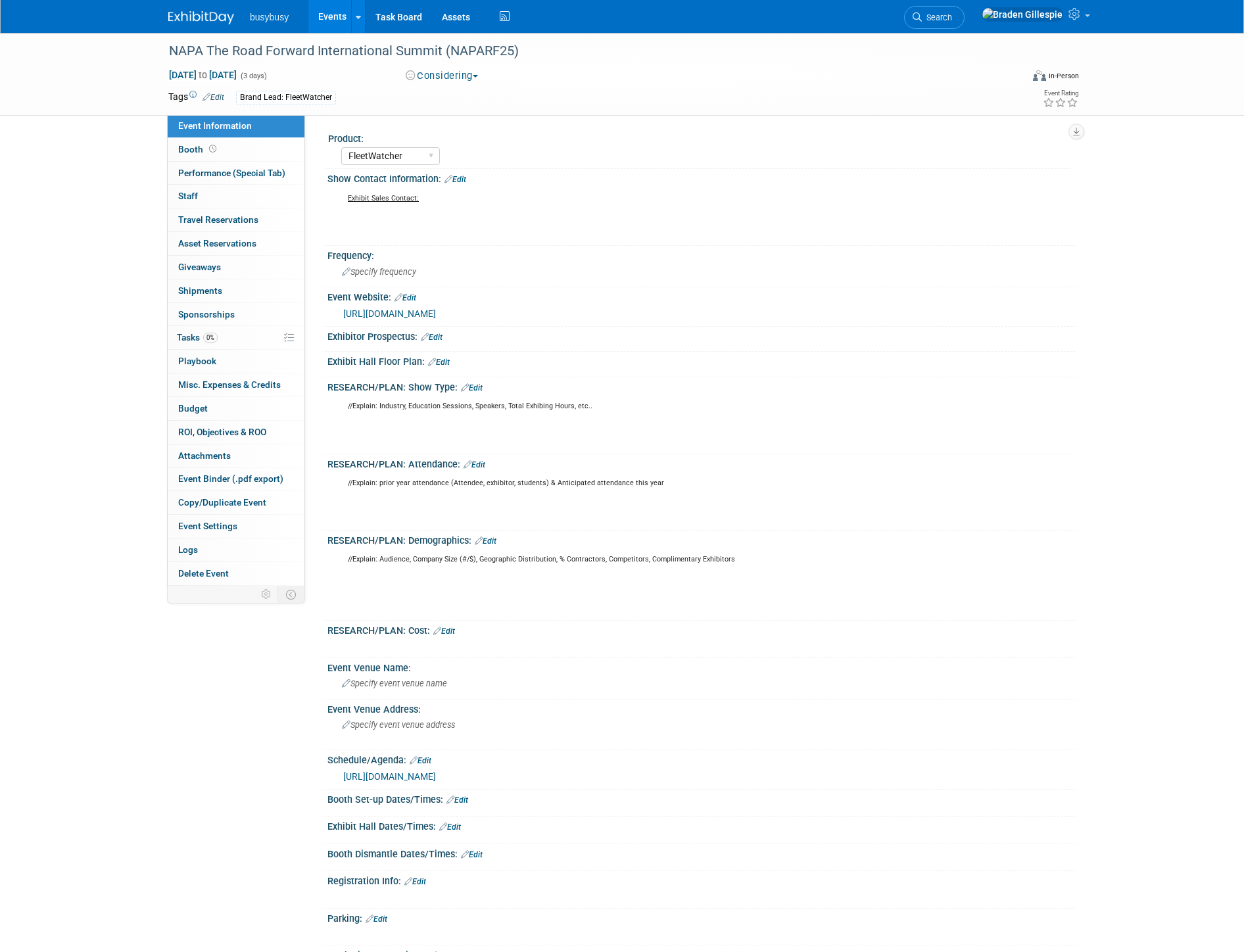
select select "FleetWatcher"
click at [417, 729] on span "Specify event venue address" at bounding box center [399, 724] width 113 height 10
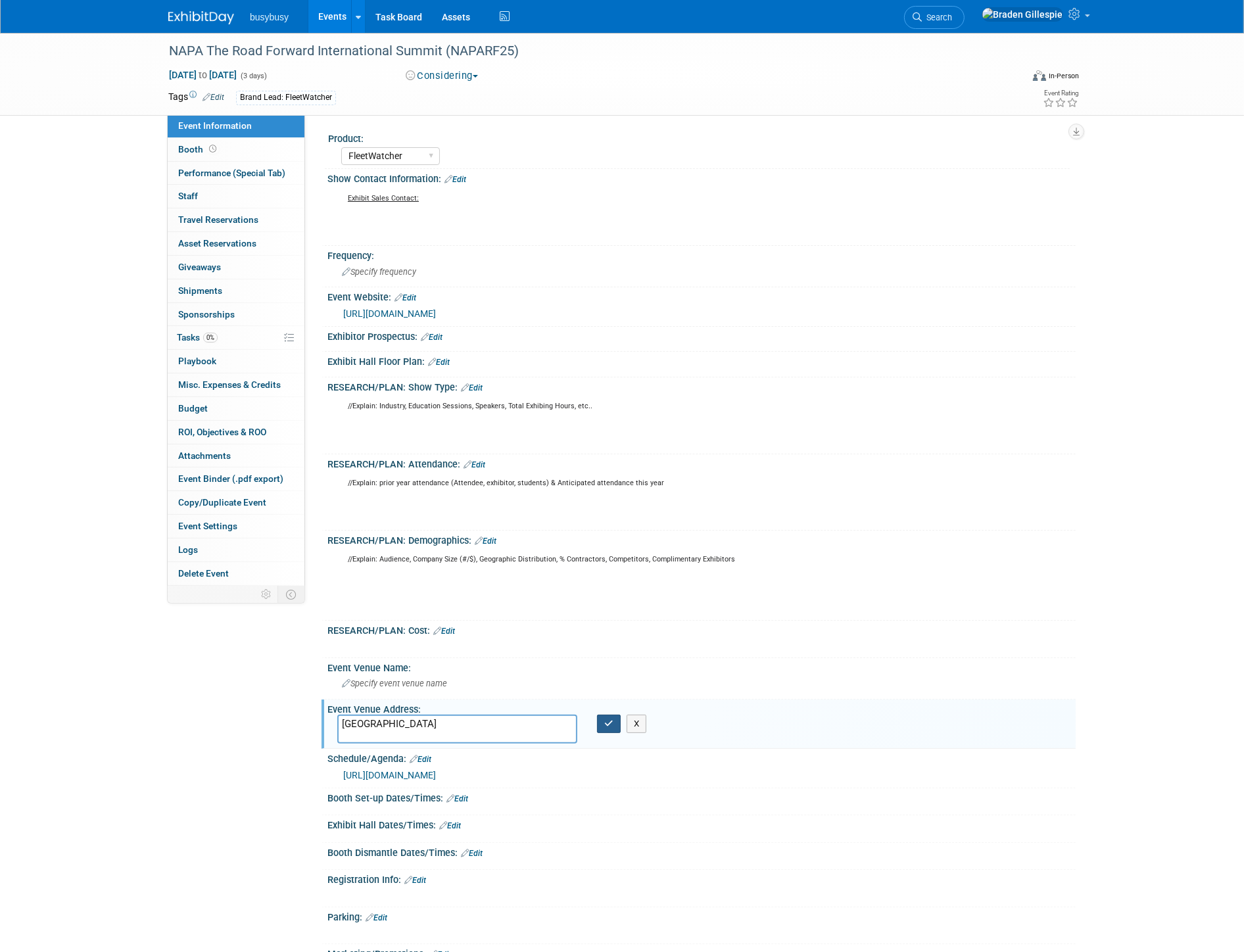
type textarea "[GEOGRAPHIC_DATA]"
click at [607, 733] on button "button" at bounding box center [608, 724] width 23 height 19
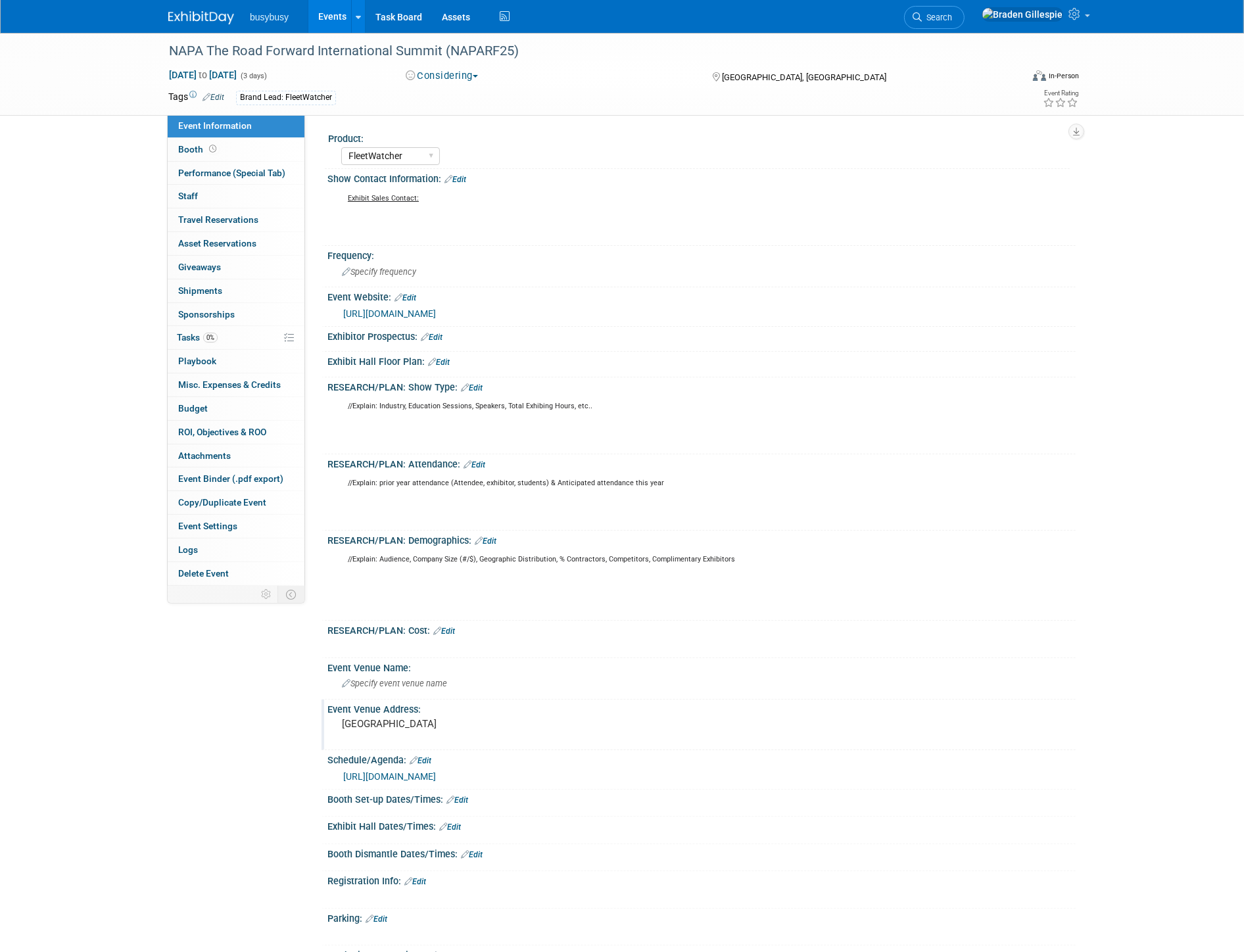
click at [198, 18] on img at bounding box center [201, 18] width 65 height 13
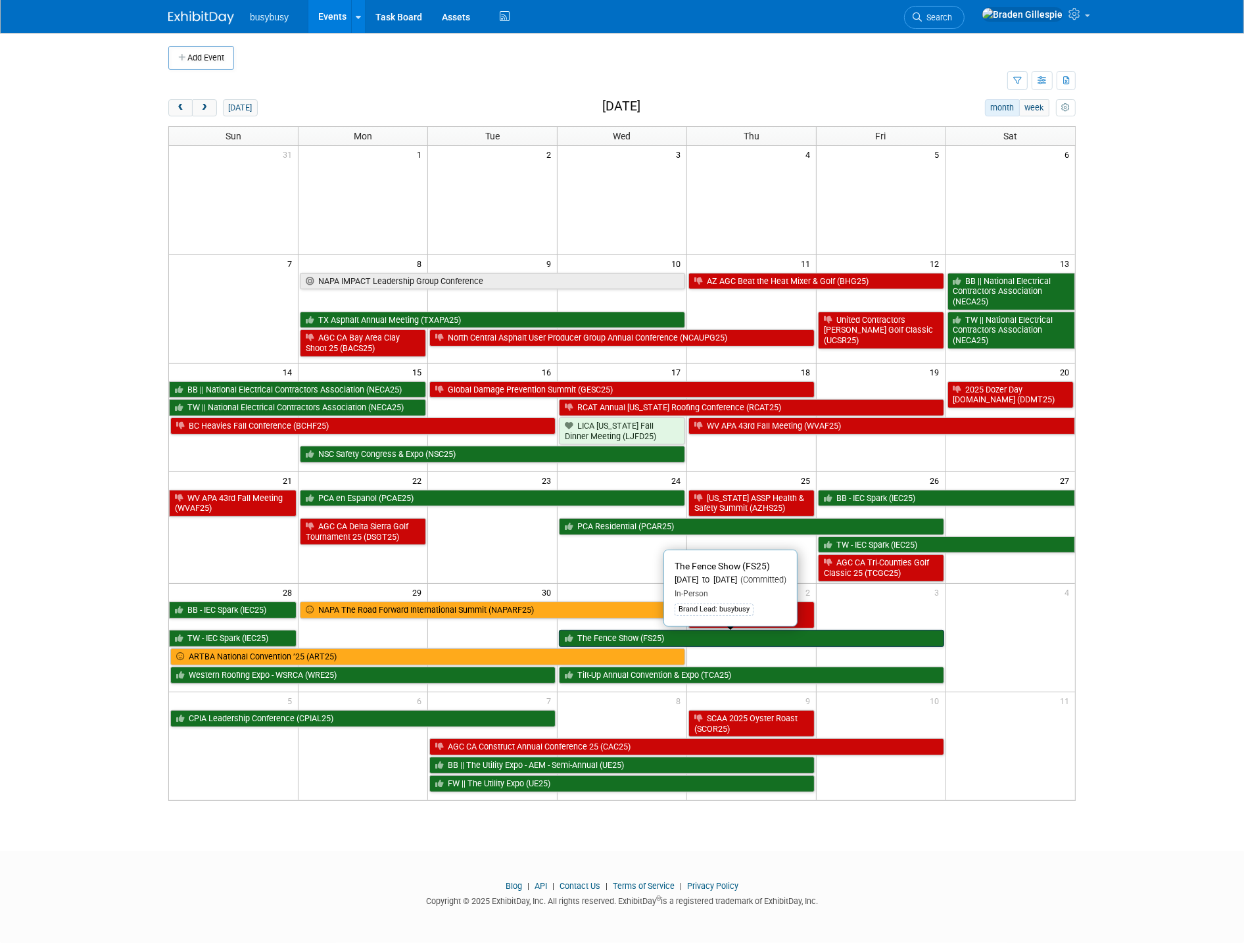
click at [889, 639] on link "The Fence Show (FS25)" at bounding box center [751, 638] width 385 height 17
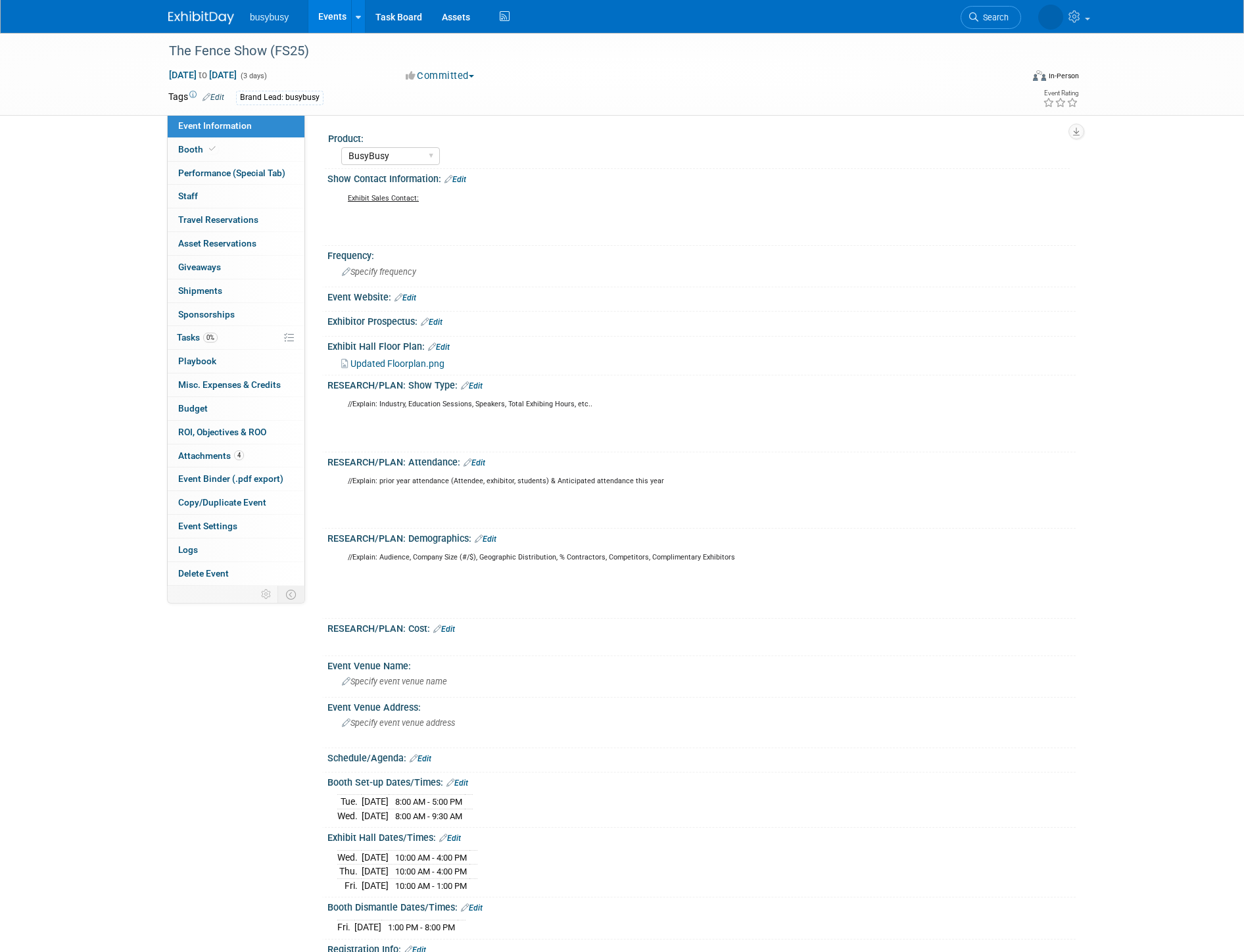
select select "BusyBusy"
click at [410, 294] on link "Edit" at bounding box center [405, 297] width 22 height 9
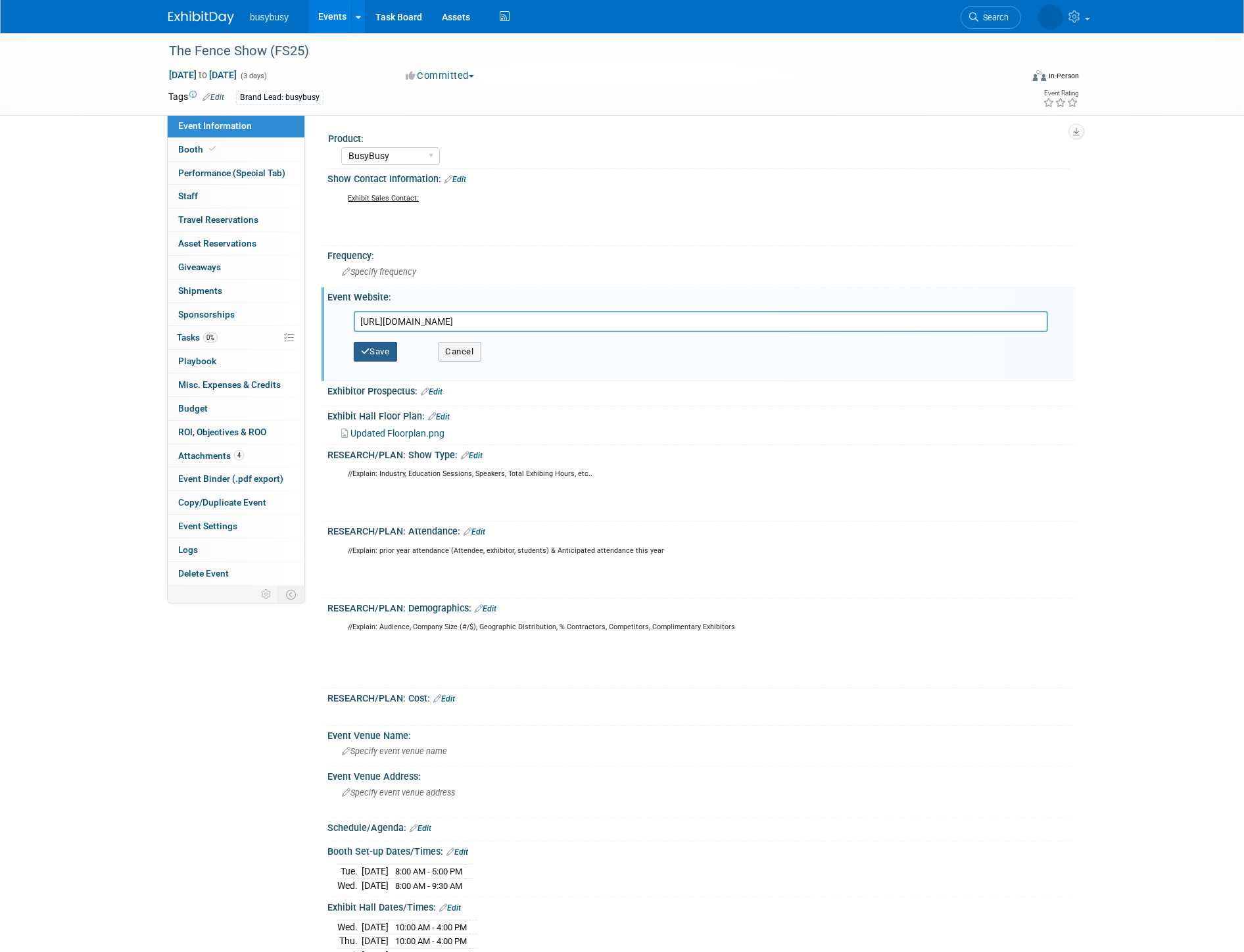
type input "[URL][DOMAIN_NAME]"
click at [382, 346] on button "Save" at bounding box center [375, 352] width 44 height 19
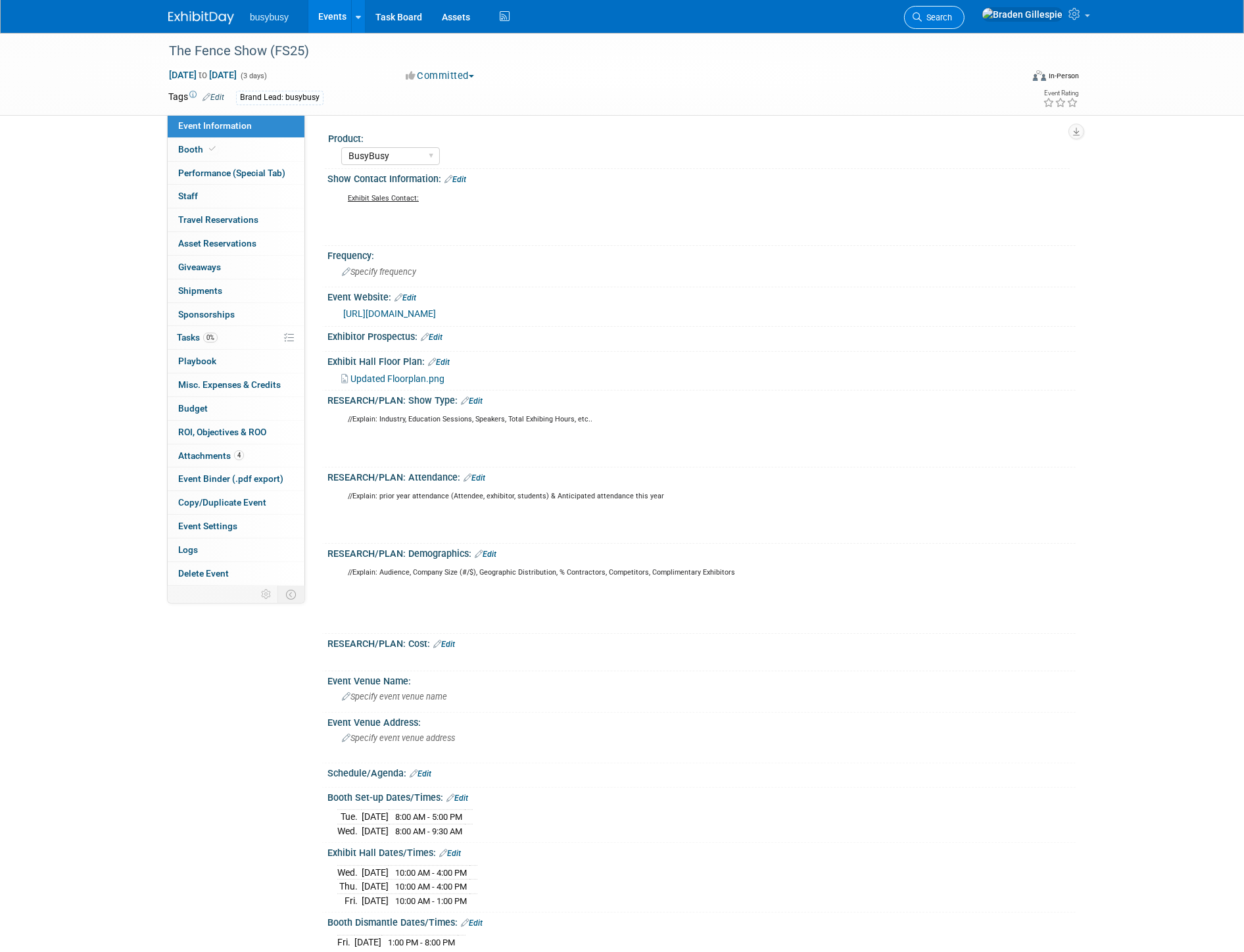
click at [921, 19] on icon at bounding box center [916, 16] width 9 height 9
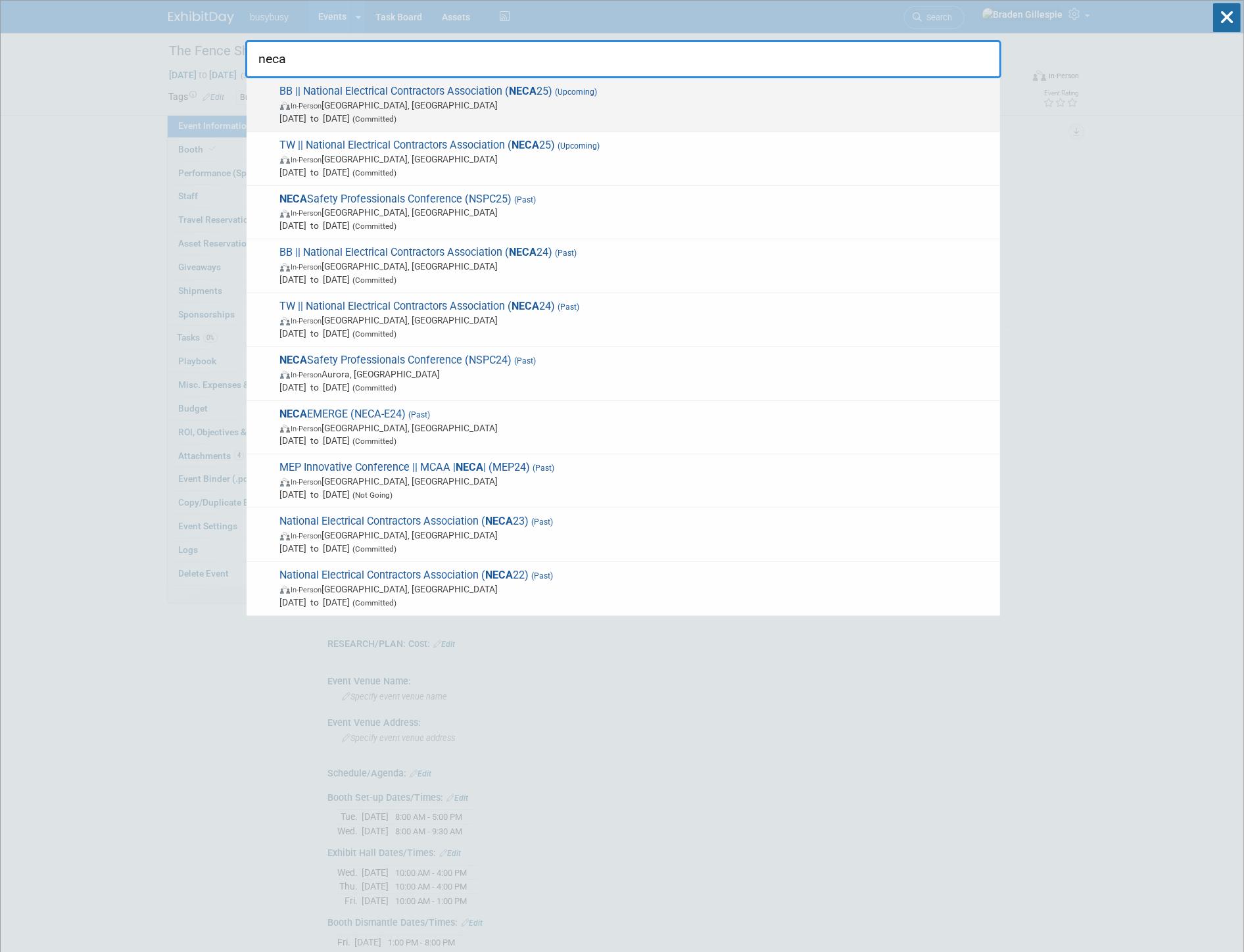
type input "neca"
click at [676, 112] on span "[DATE] to [DATE] (Committed)" at bounding box center [637, 119] width 713 height 13
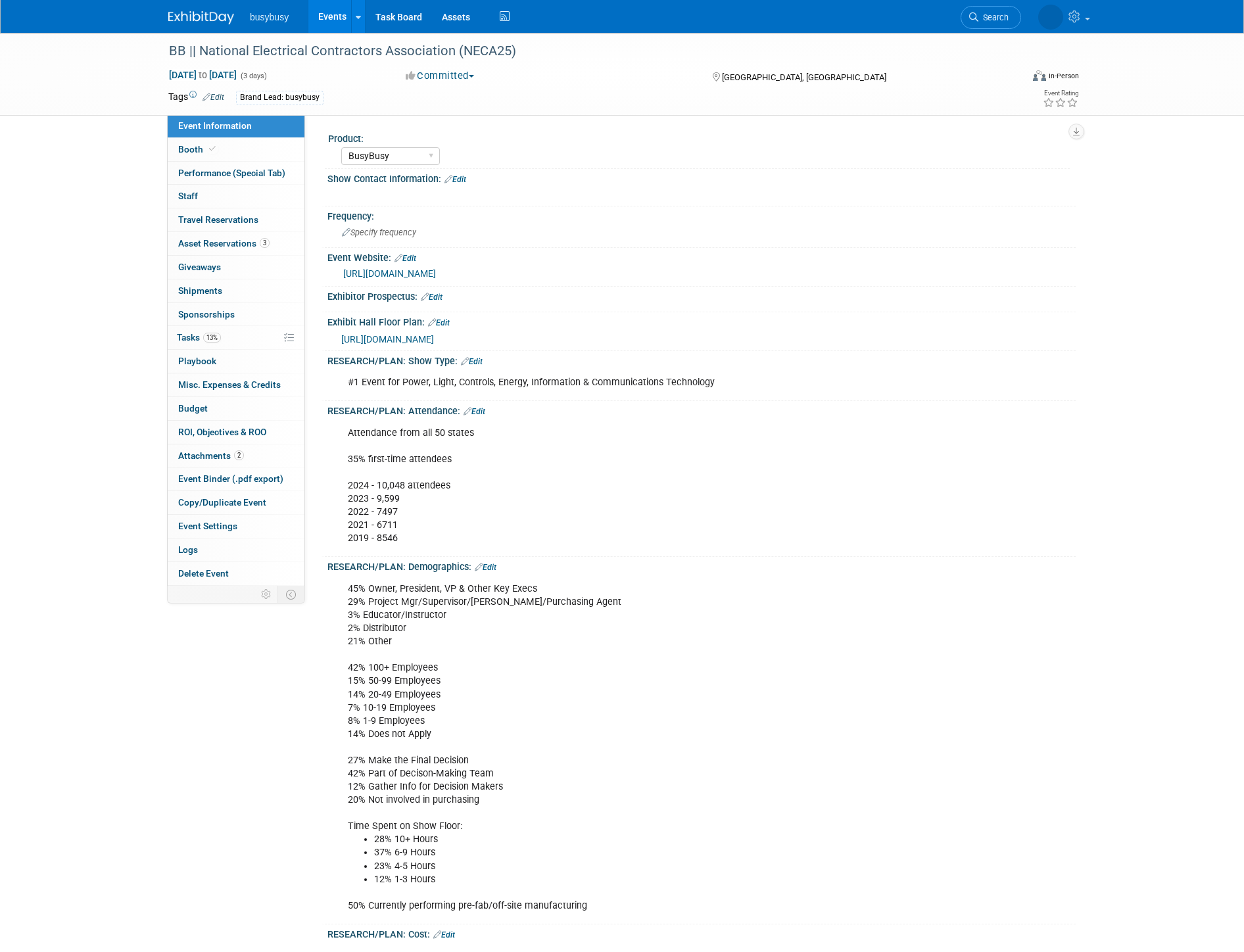
select select "BusyBusy"
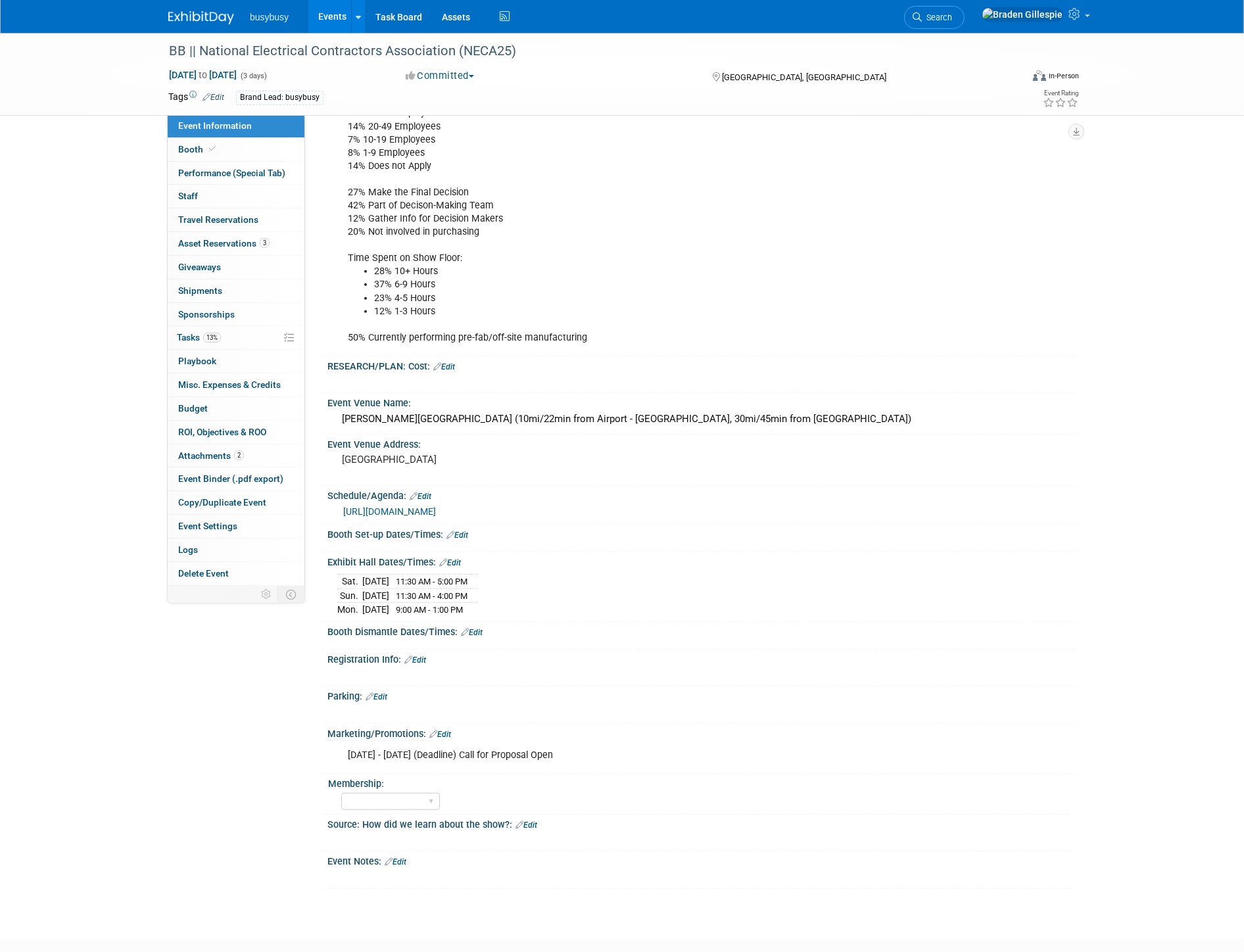
scroll to position [584, 0]
